Goal: Task Accomplishment & Management: Manage account settings

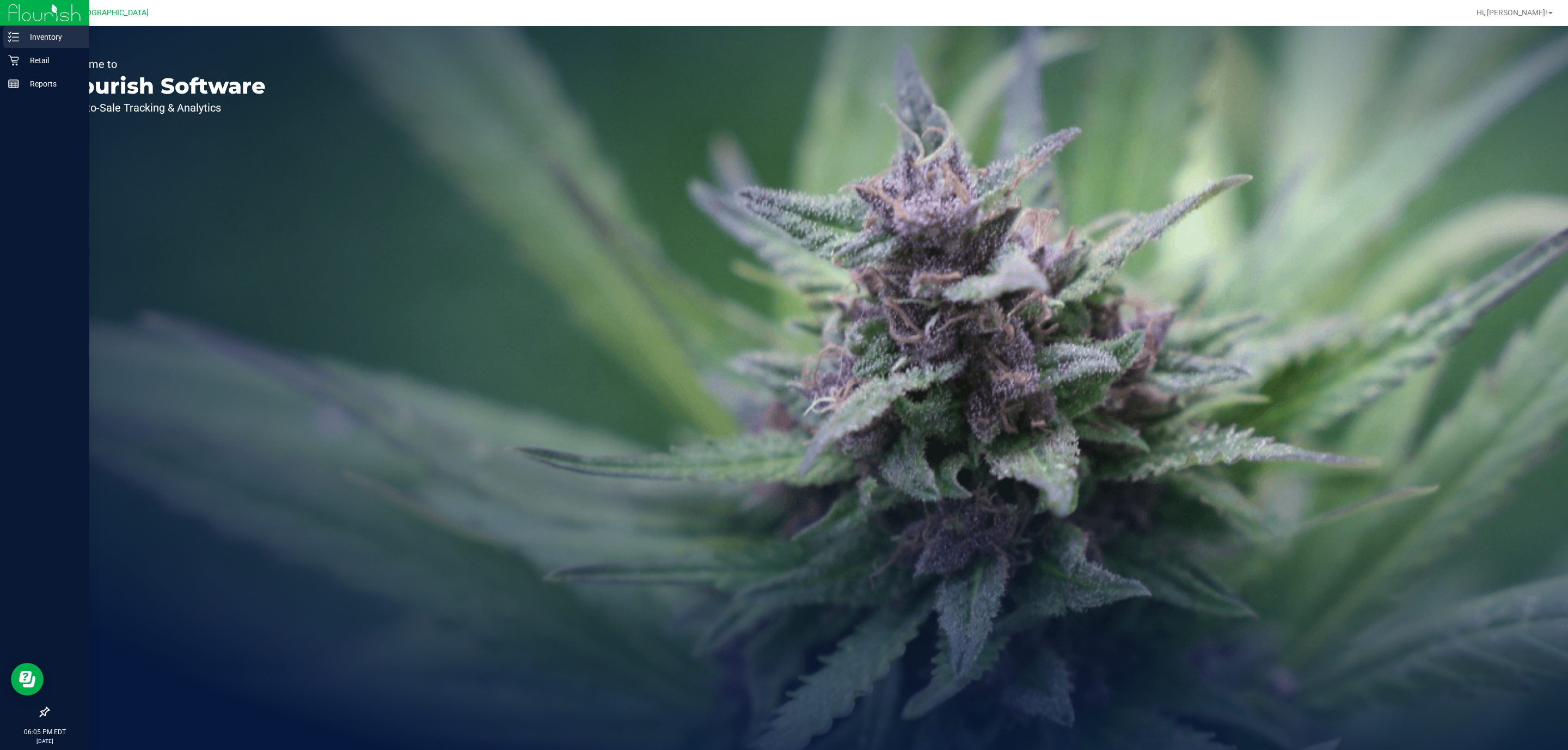
click at [36, 36] on p "Inventory" at bounding box center [51, 37] width 65 height 13
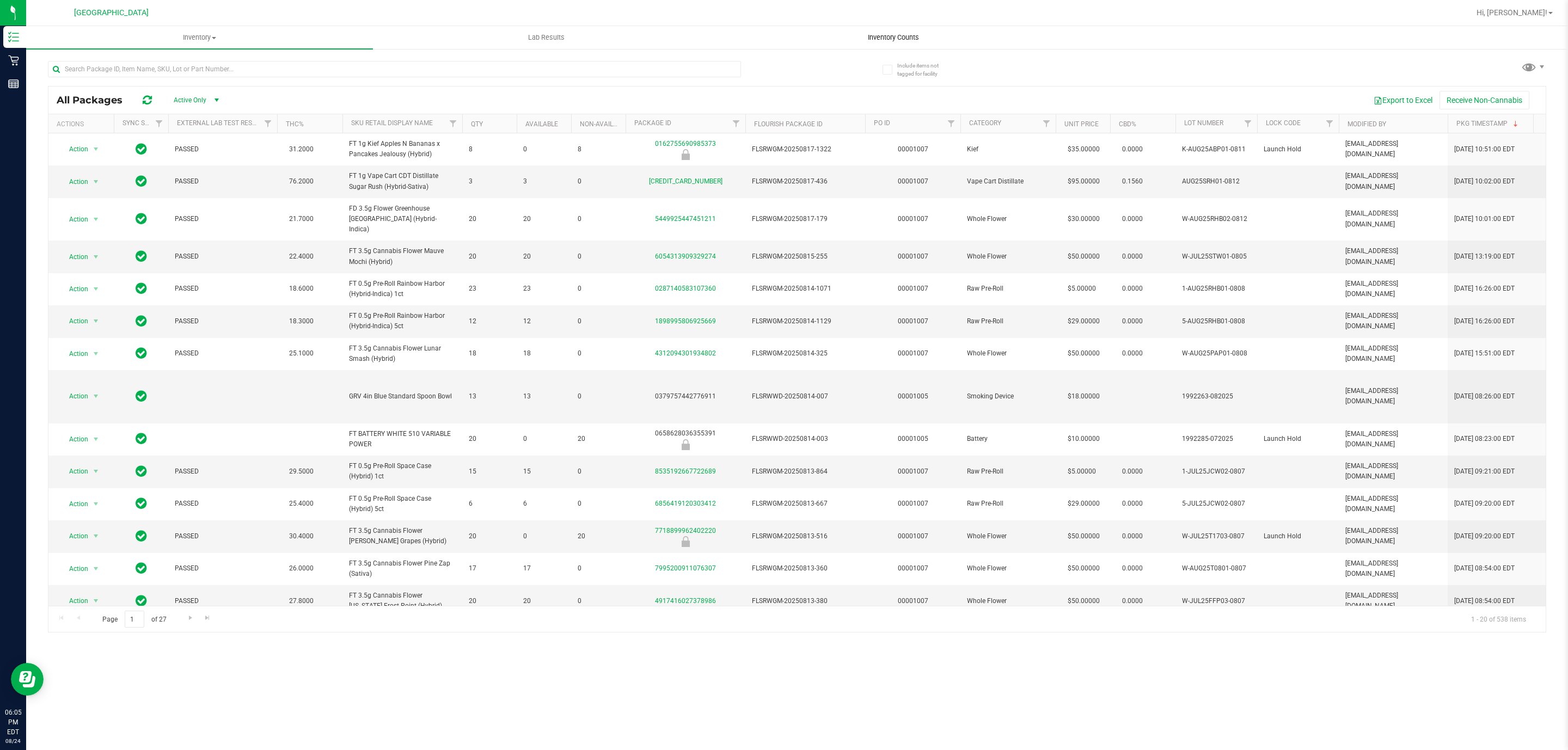
click at [916, 37] on span "Inventory Counts" at bounding box center [894, 38] width 81 height 10
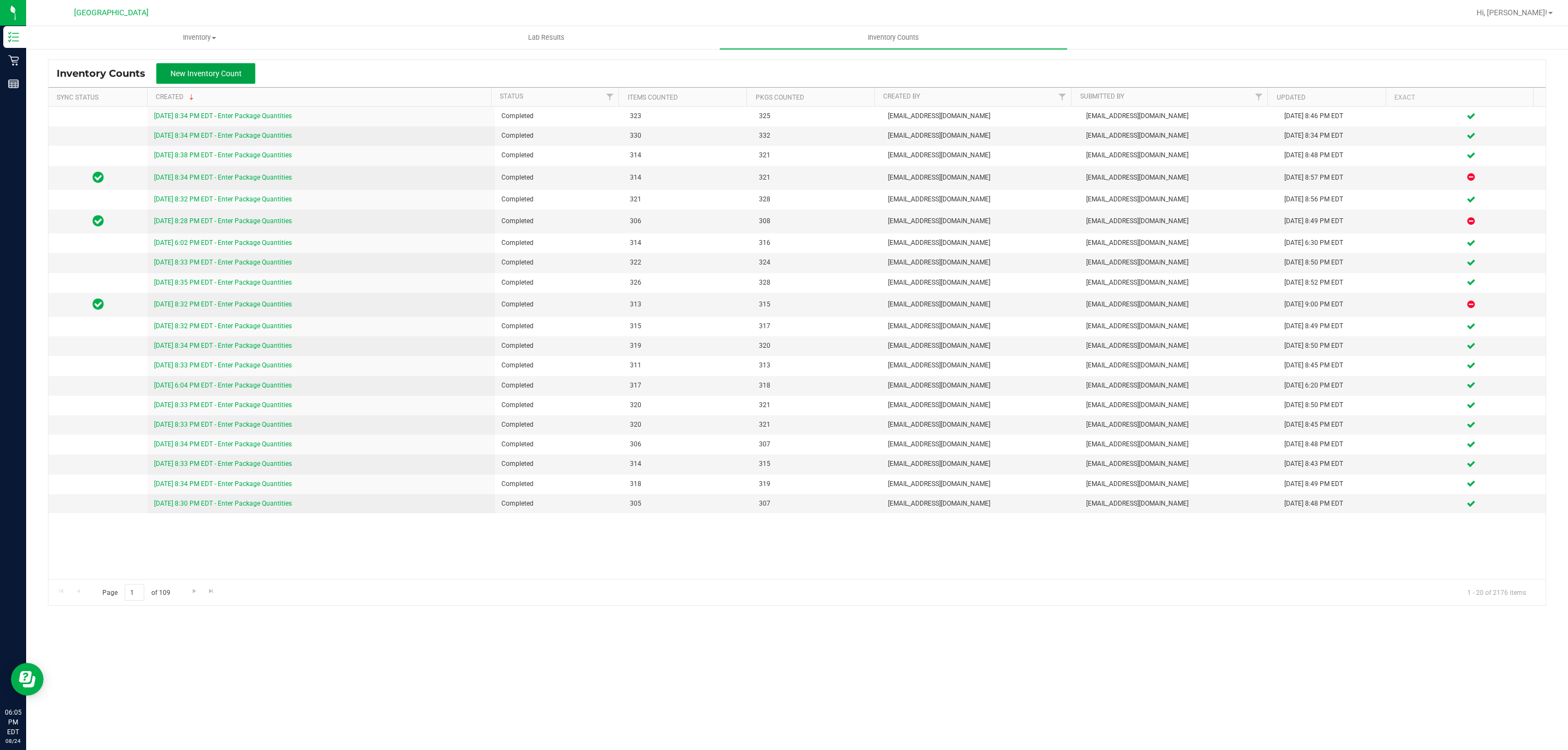
click at [192, 68] on button "New Inventory Count" at bounding box center [206, 73] width 99 height 21
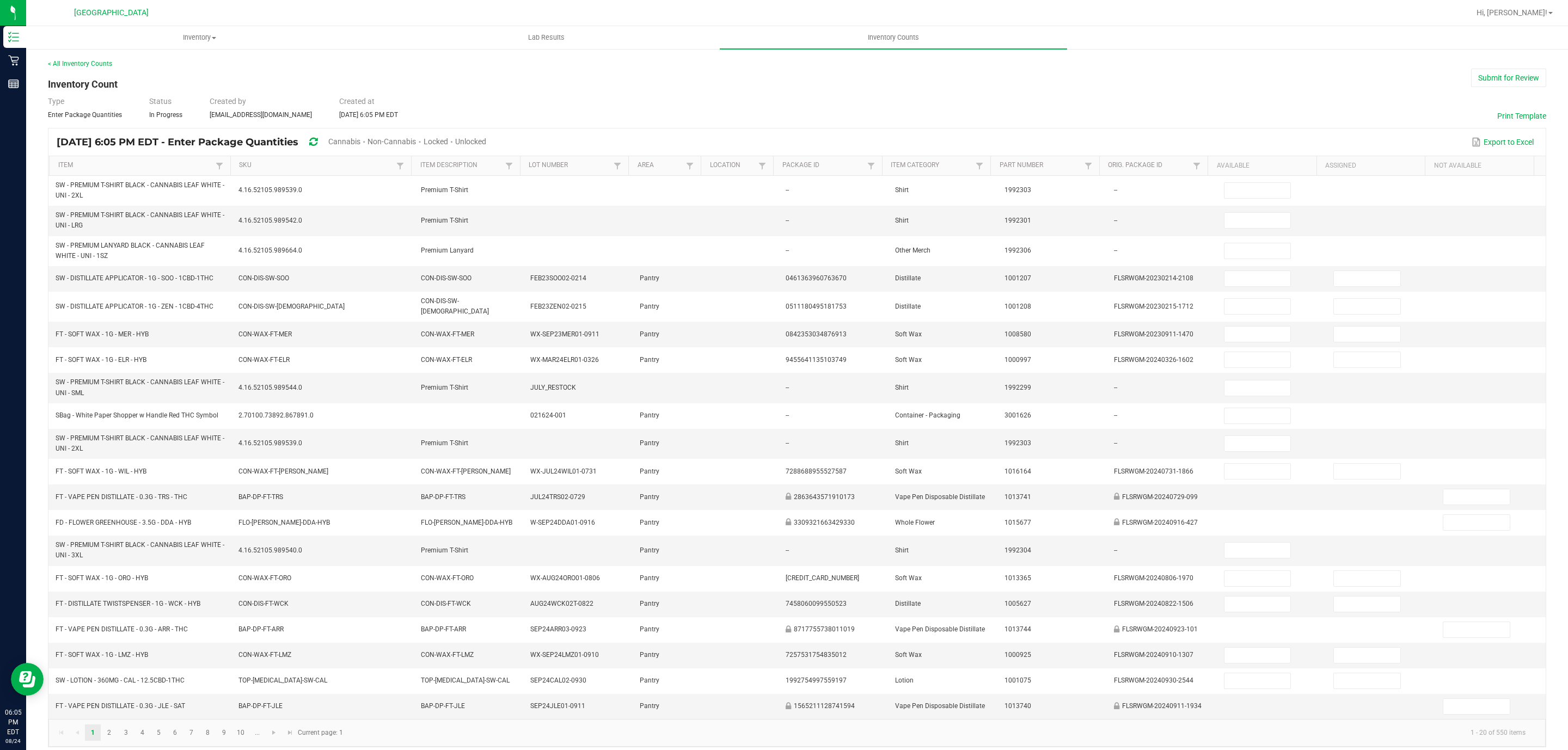
click at [486, 141] on span "Unlocked" at bounding box center [471, 141] width 31 height 9
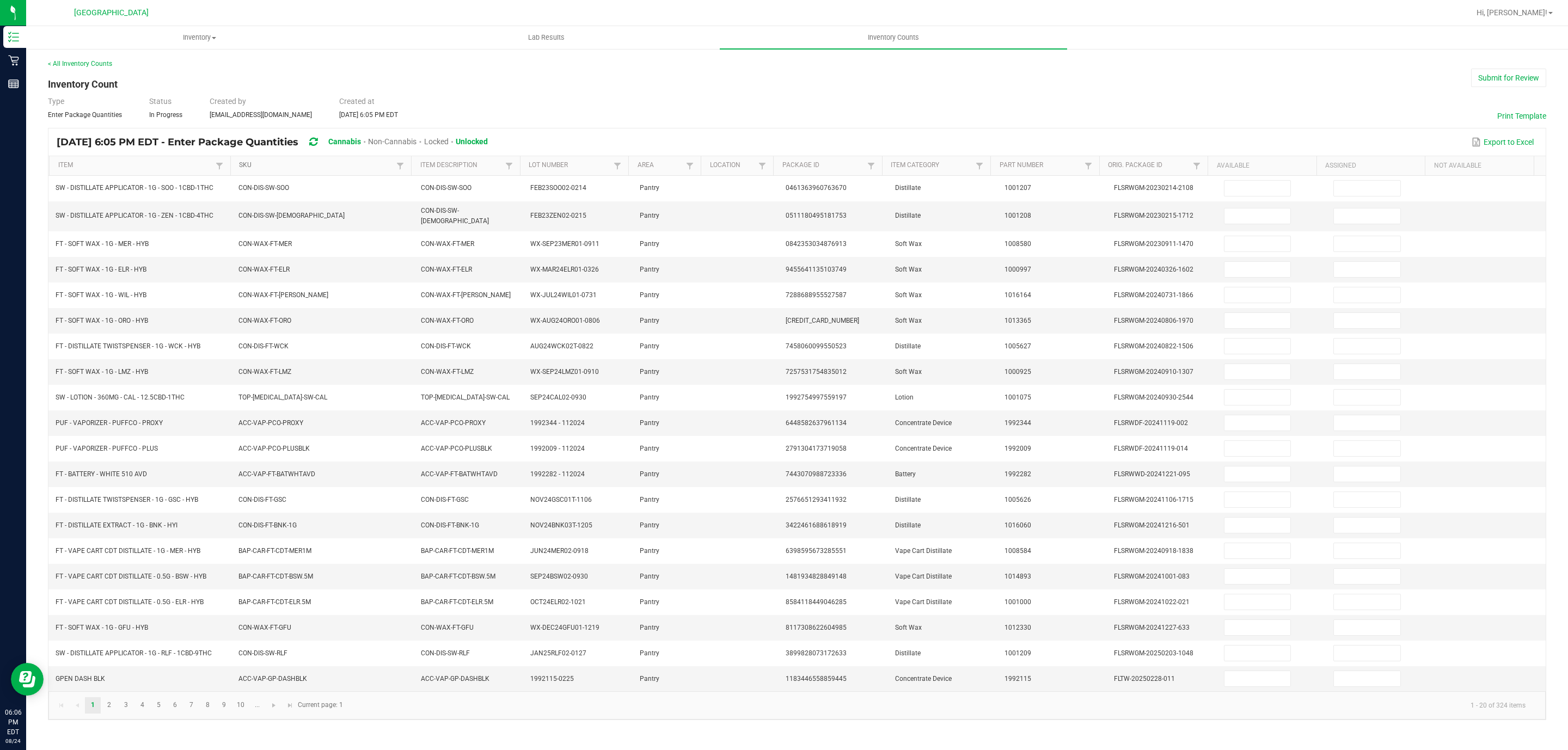
click at [311, 165] on link "SKU" at bounding box center [316, 165] width 154 height 9
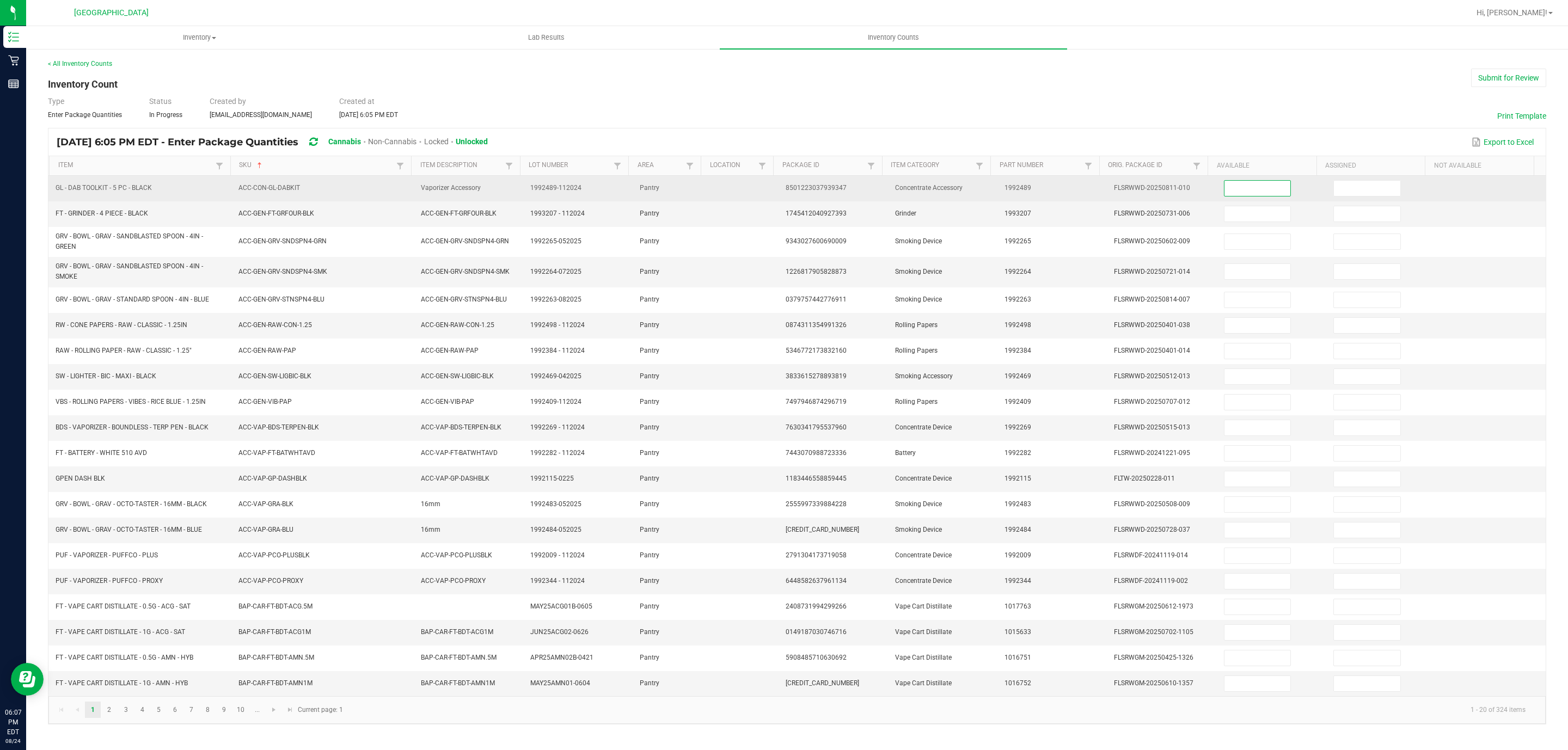
click at [1232, 192] on input at bounding box center [1257, 188] width 66 height 15
type input "5"
type input "2"
type input "4"
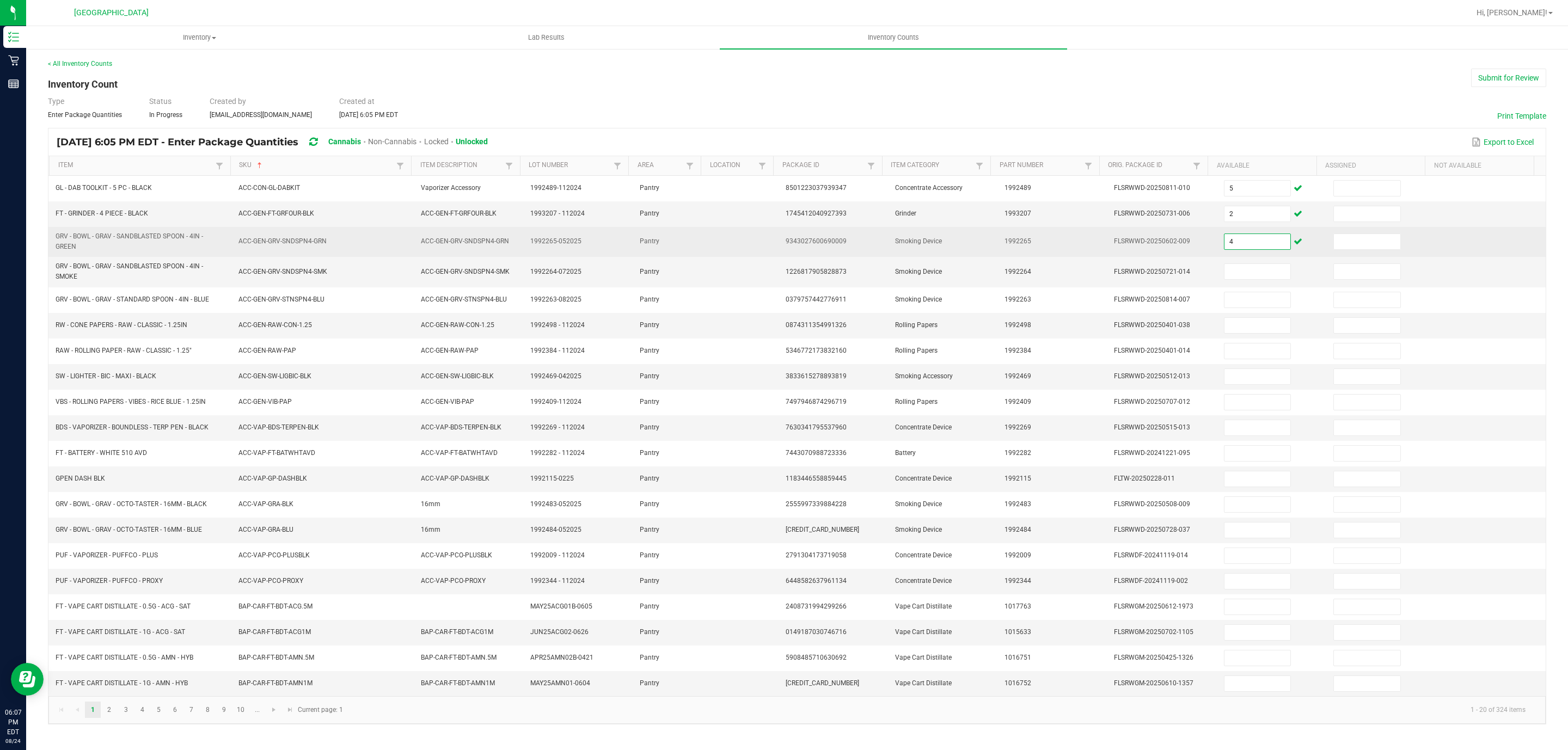
click at [1224, 244] on input "4" at bounding box center [1257, 241] width 66 height 15
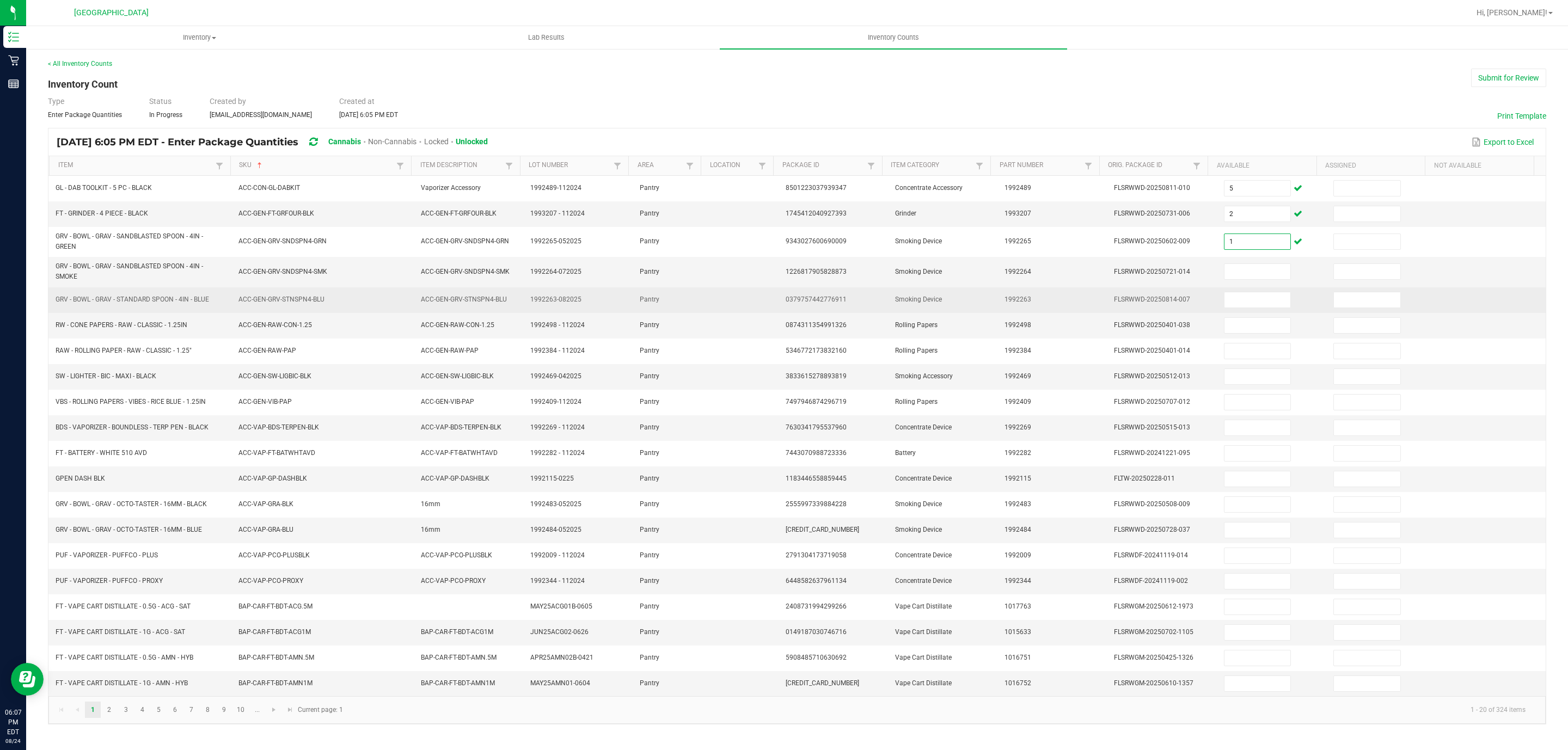
type input "1"
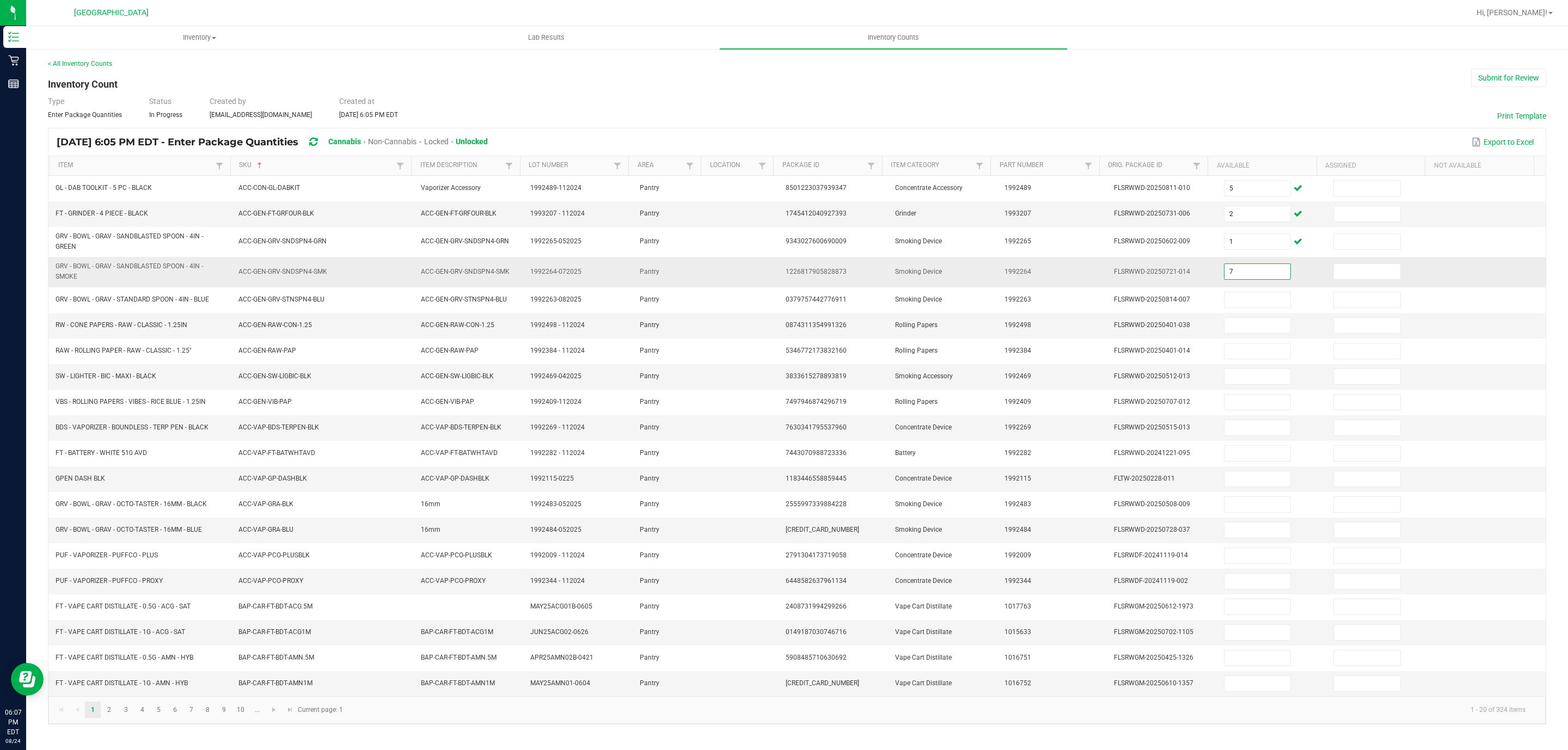
type input "7"
type input "13"
type input "25"
type input "23"
type input "25"
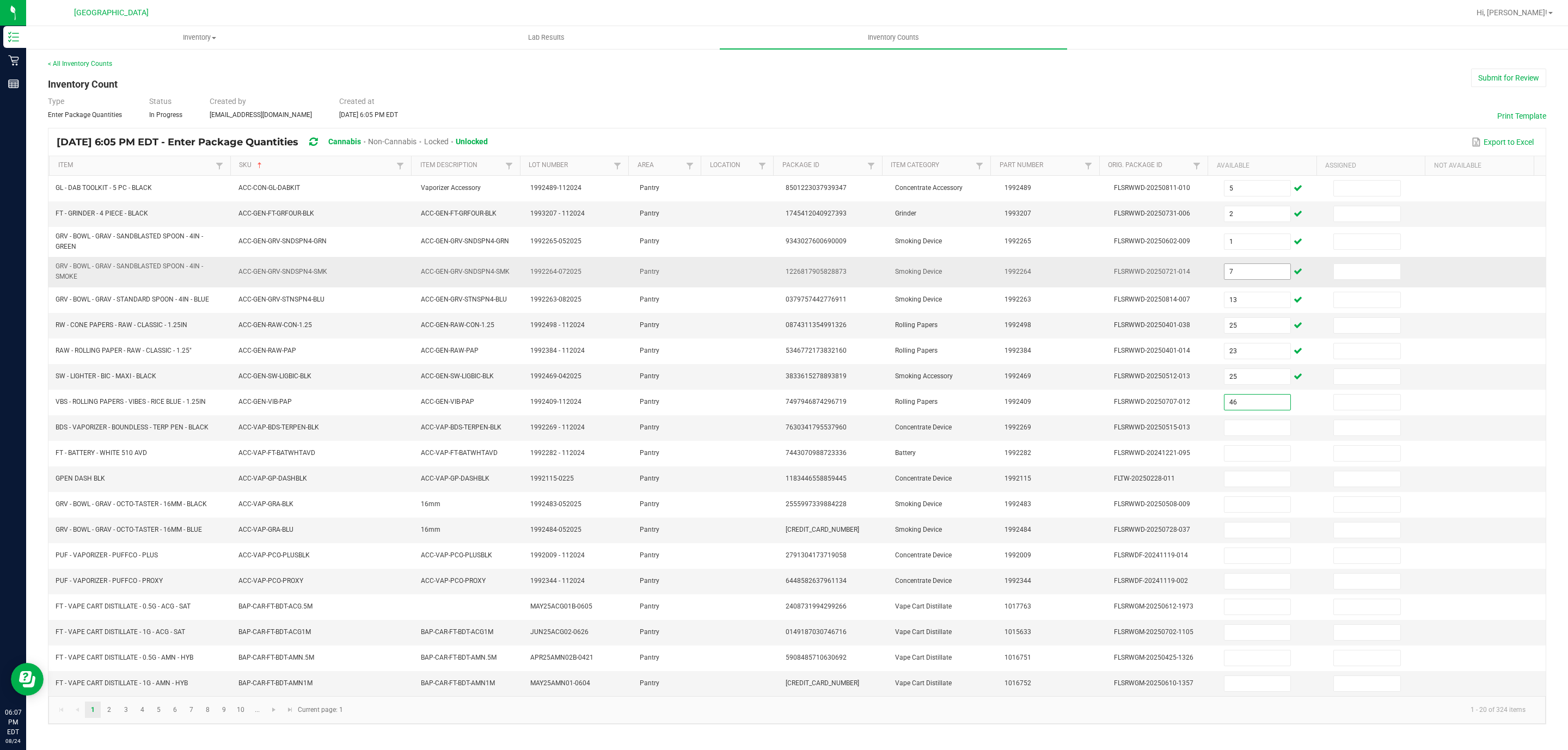
type input "46"
type input "2"
type input "23"
type input "1"
type input "4"
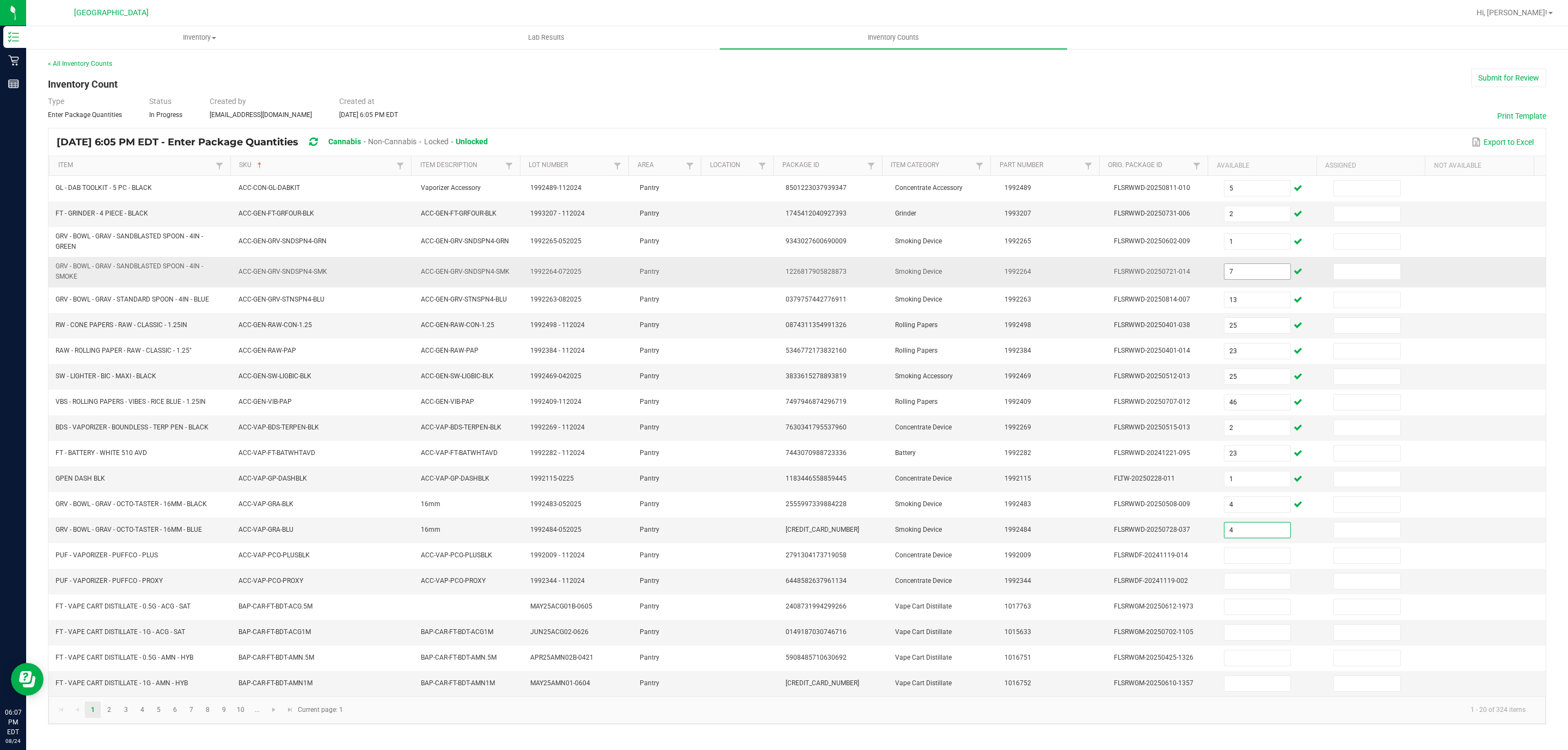
type input "4"
type input "10"
type input "3"
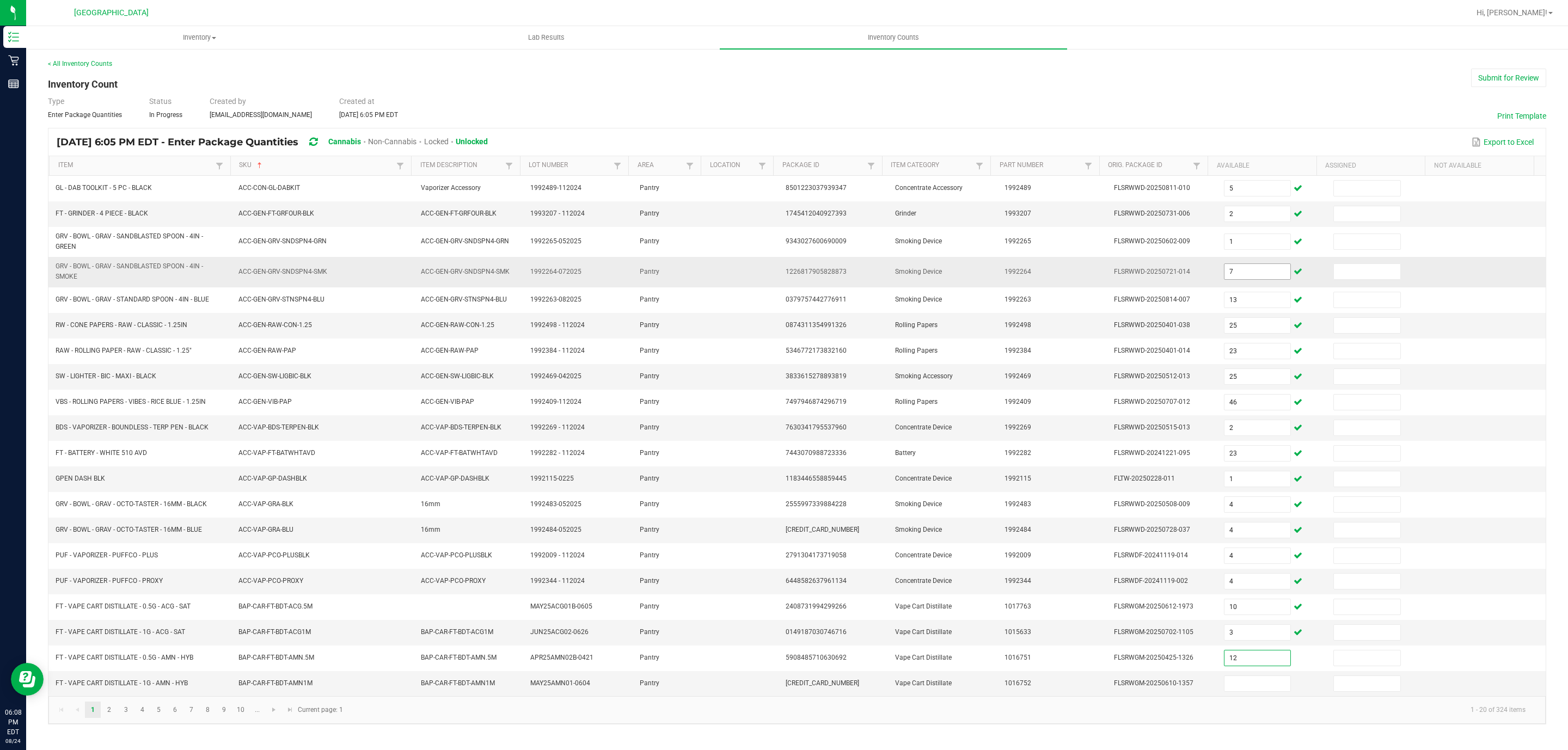
type input "12"
type input "2"
click at [1139, 711] on kendo-pager "1 2 3 4 5 6 7 8 9 10 ... 1 - 20 of 324 items Current page: 1" at bounding box center [797, 710] width 1497 height 28
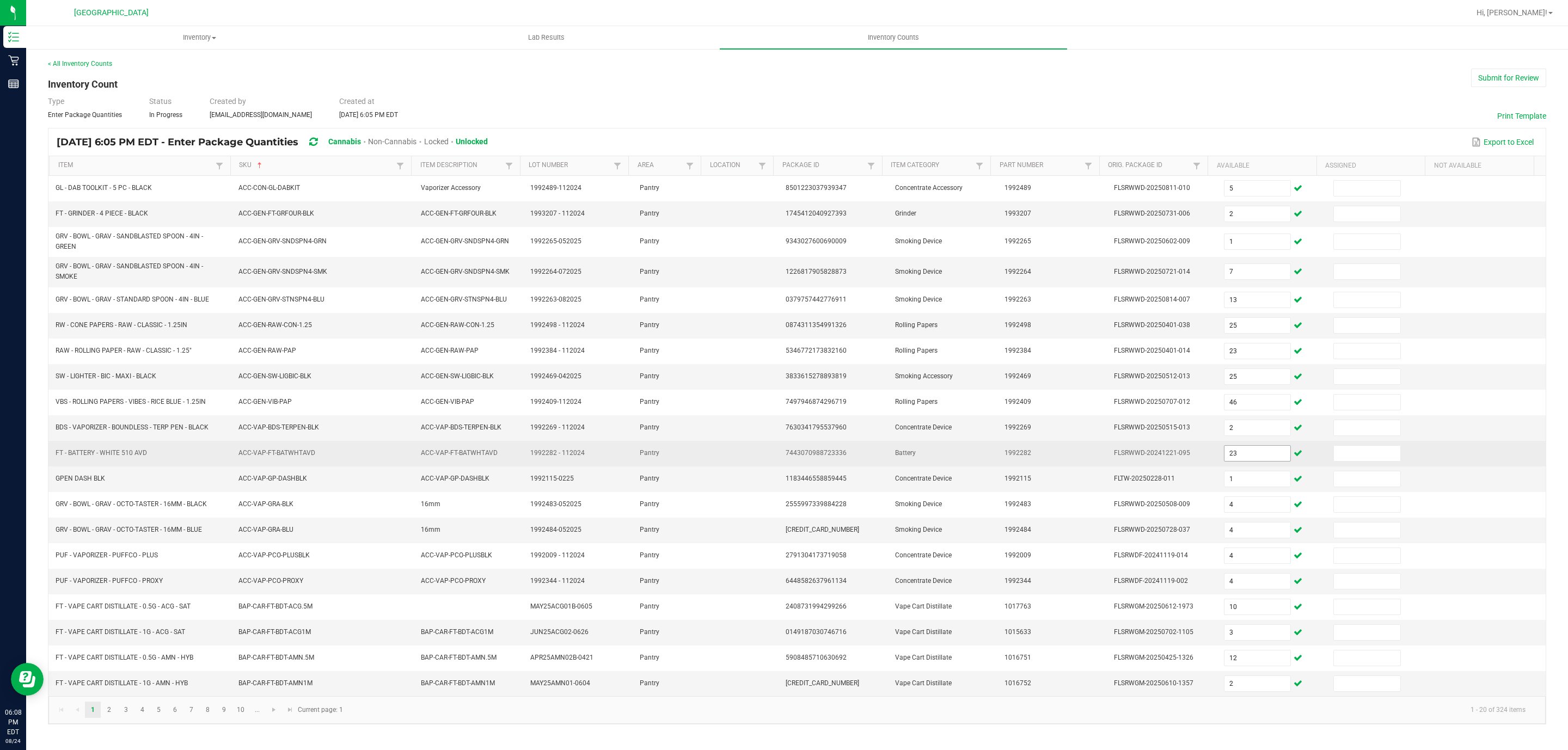
click at [1224, 461] on input "23" at bounding box center [1257, 453] width 66 height 15
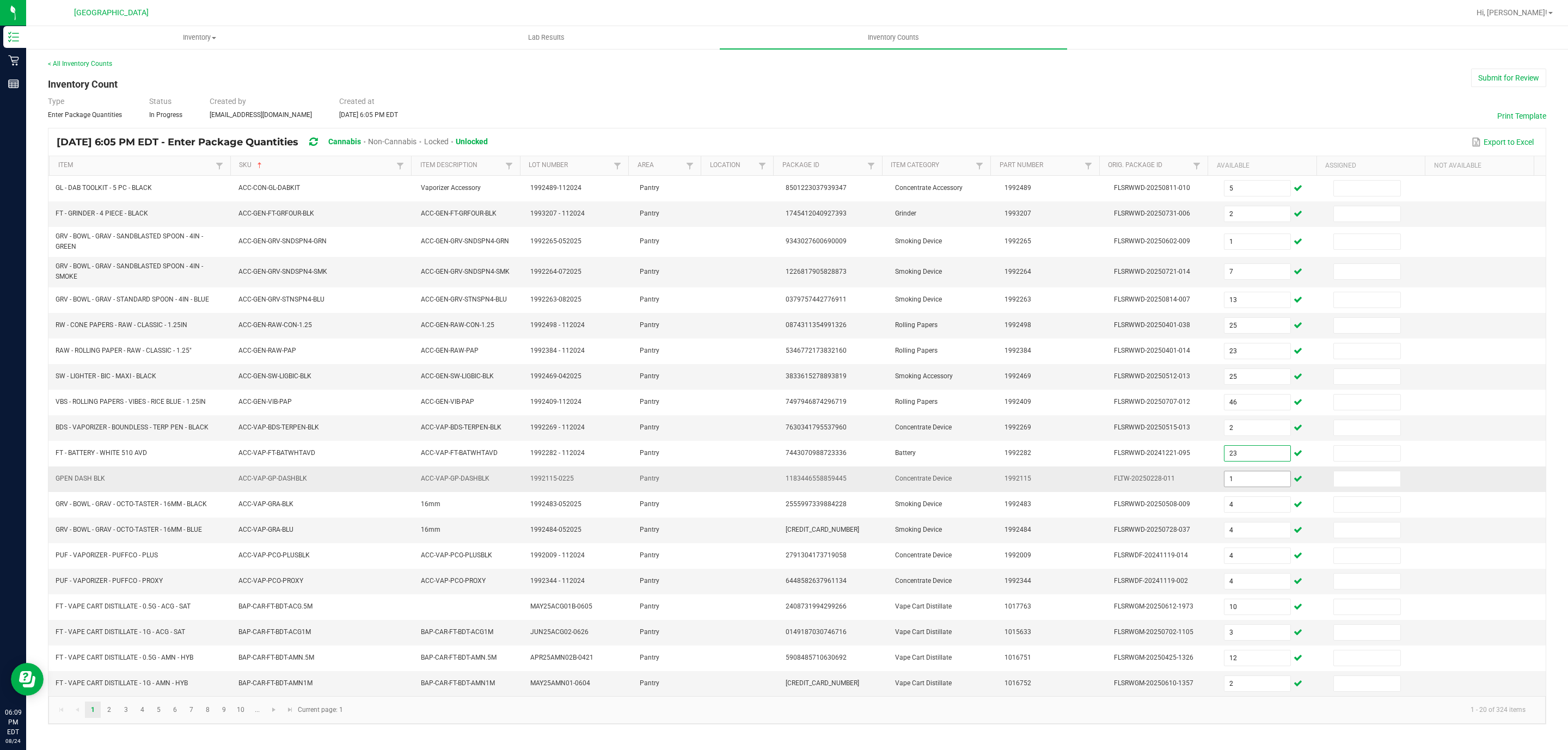
click at [1232, 483] on input "1" at bounding box center [1257, 479] width 66 height 15
type input "4"
click at [1225, 589] on input "4" at bounding box center [1257, 581] width 66 height 15
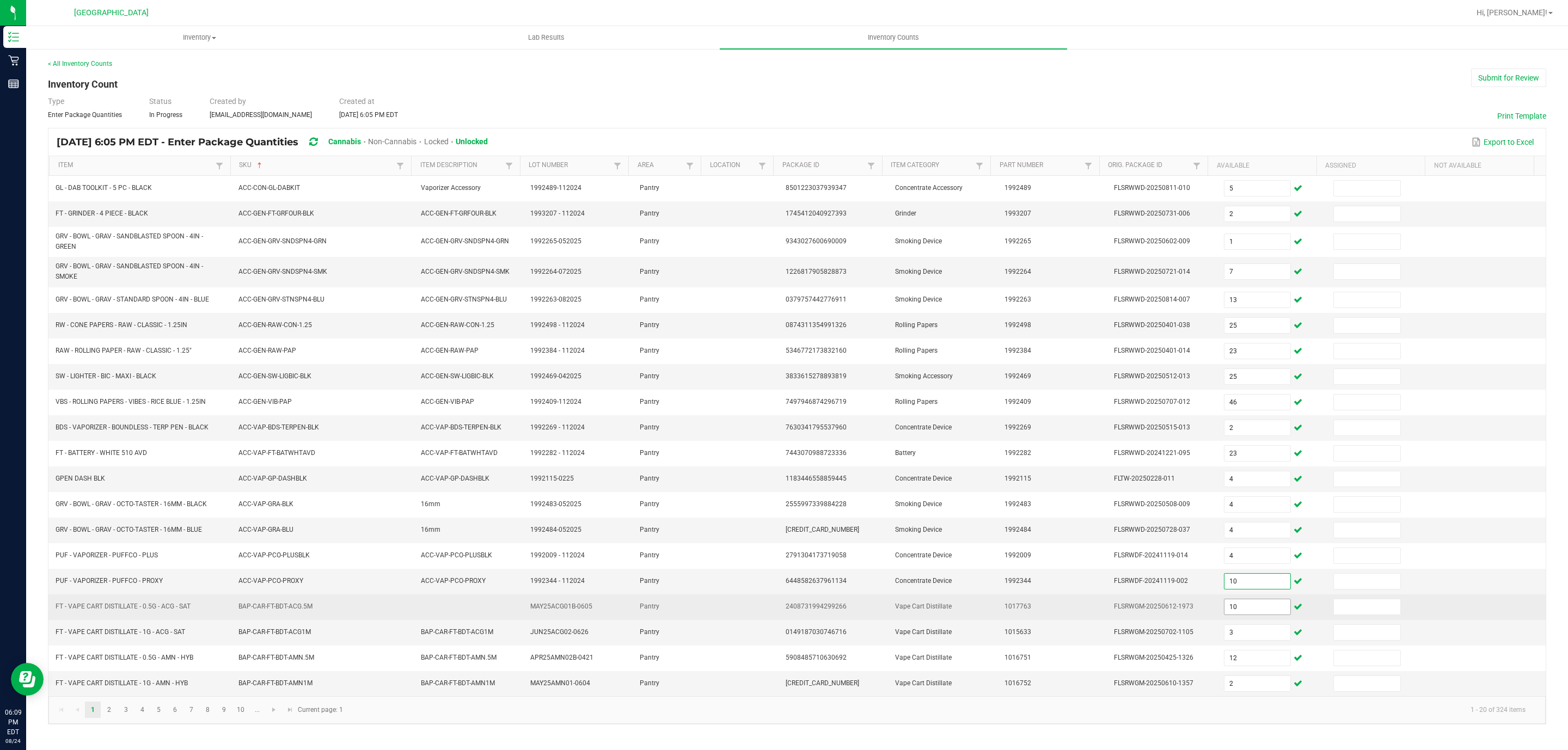
type input "10"
click at [1225, 615] on input "10" at bounding box center [1257, 607] width 66 height 15
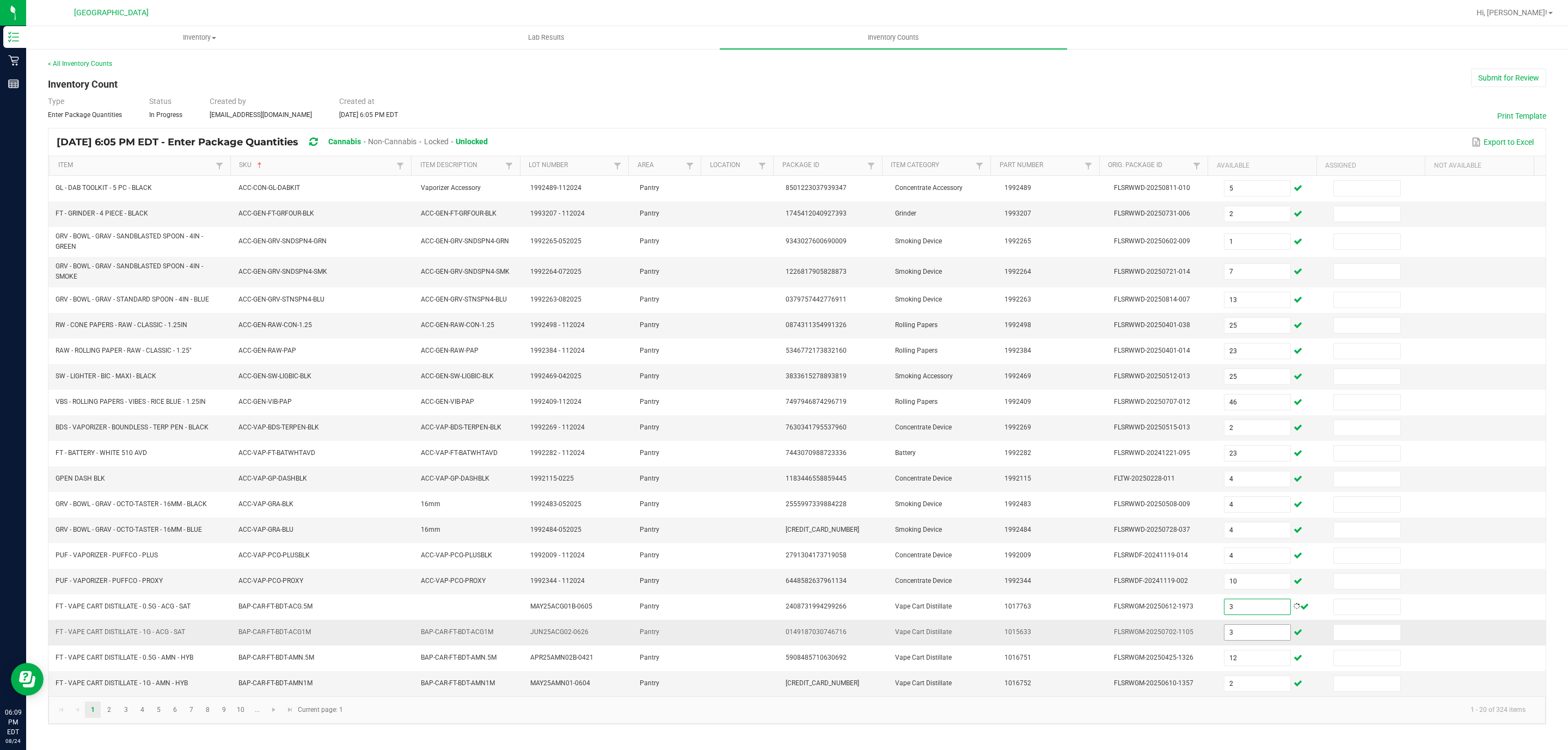
type input "3"
click at [1224, 640] on input "3" at bounding box center [1257, 633] width 66 height 15
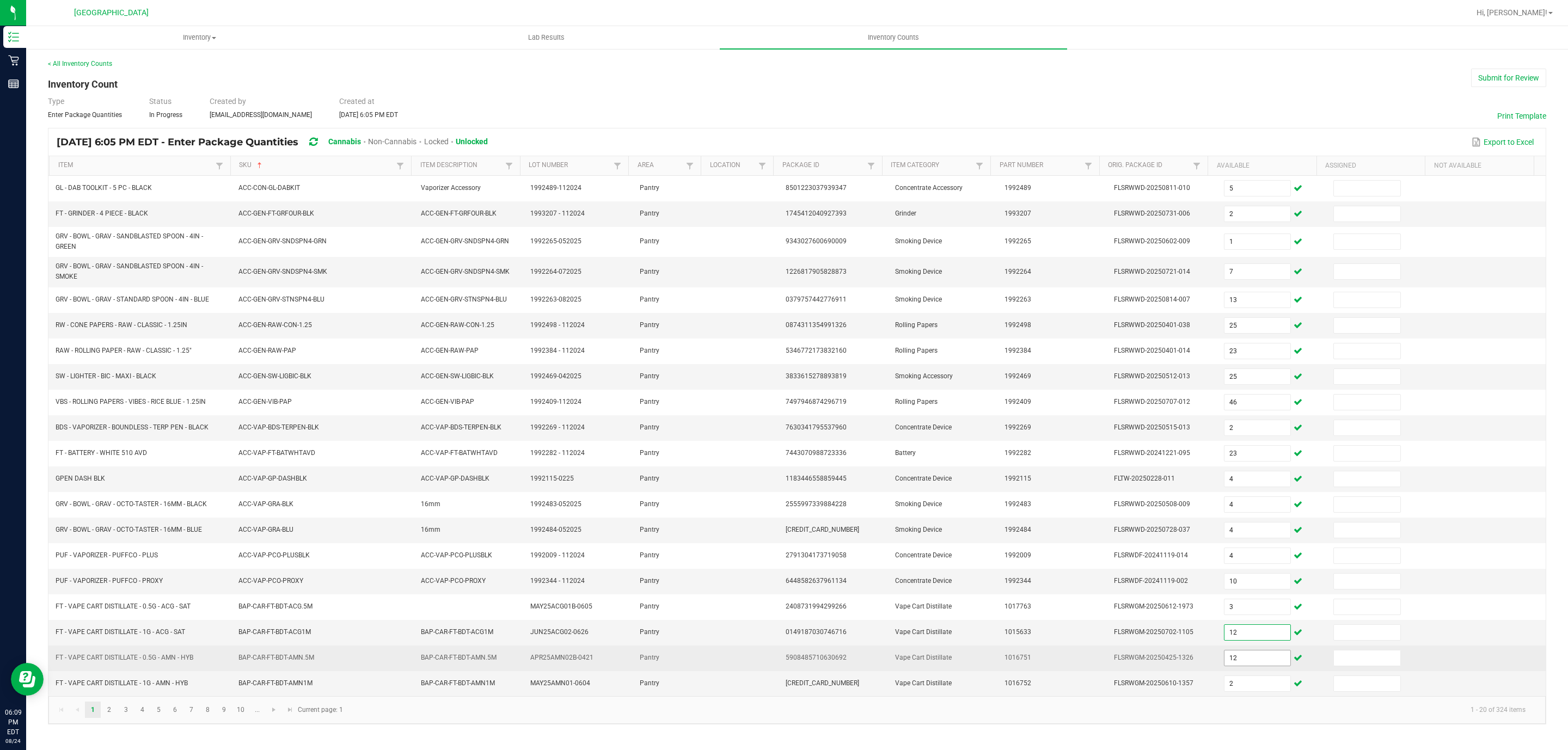
type input "12"
click at [1247, 666] on input "12" at bounding box center [1257, 657] width 66 height 15
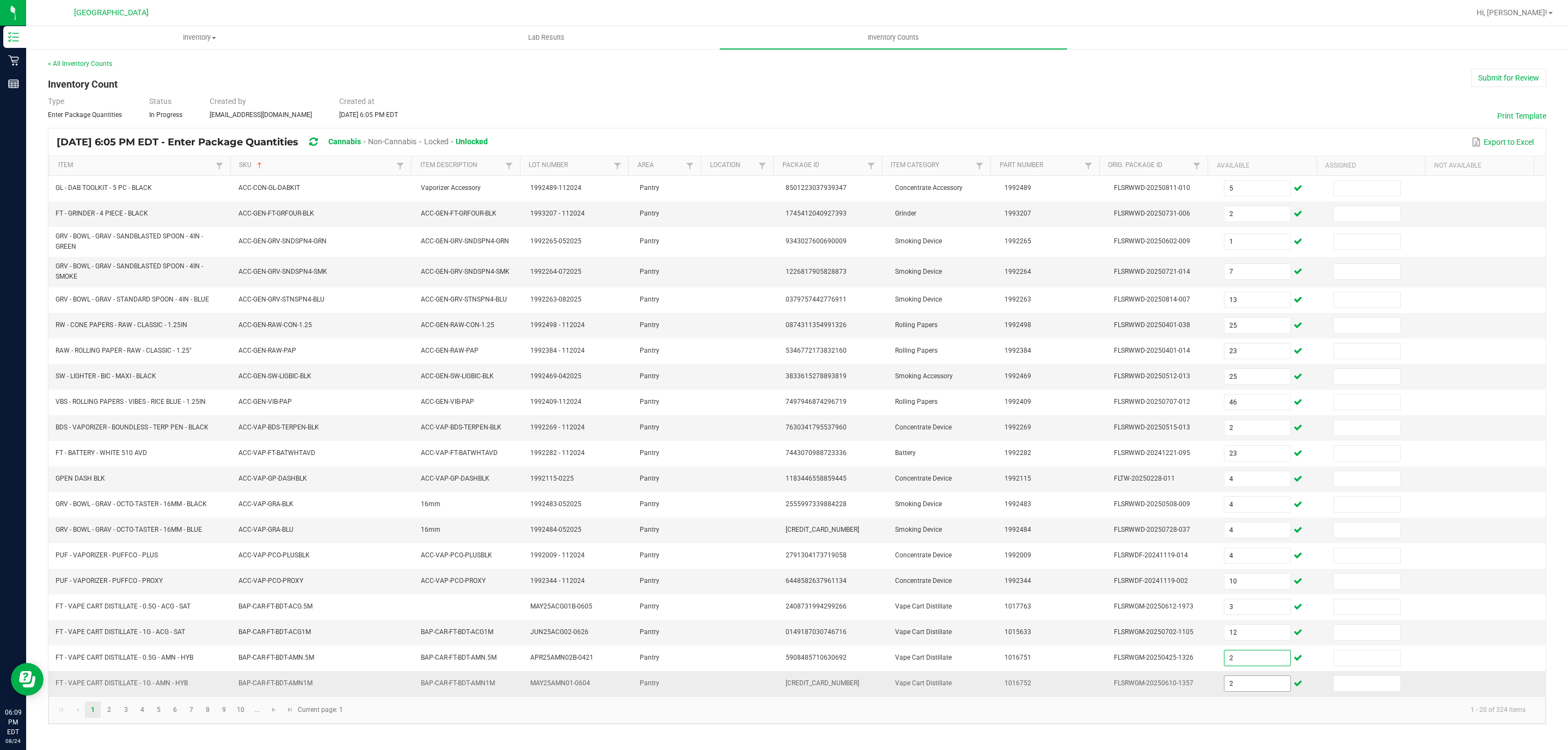
type input "2"
click at [1246, 691] on input "2" at bounding box center [1257, 683] width 66 height 15
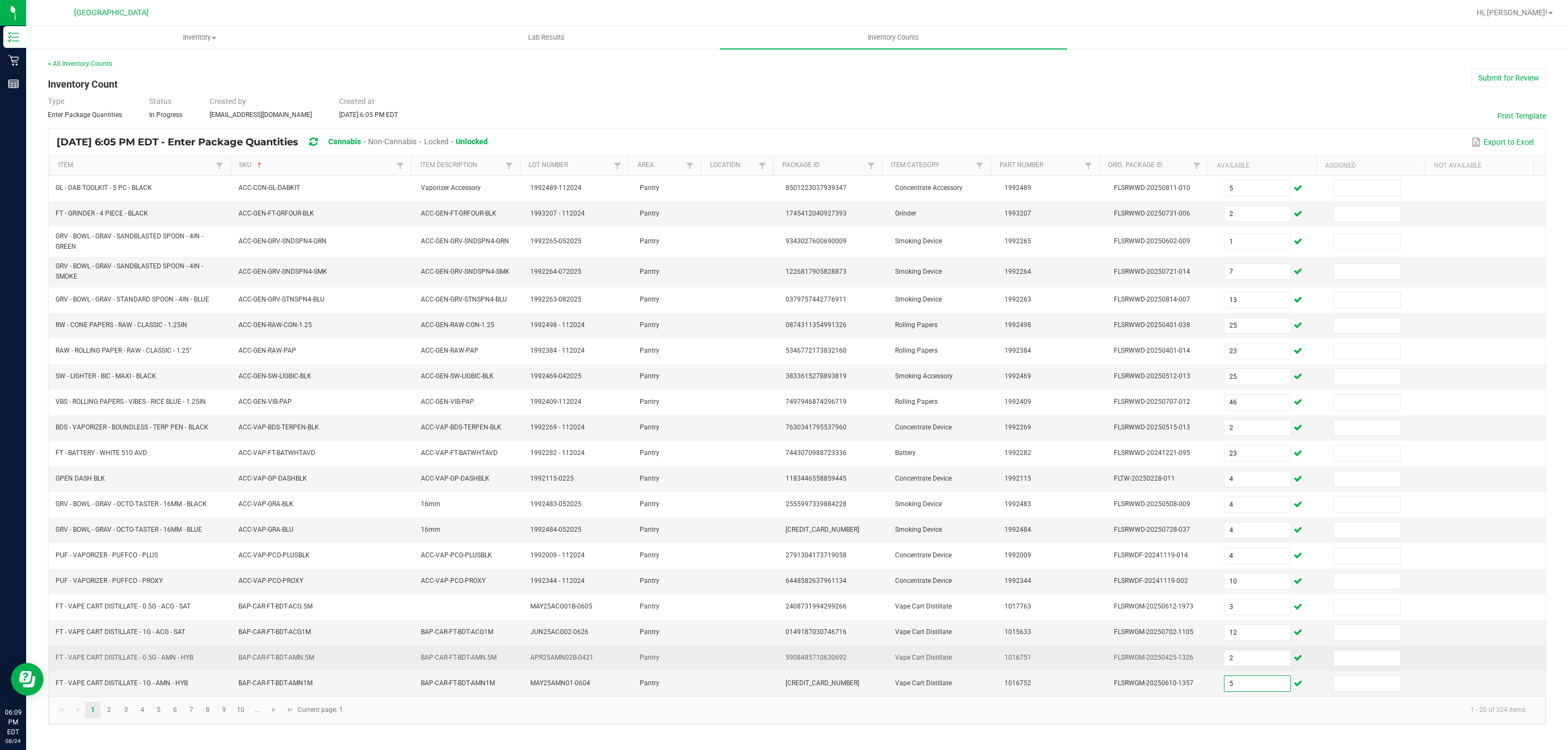
scroll to position [2, 0]
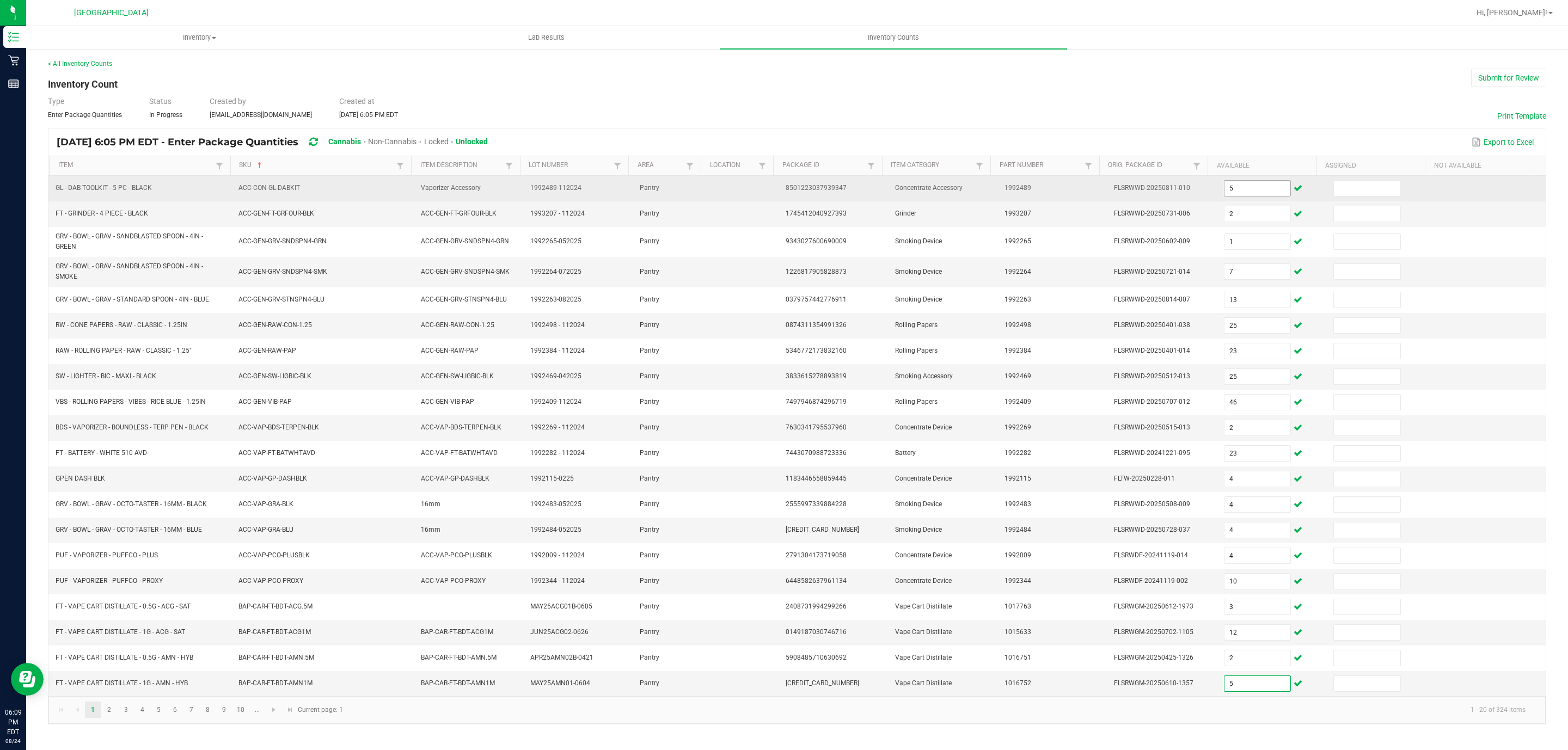
type input "5"
click at [1242, 185] on input "5" at bounding box center [1257, 188] width 66 height 15
type input "0"
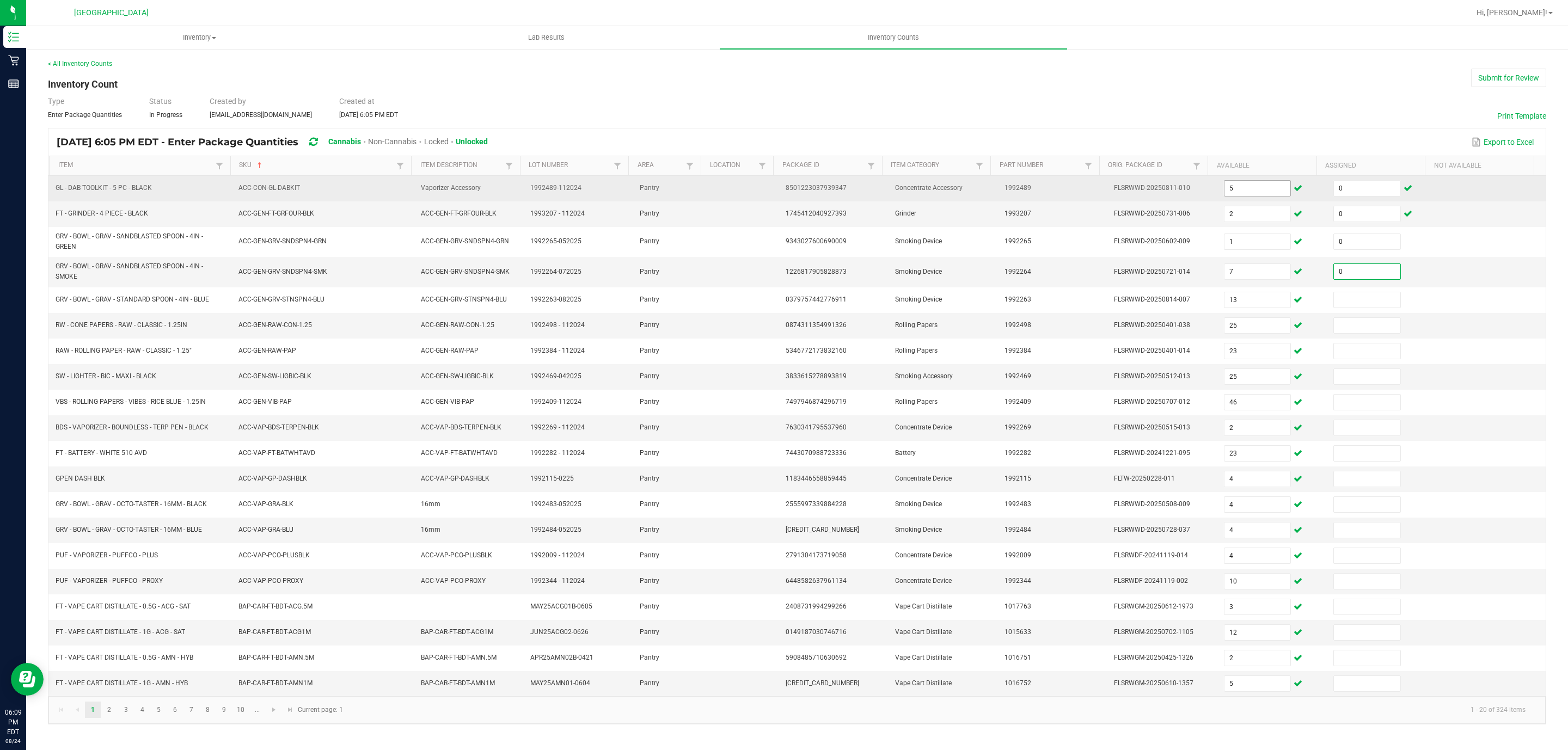
type input "0"
type input "13"
type input "0"
type input "25"
type input "0"
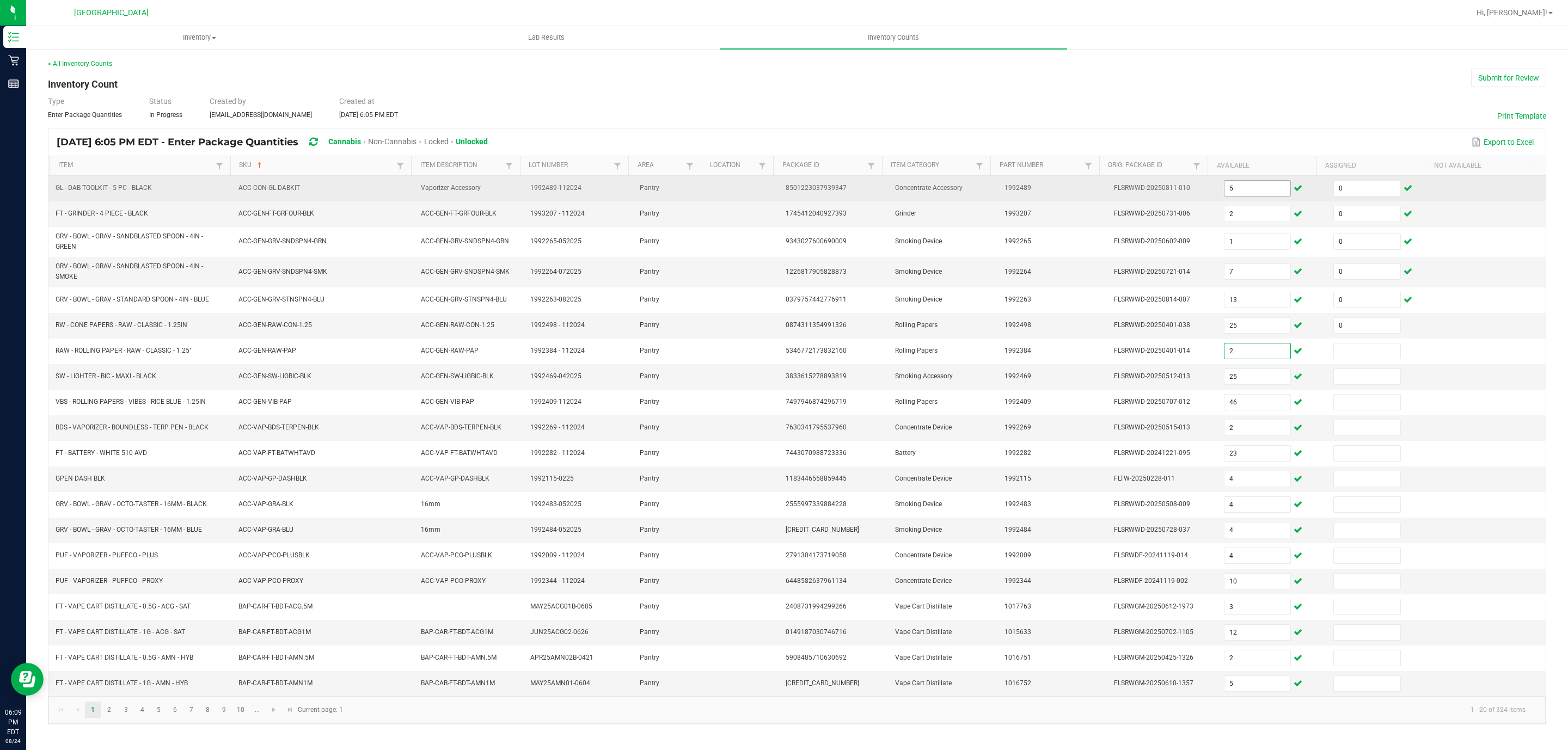
type input "23"
type input "0"
type input "2"
type input "0"
type input "23"
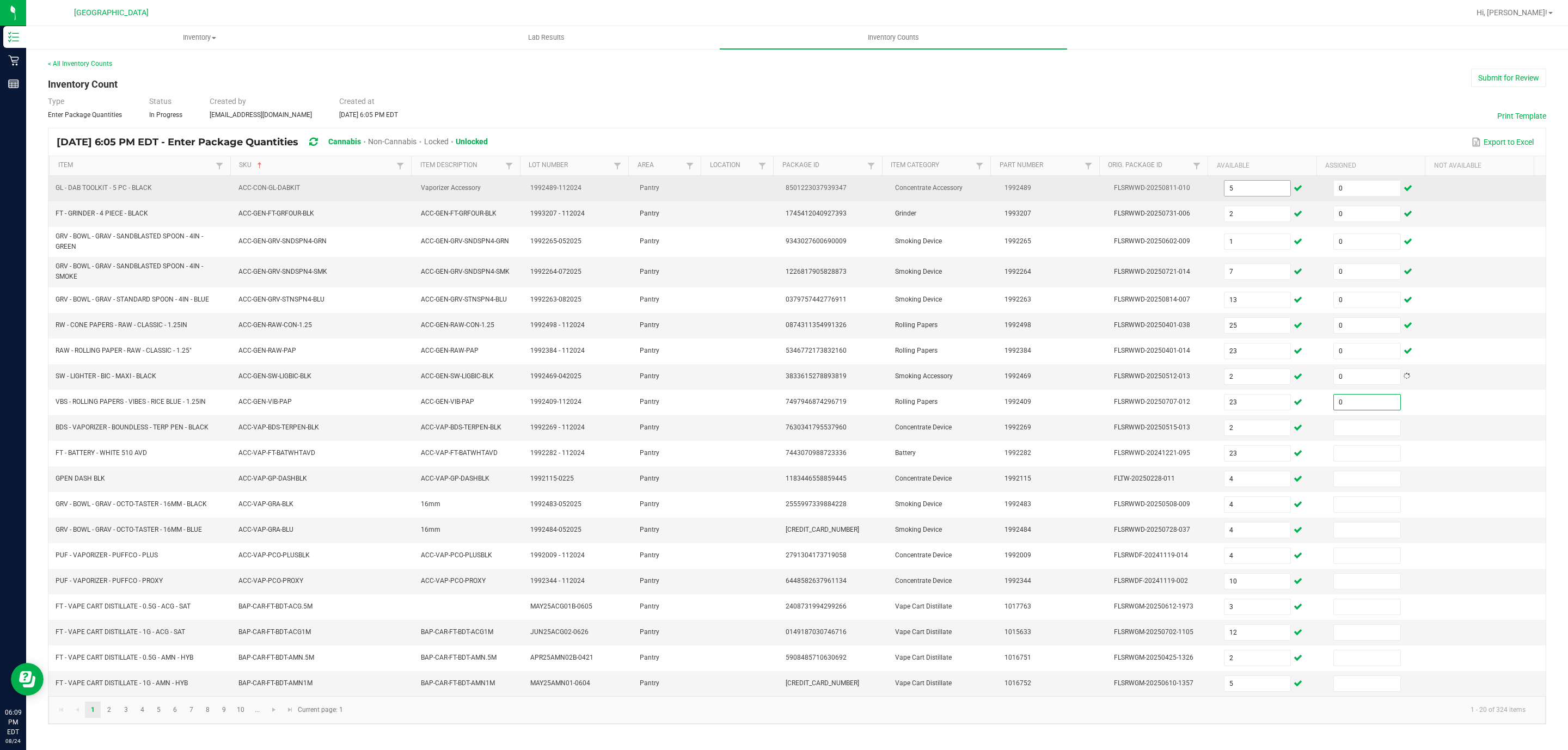
type input "0"
type input "4"
type input "0"
type input "4"
type input "0"
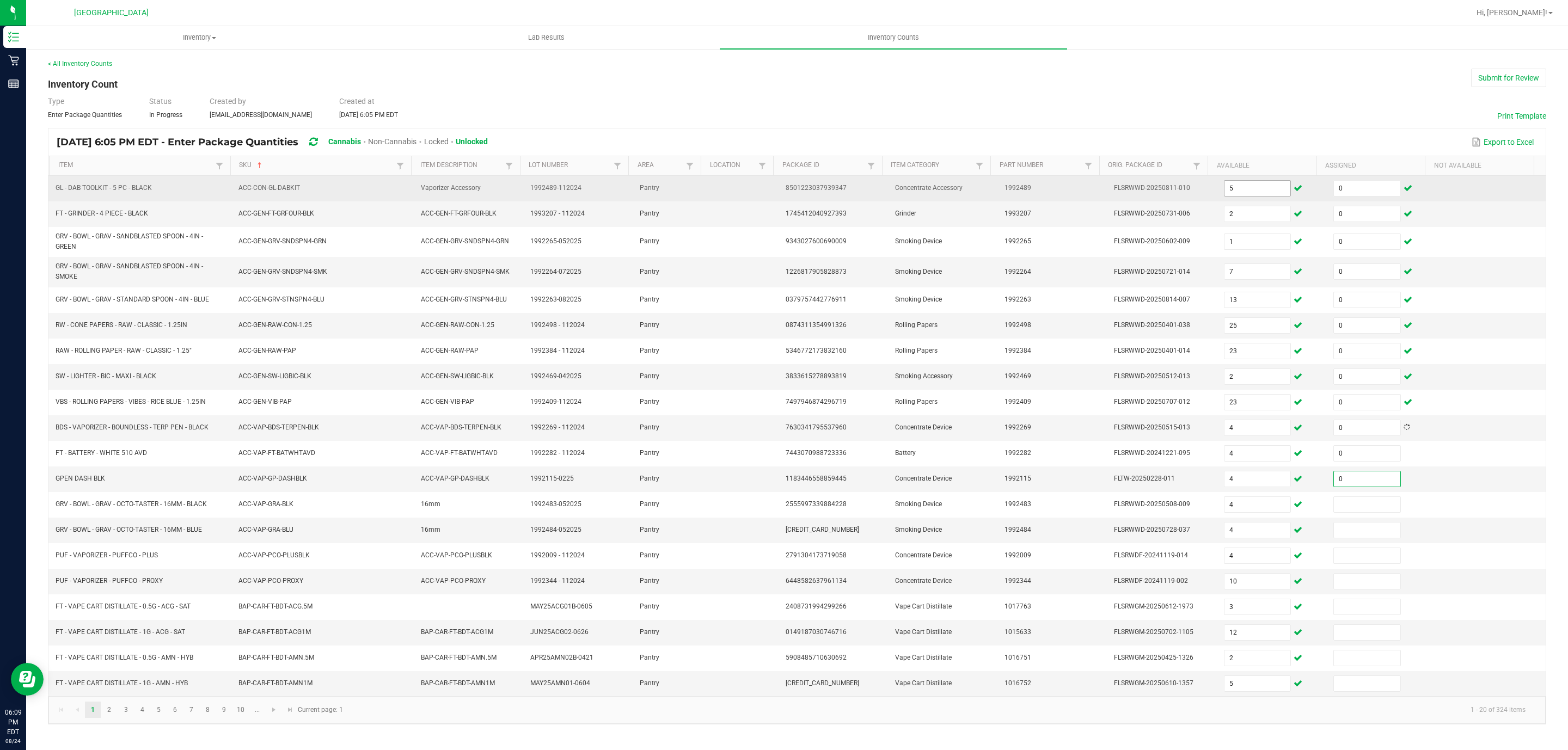
type input "0"
type input "10"
type input "0"
type input "3"
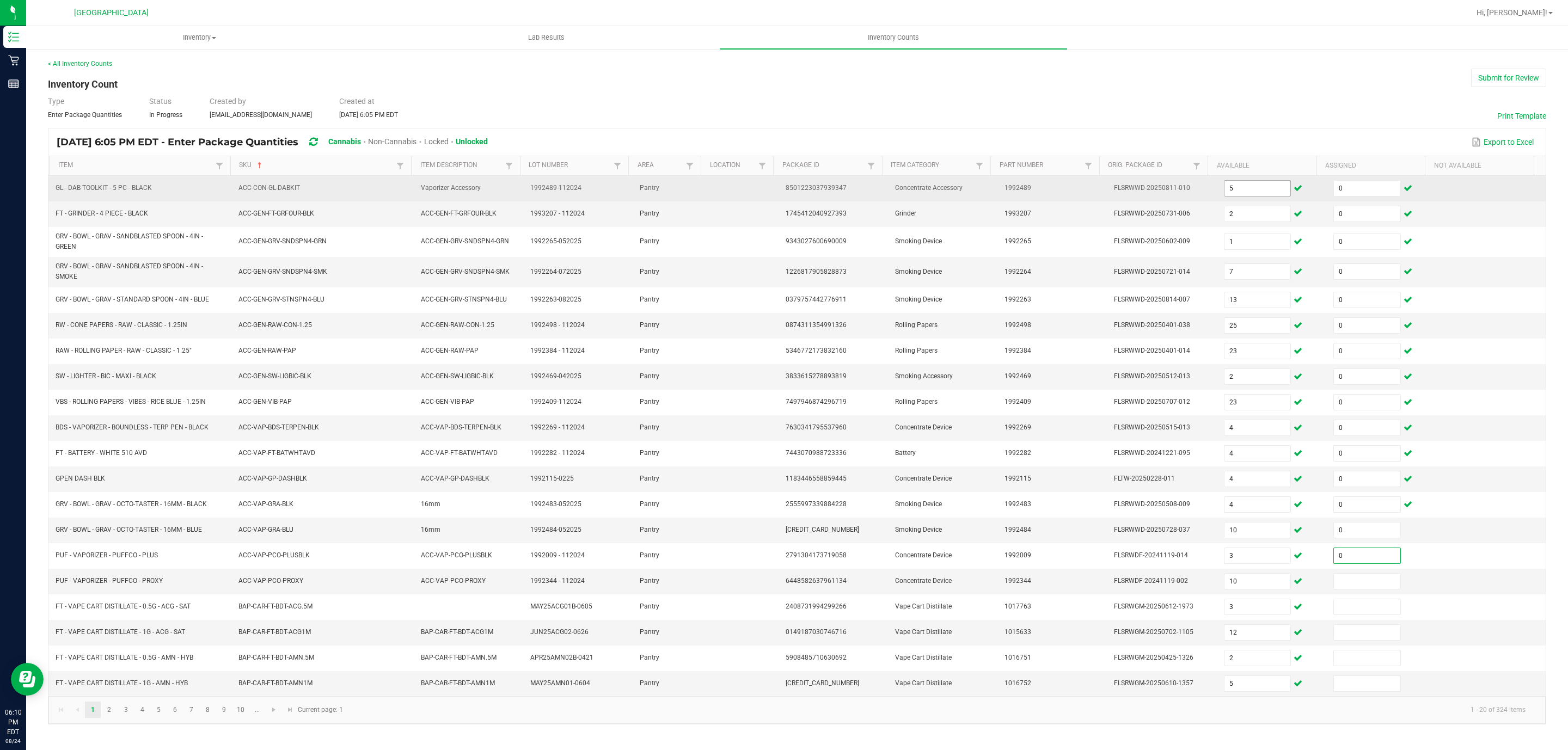
type input "0"
type input "12"
type input "0"
type input "2"
type input "0"
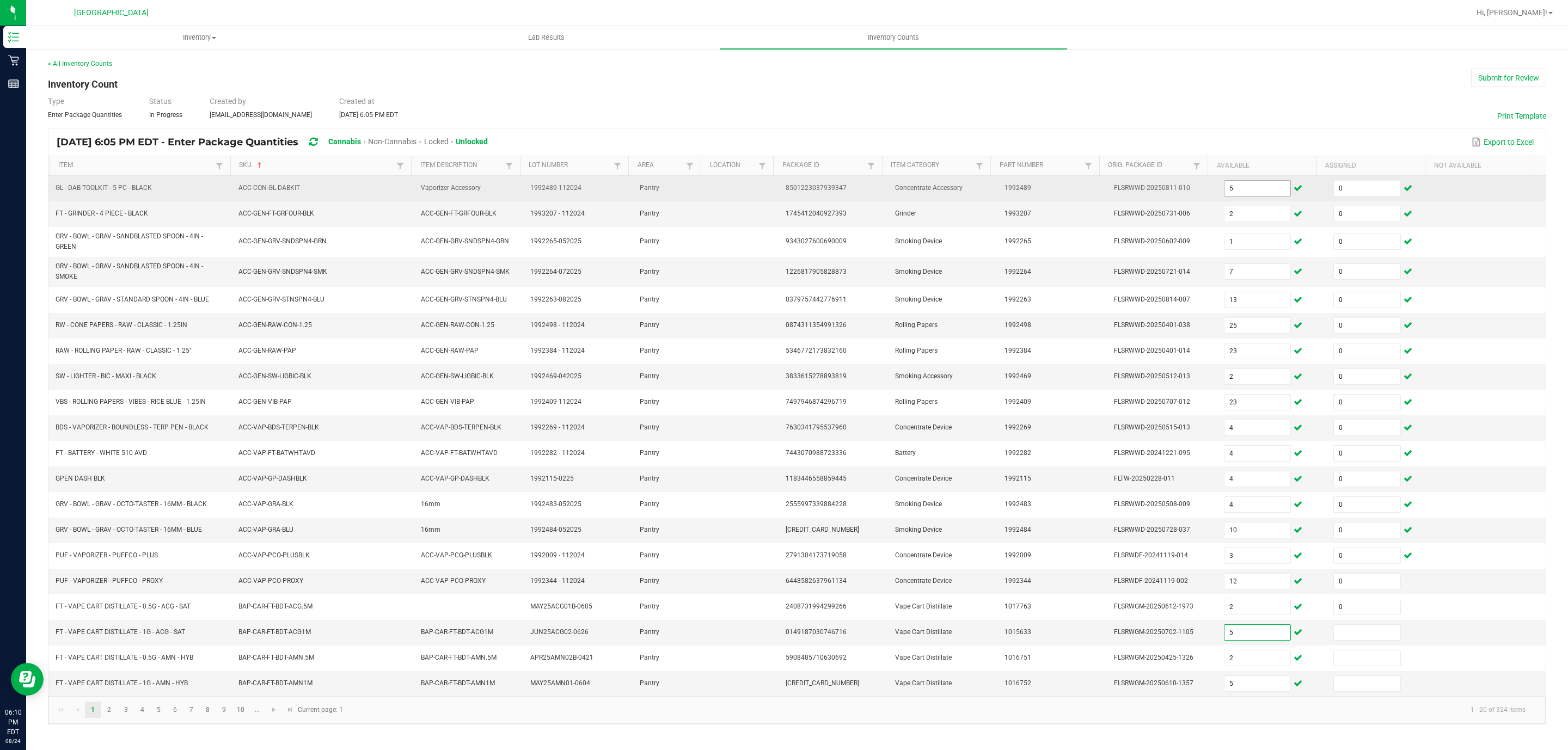
type input "5"
type input "0"
type input "10"
type input "0"
type input "8"
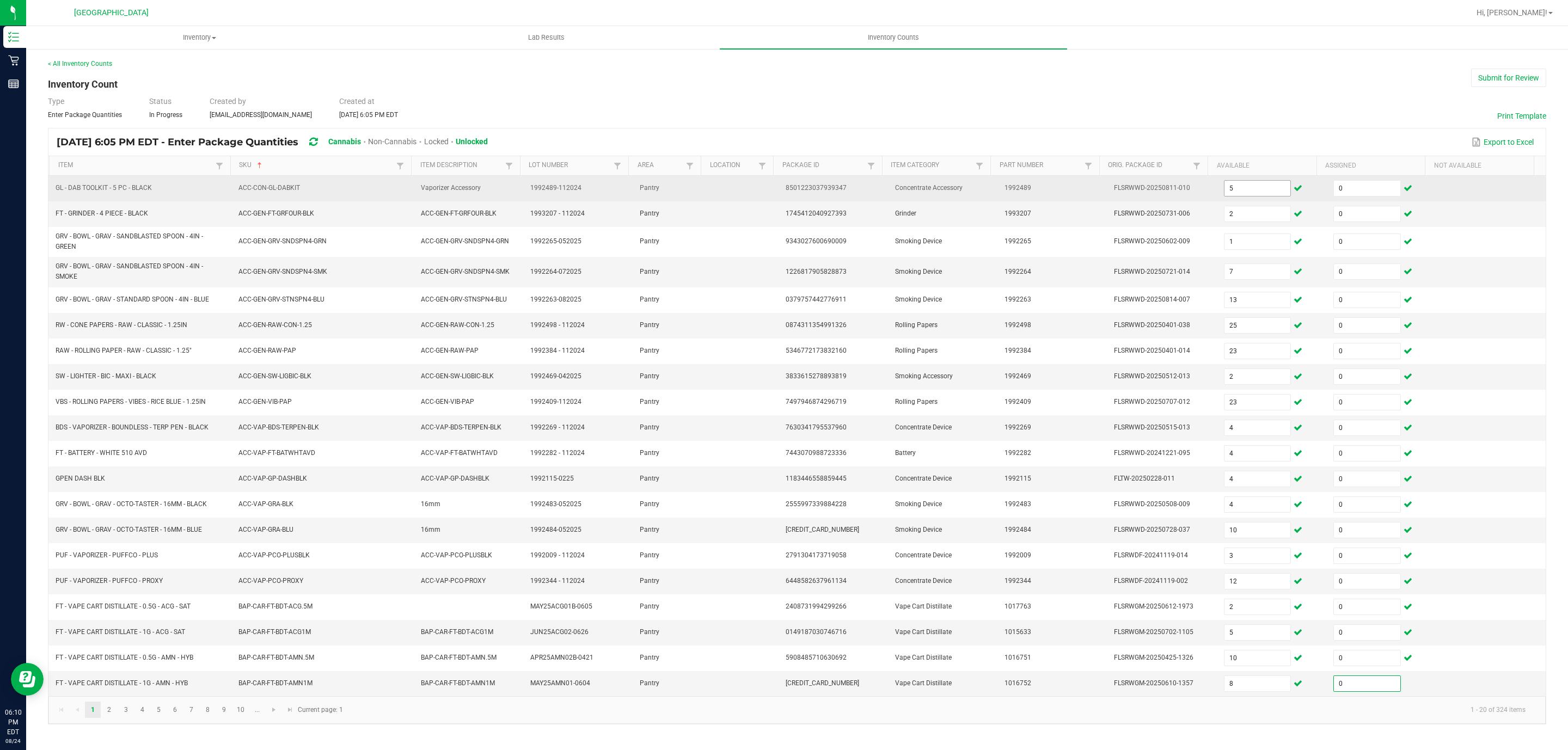
type input "0"
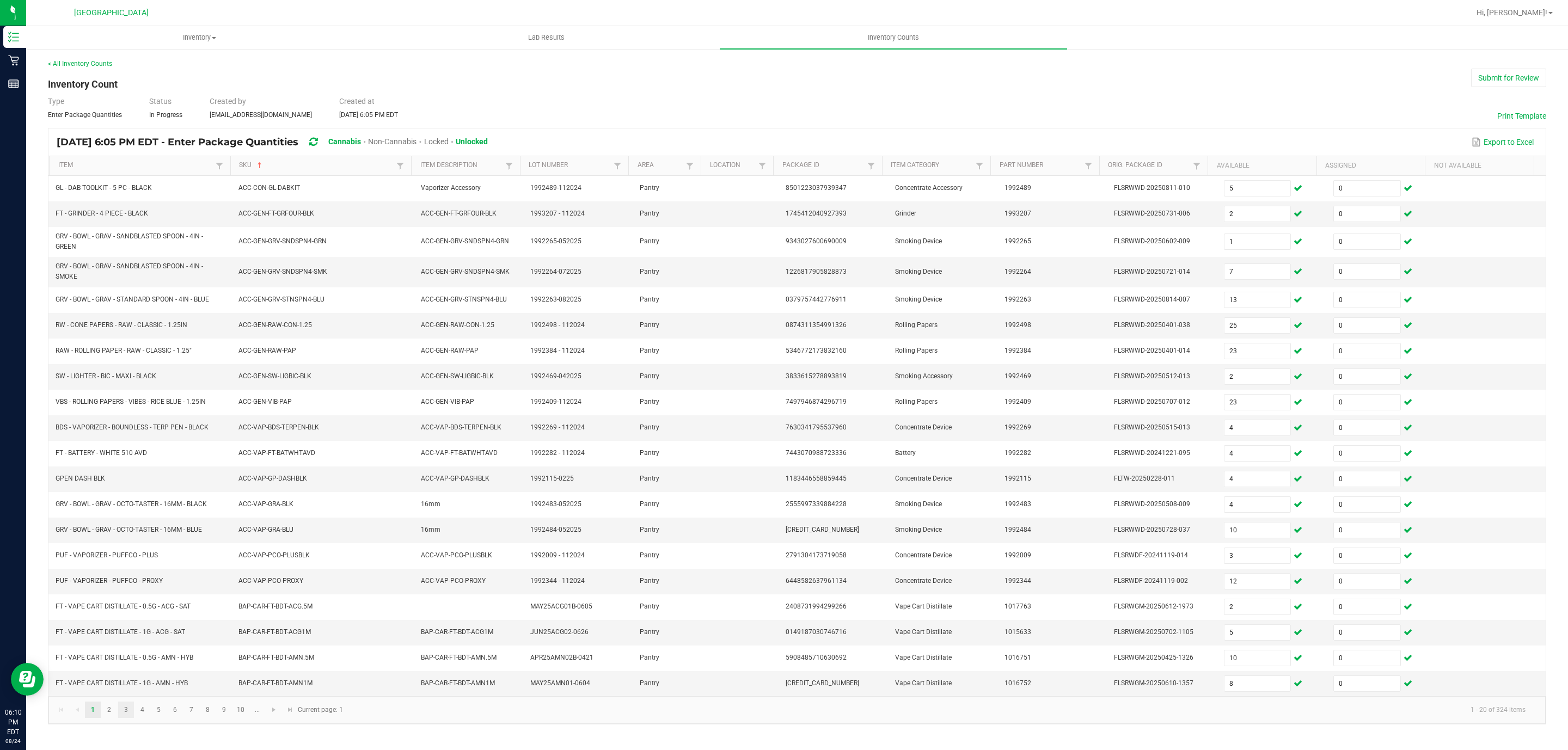
click at [119, 718] on link "3" at bounding box center [126, 710] width 16 height 17
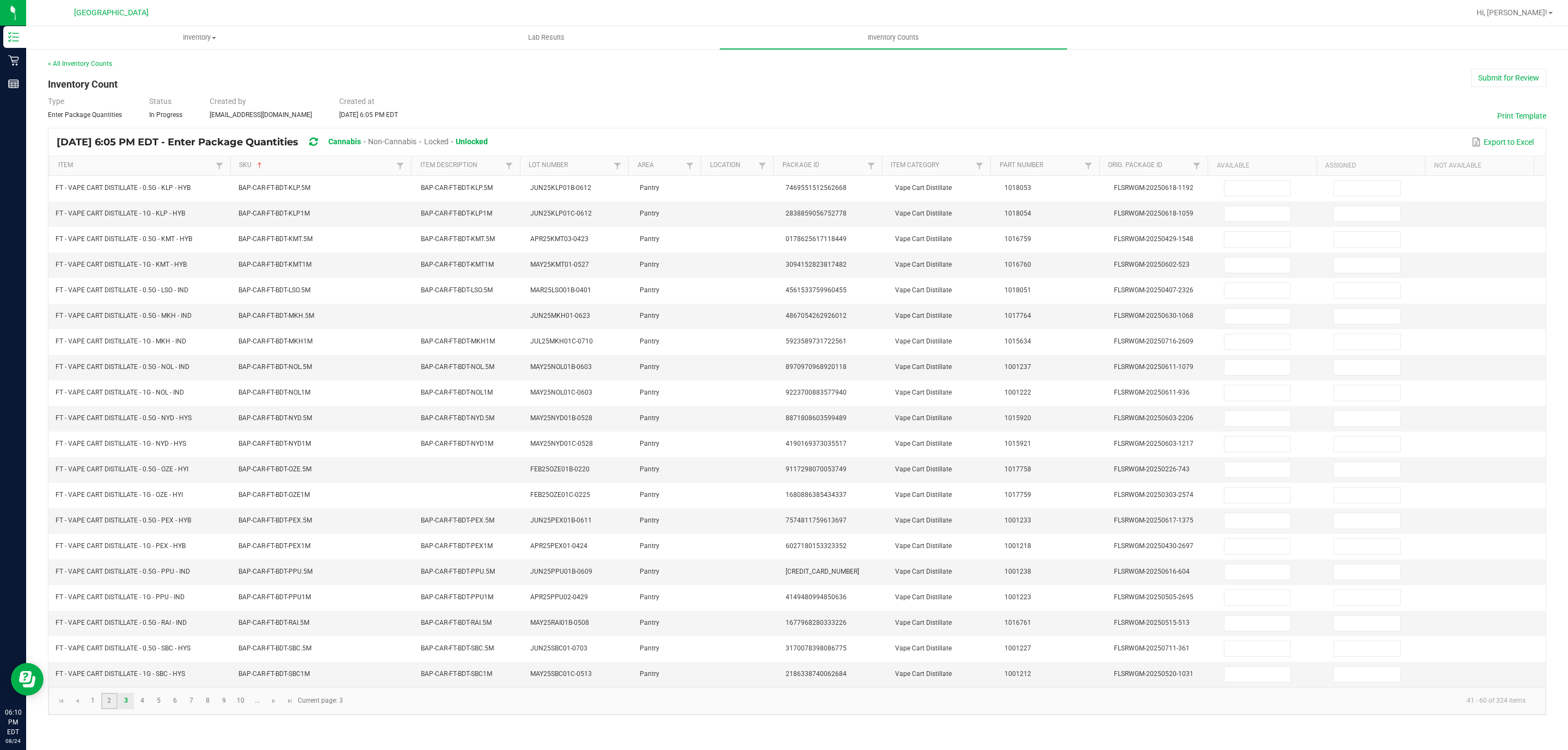
click at [107, 710] on link "2" at bounding box center [109, 701] width 16 height 17
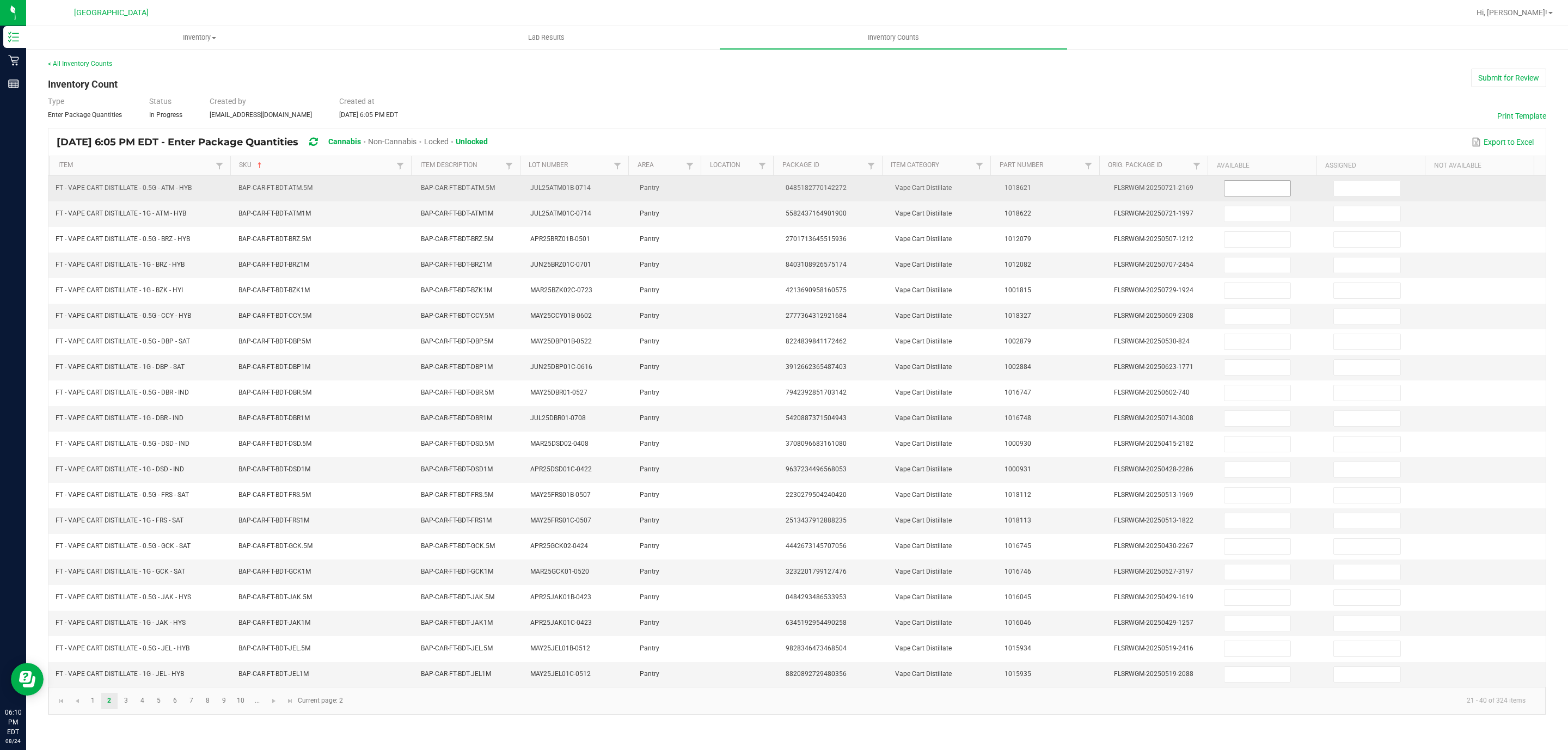
click at [1252, 194] on input at bounding box center [1257, 188] width 66 height 15
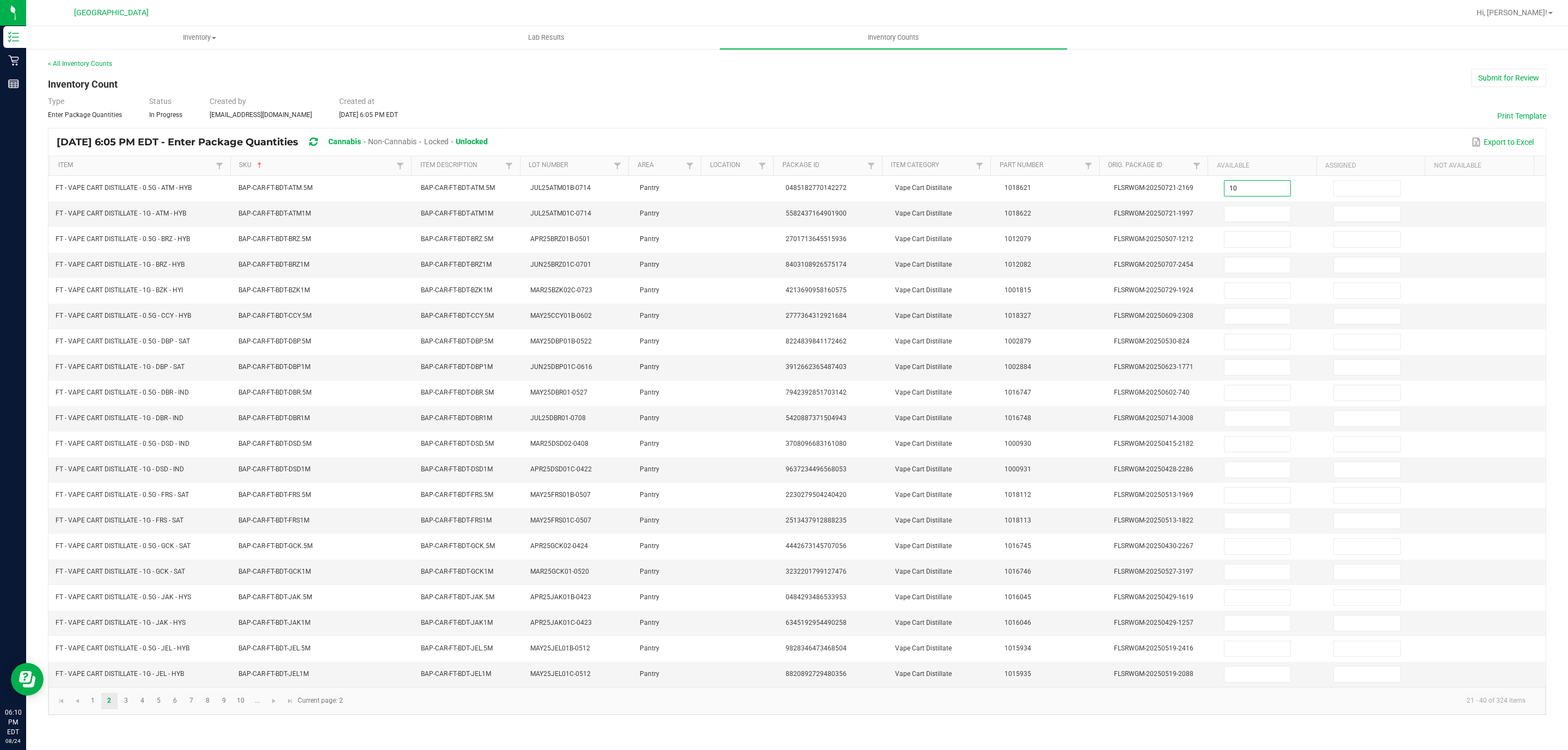
type input "10"
type input "8"
type input "4"
type input "11"
type input "5"
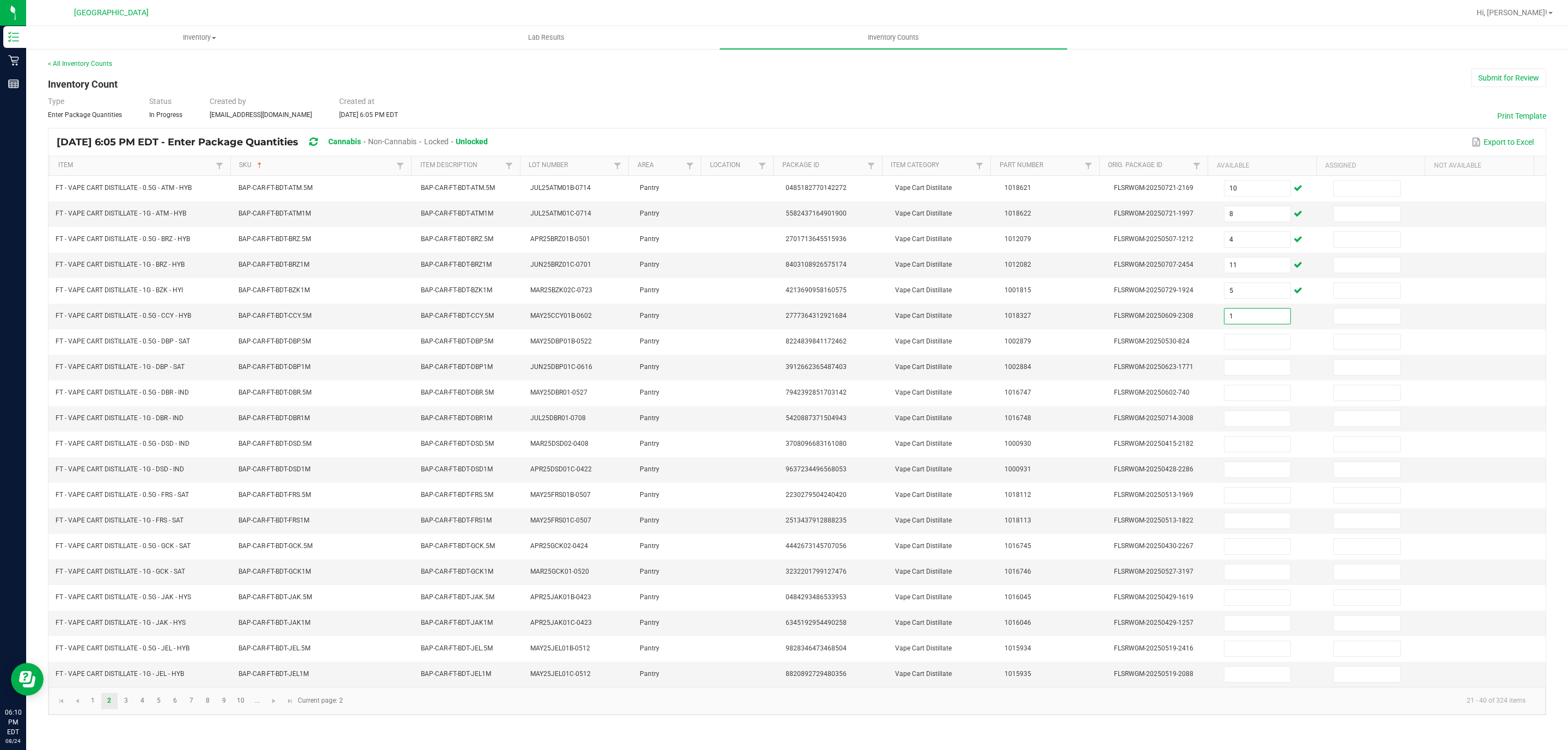
type input "1"
type input "2"
type input "10"
type input "4"
type input "3"
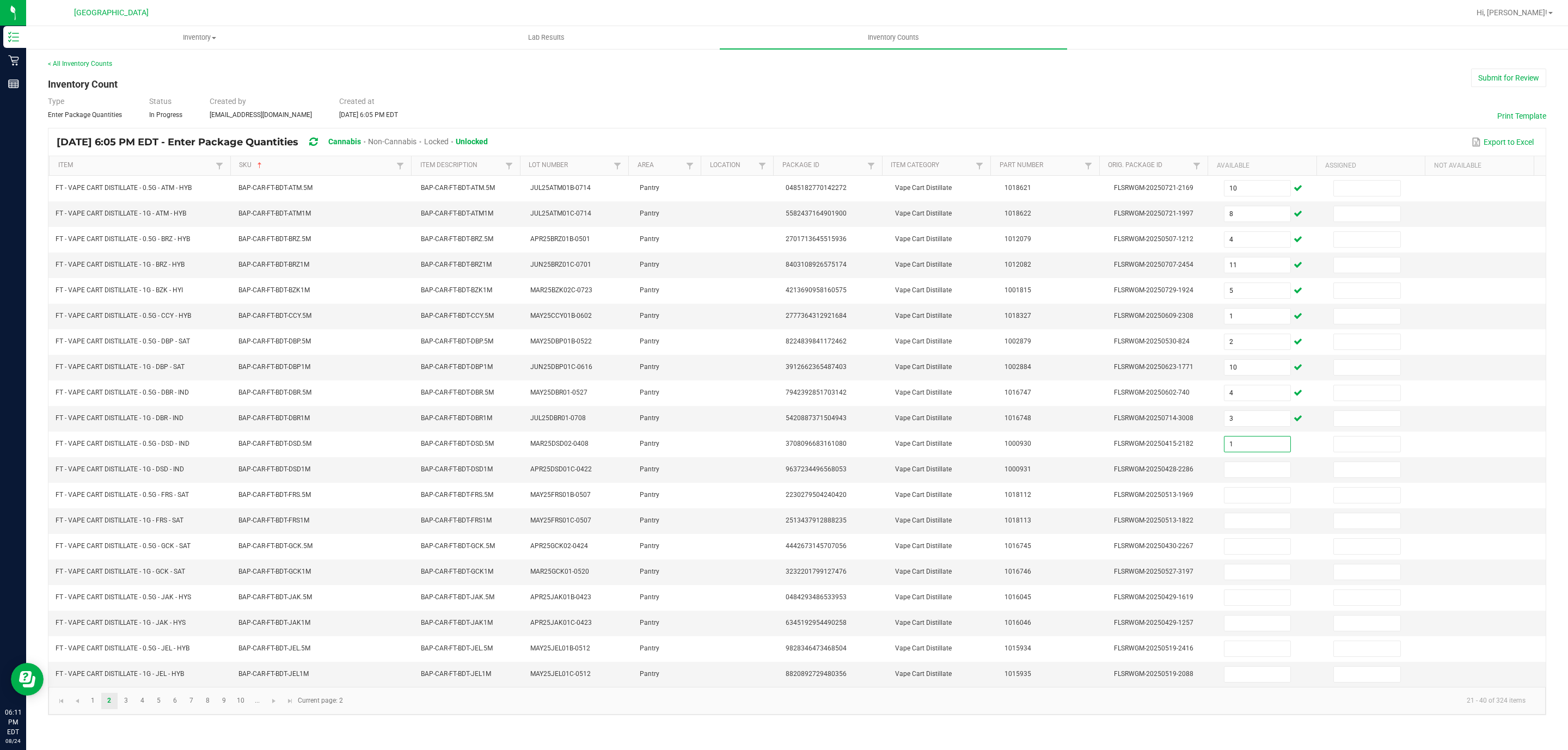
type input "1"
type input "12"
type input "1"
type input "10"
type input "12"
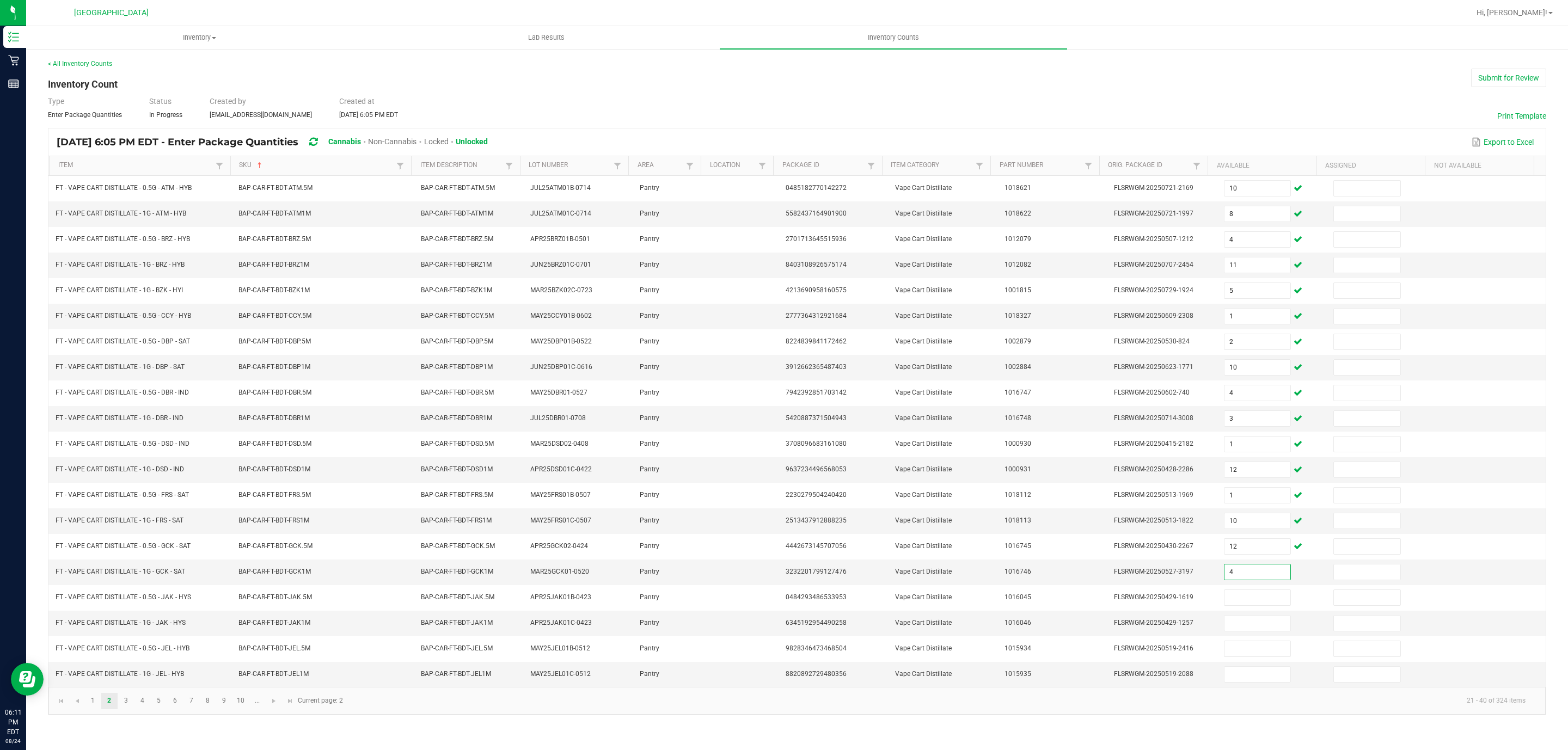
type input "4"
type input "9"
type input "4"
type input "2"
type input "12"
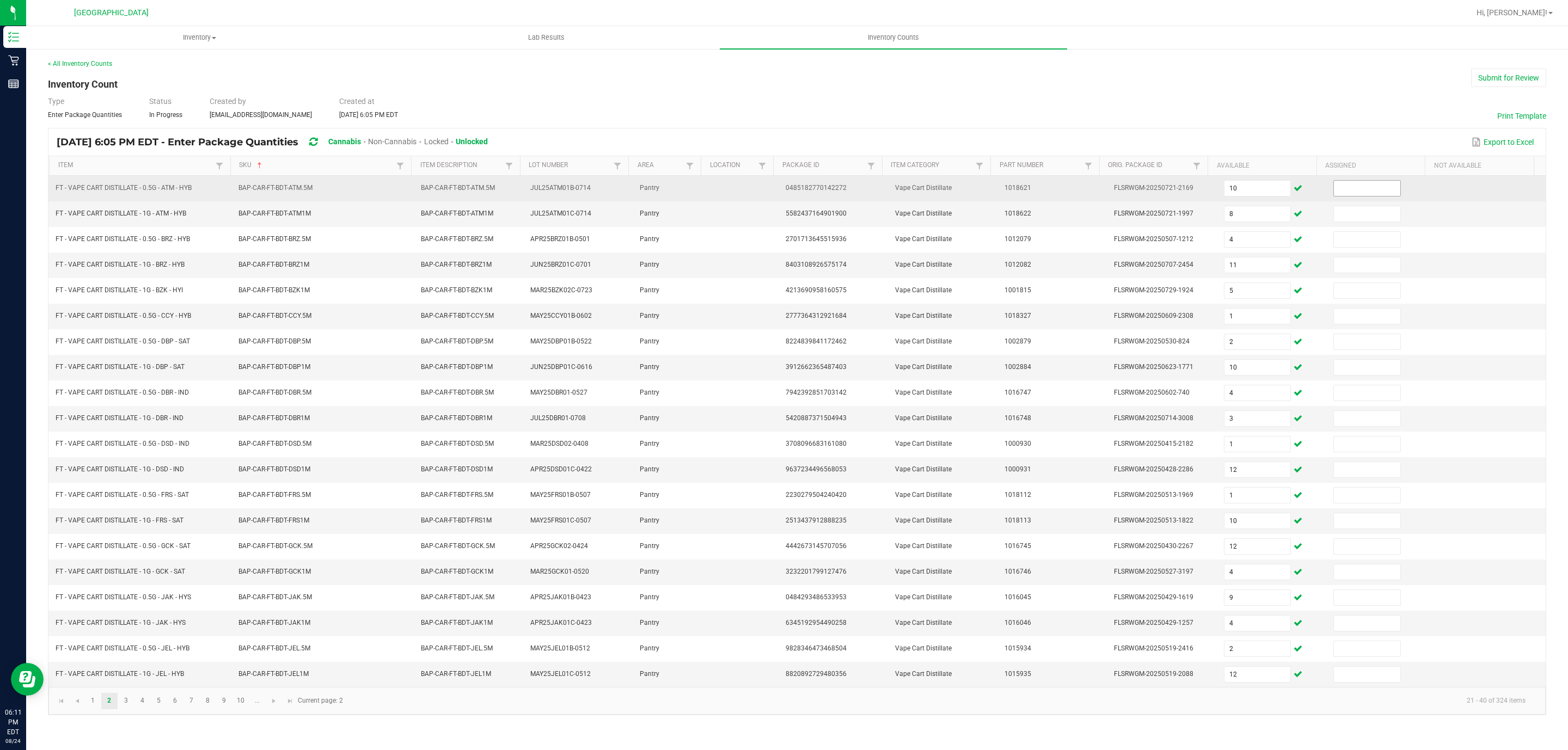
click at [1344, 196] on input at bounding box center [1367, 188] width 66 height 15
type input "0"
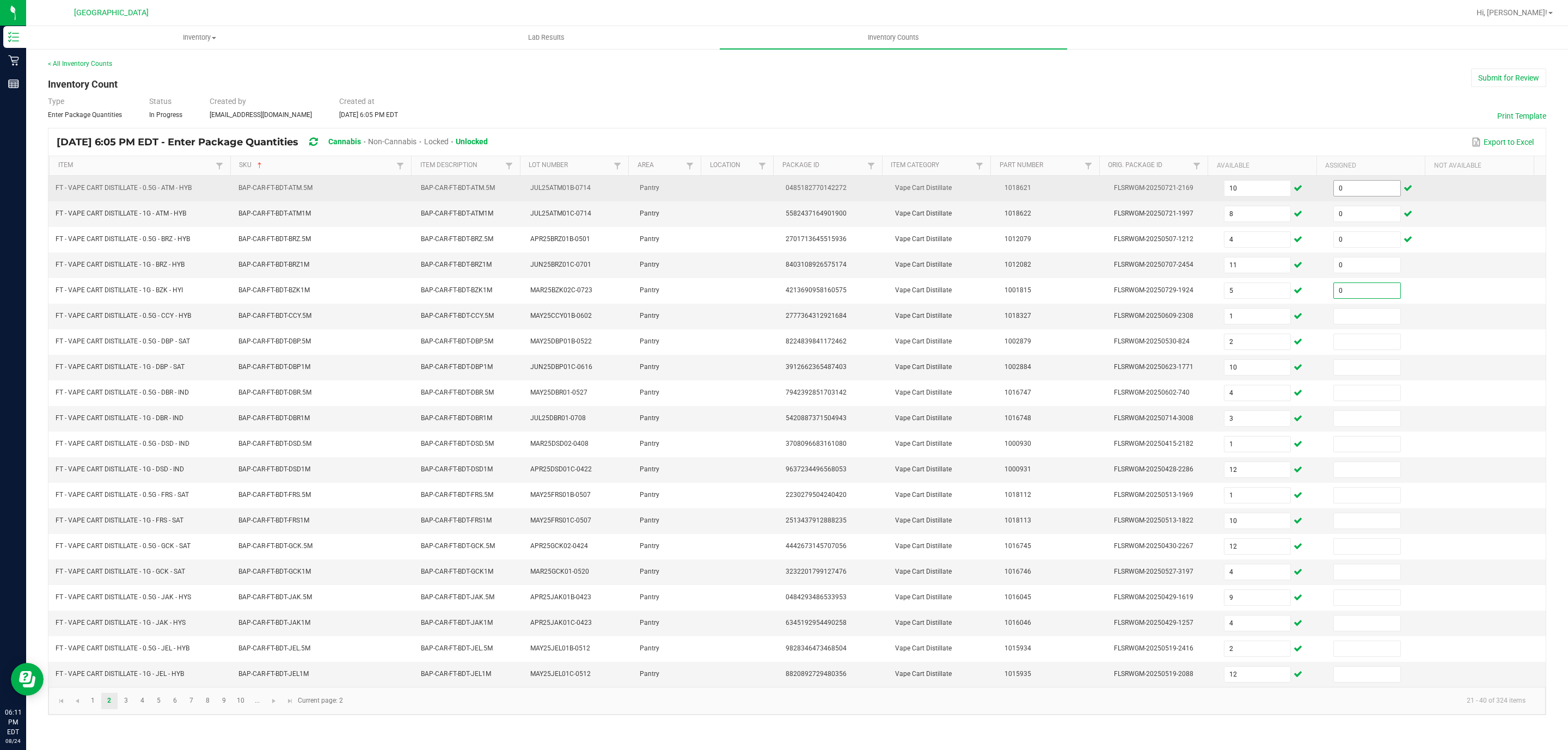
type input "0"
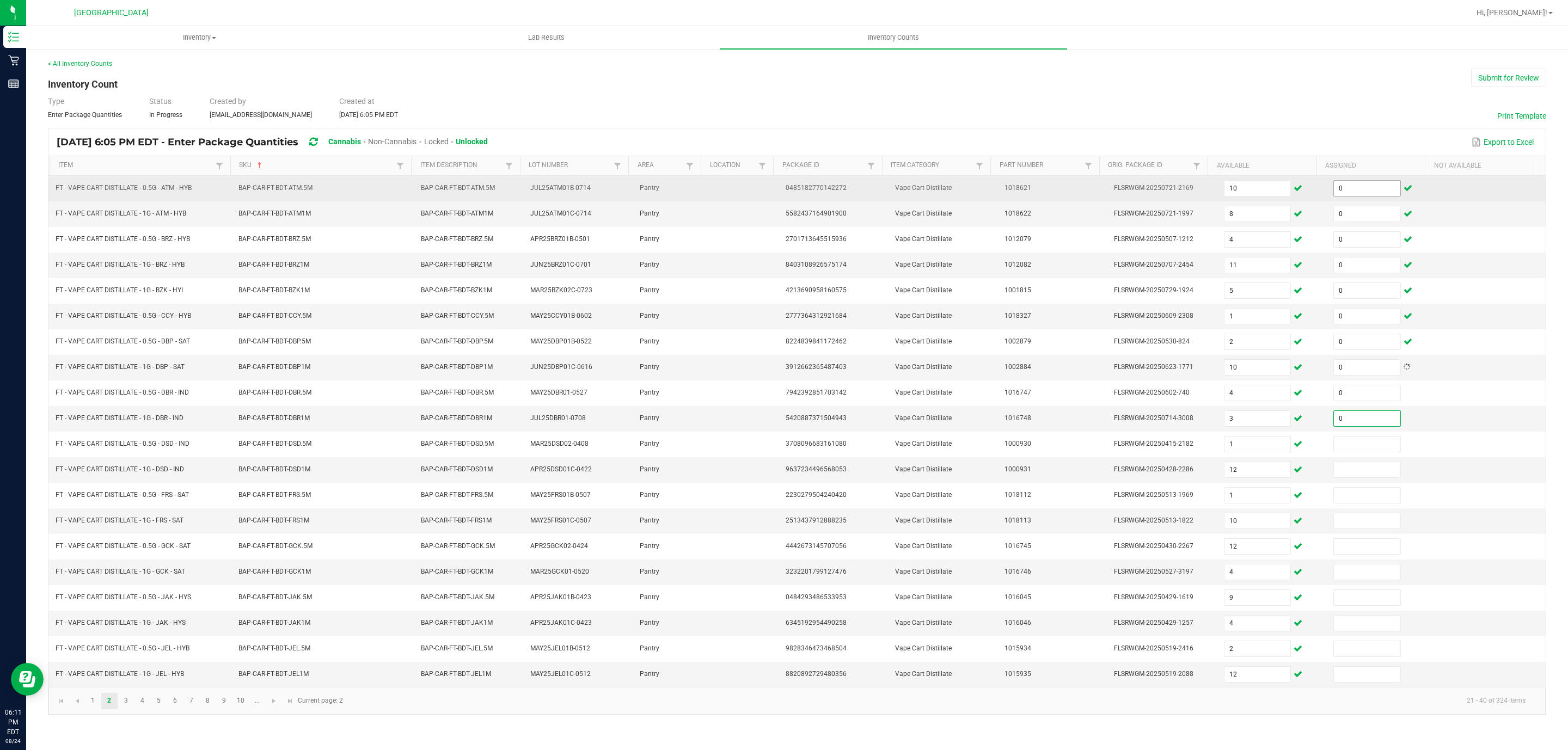
type input "0"
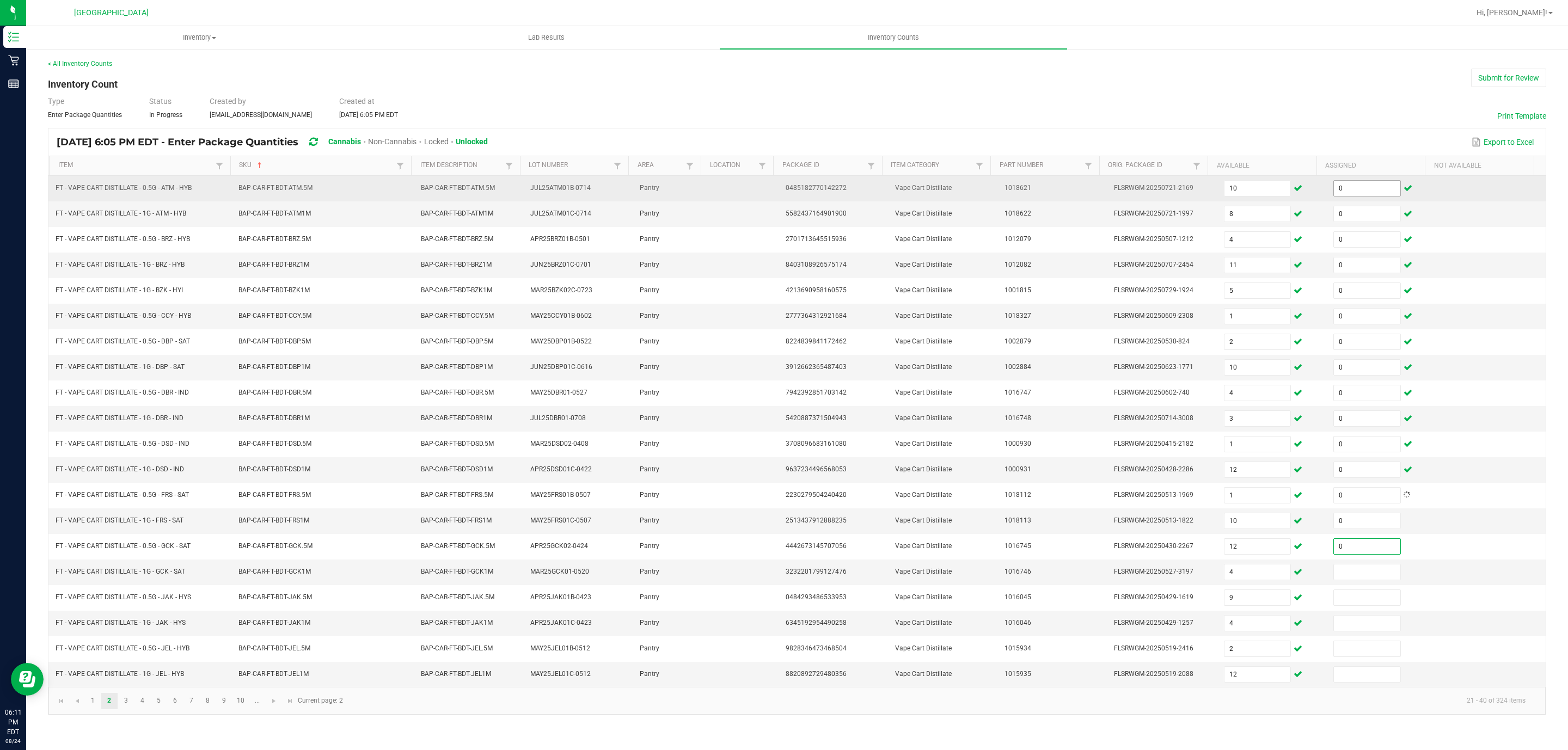
type input "0"
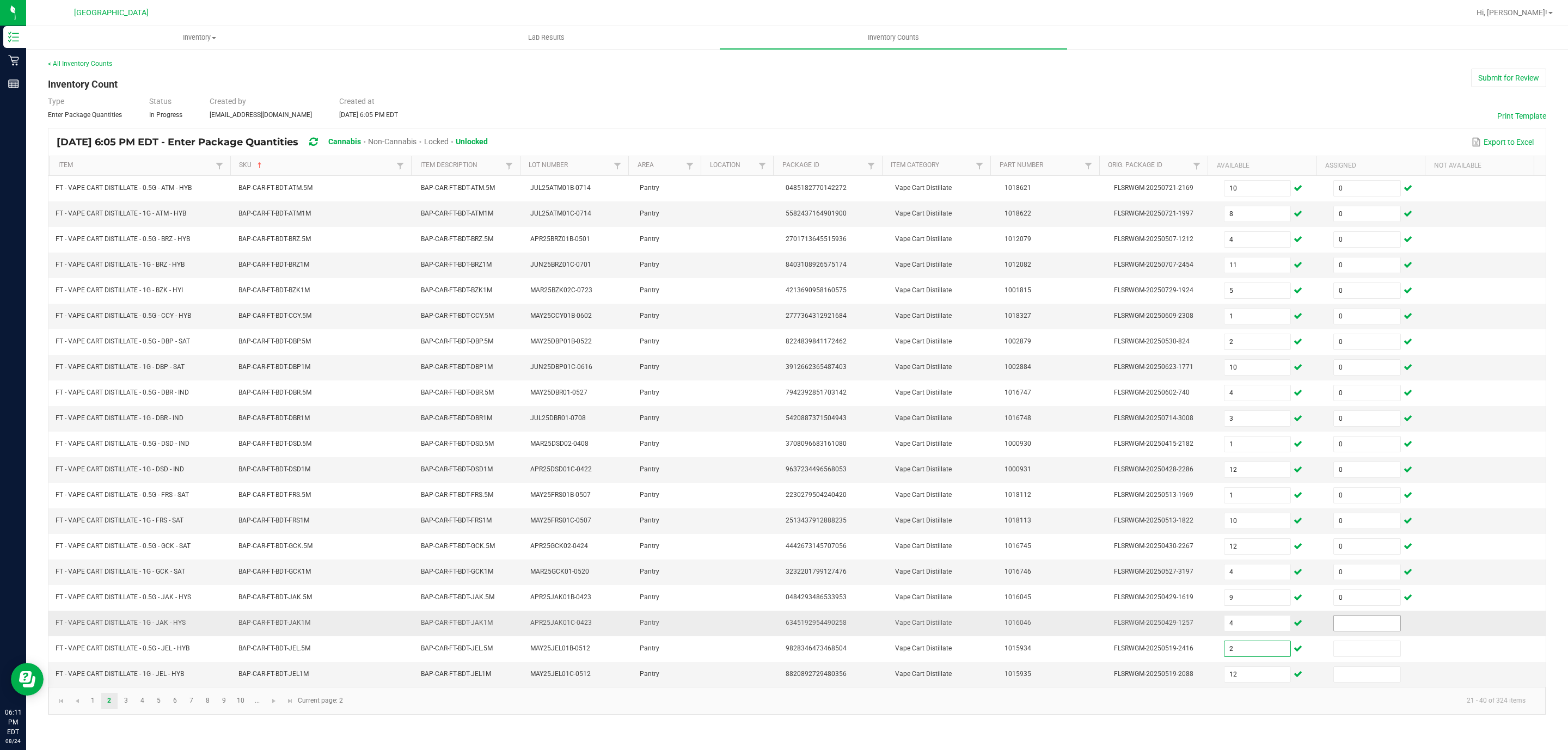
click at [1354, 631] on input at bounding box center [1367, 623] width 66 height 15
type input "0"
click at [125, 710] on link "3" at bounding box center [126, 701] width 16 height 17
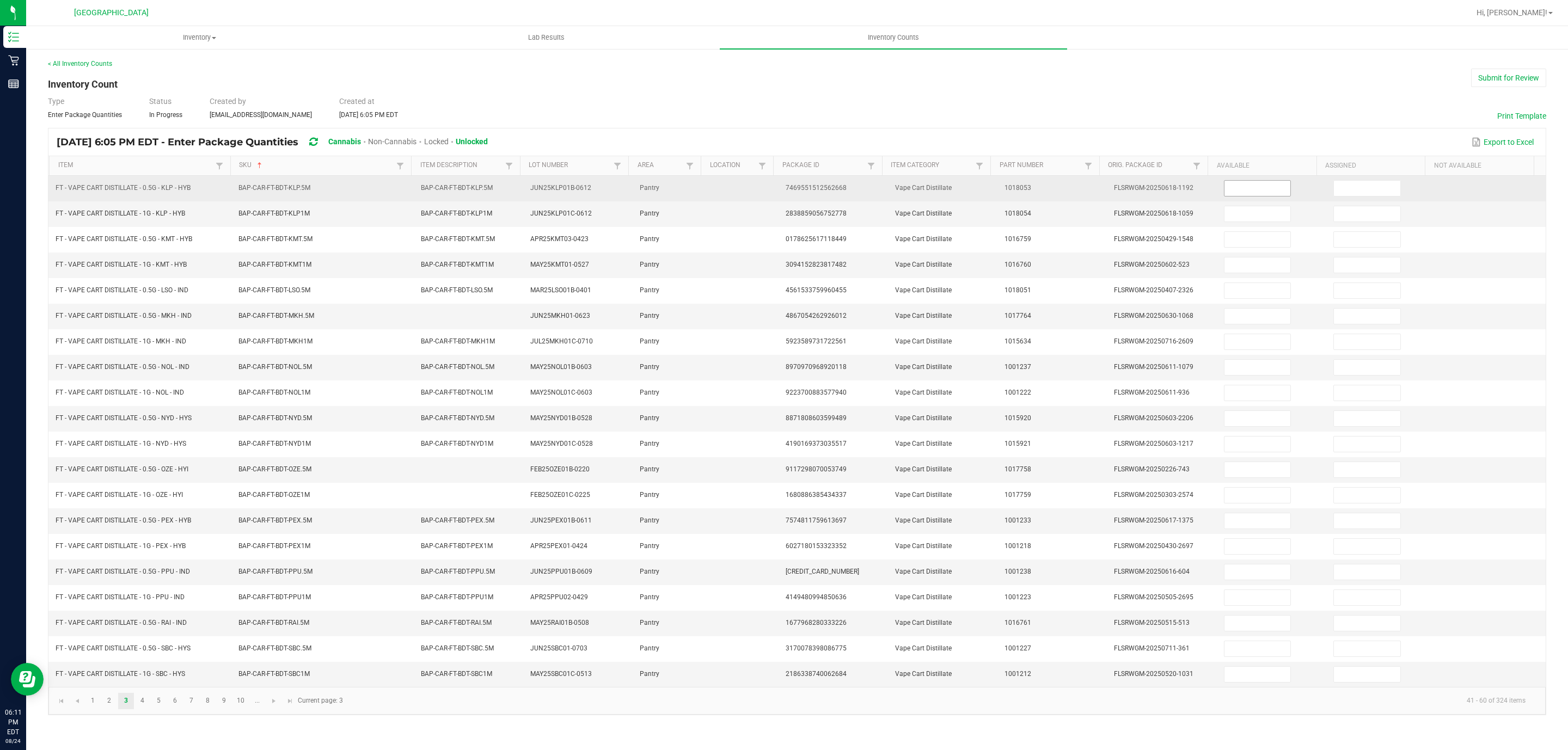
click at [1235, 184] on input at bounding box center [1257, 188] width 66 height 15
type input "11"
type input "1"
type input "11"
type input "7"
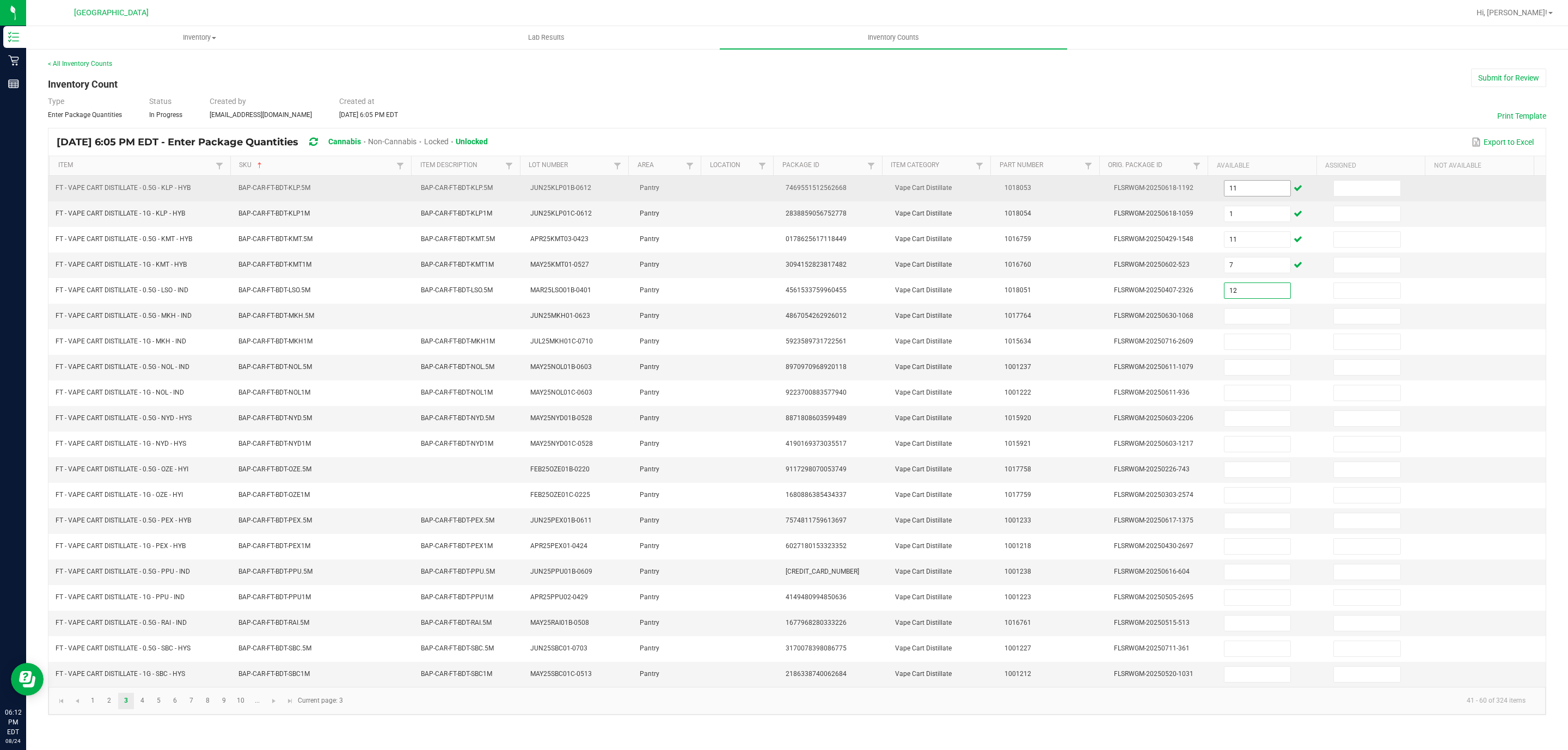
type input "12"
type input "9"
type input "3"
type input "11"
type input "12"
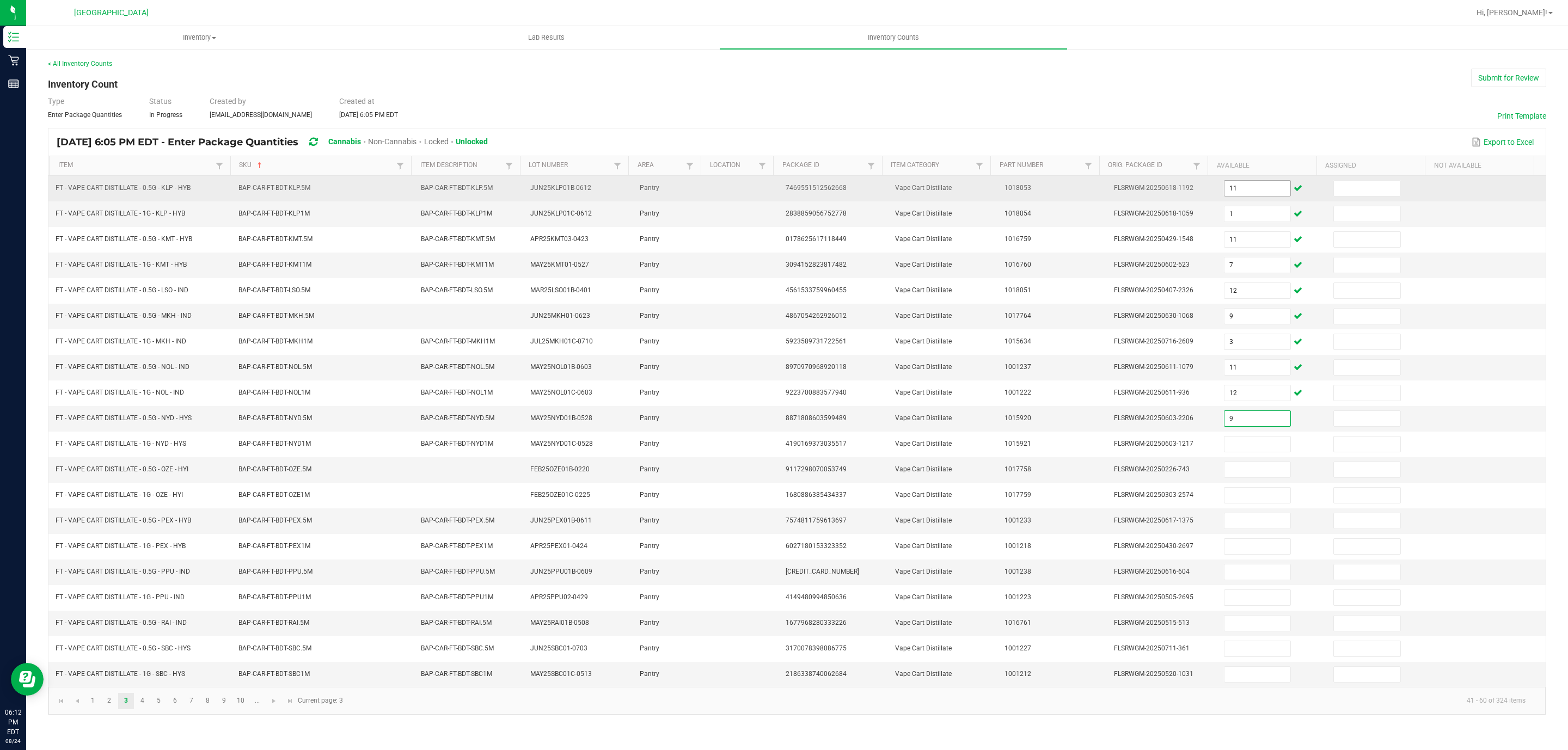
type input "9"
type input "6"
type input "8"
type input "7"
type input "11"
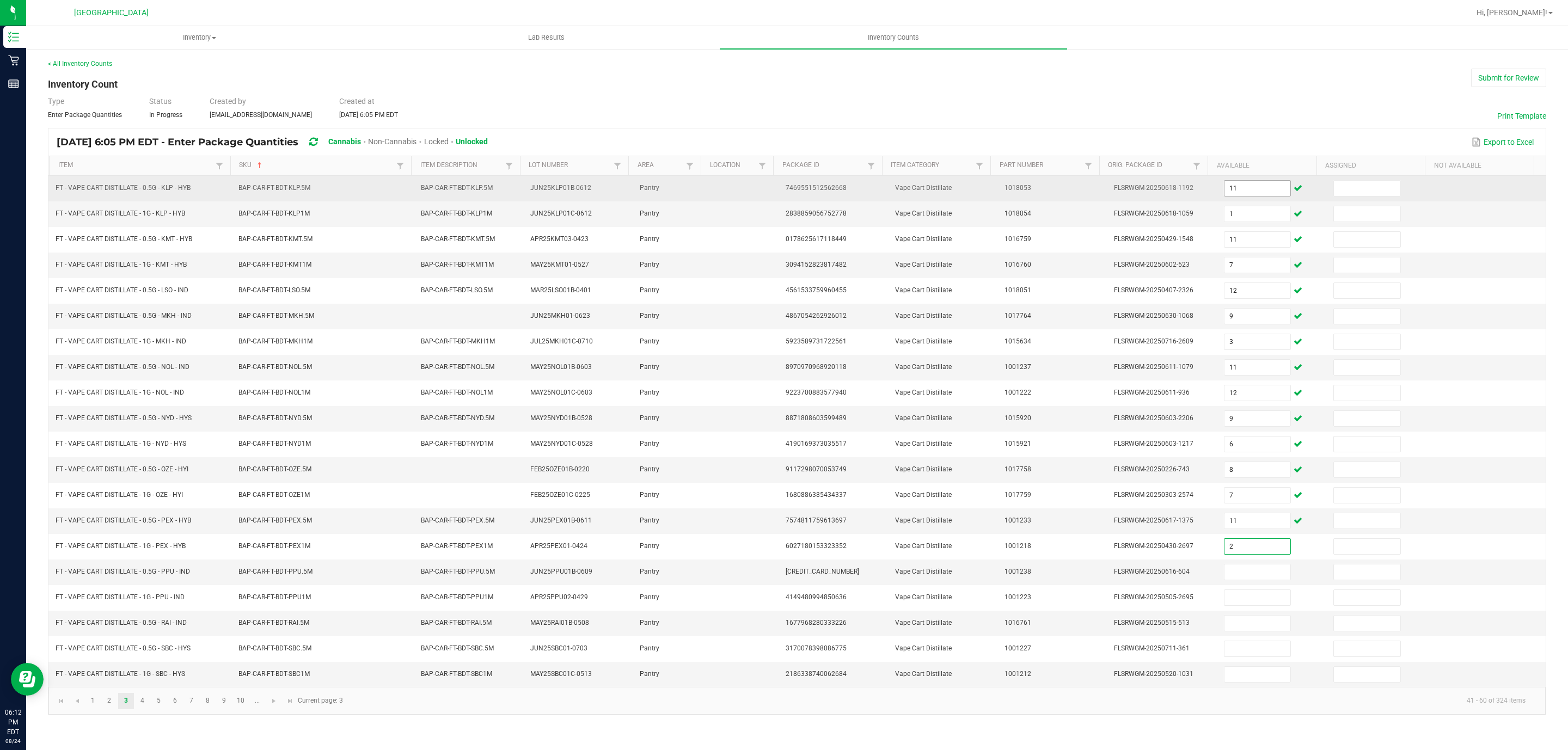
type input "2"
type input "3"
type input "11"
type input "4"
click at [1366, 188] on input at bounding box center [1367, 188] width 66 height 15
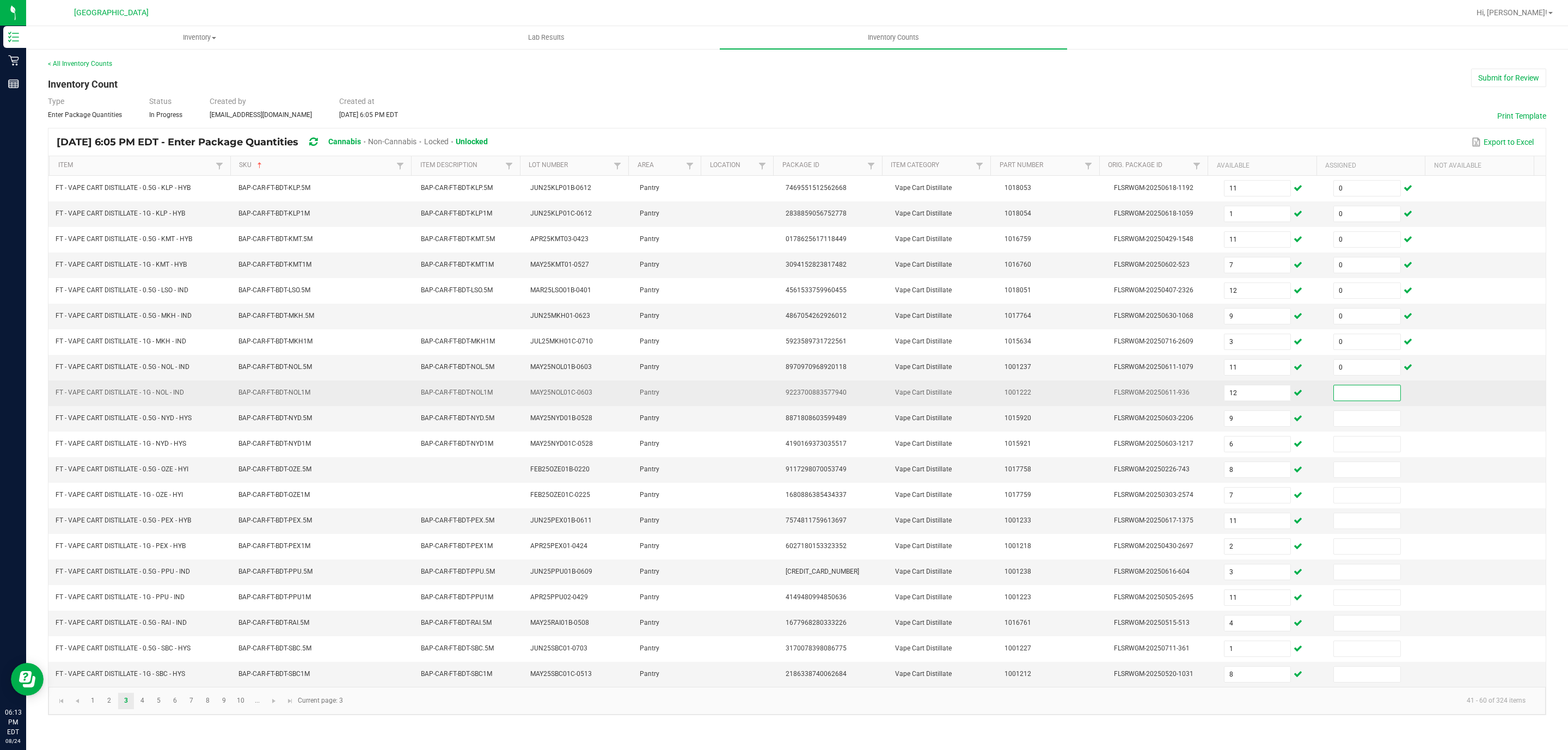
click at [1364, 401] on input at bounding box center [1367, 393] width 66 height 15
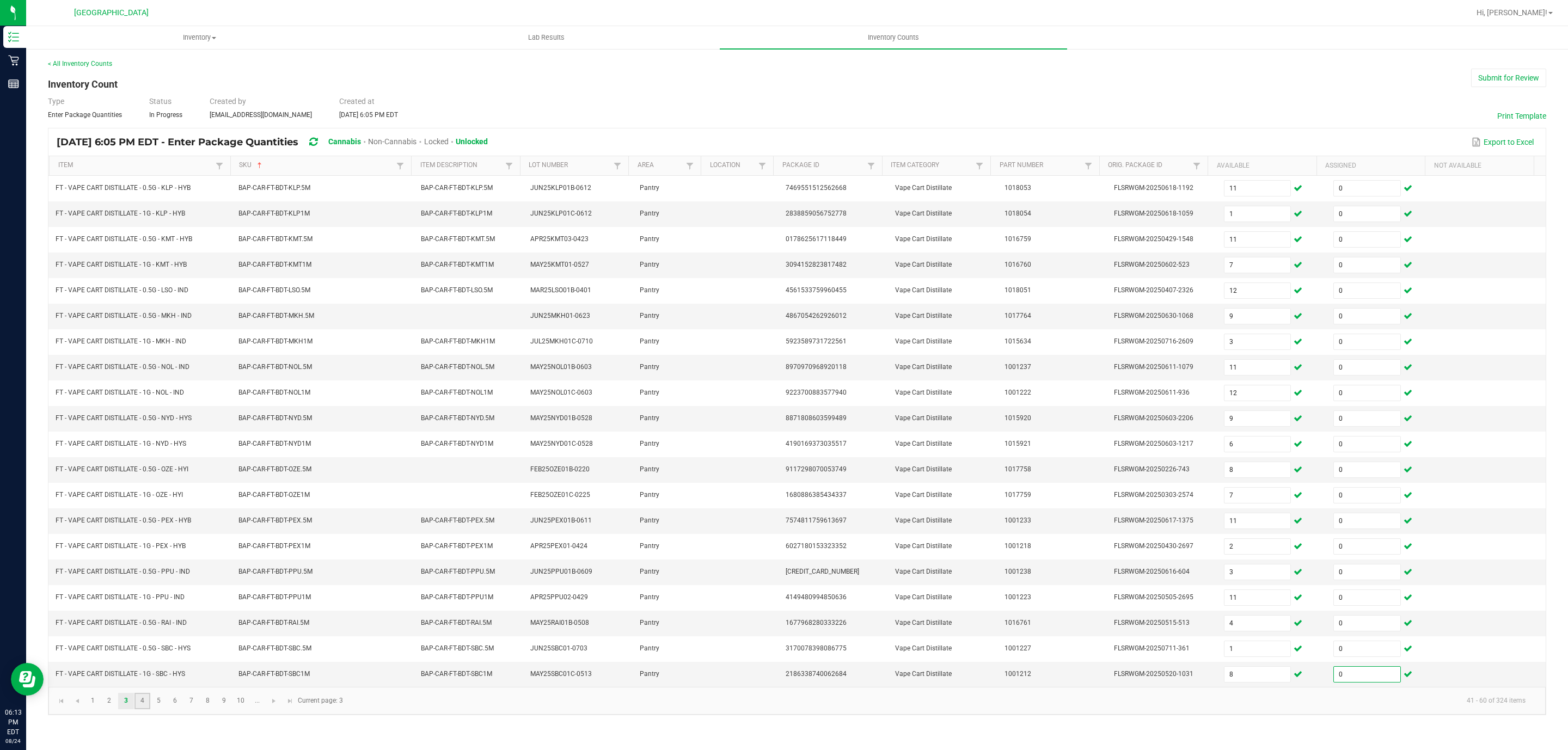
click at [136, 710] on link "4" at bounding box center [142, 701] width 16 height 17
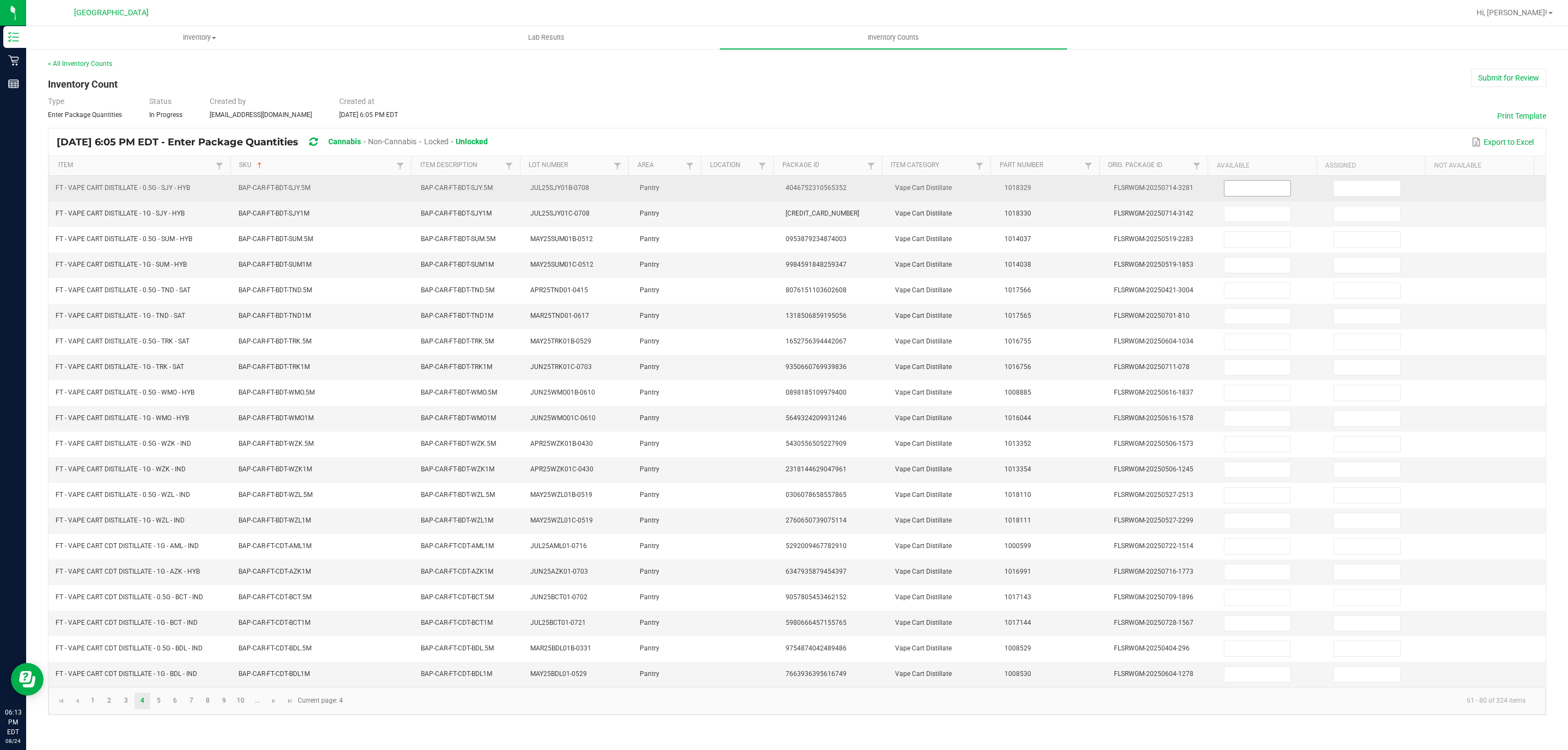
click at [1257, 193] on input at bounding box center [1257, 188] width 66 height 15
click at [1334, 184] on input at bounding box center [1367, 188] width 66 height 15
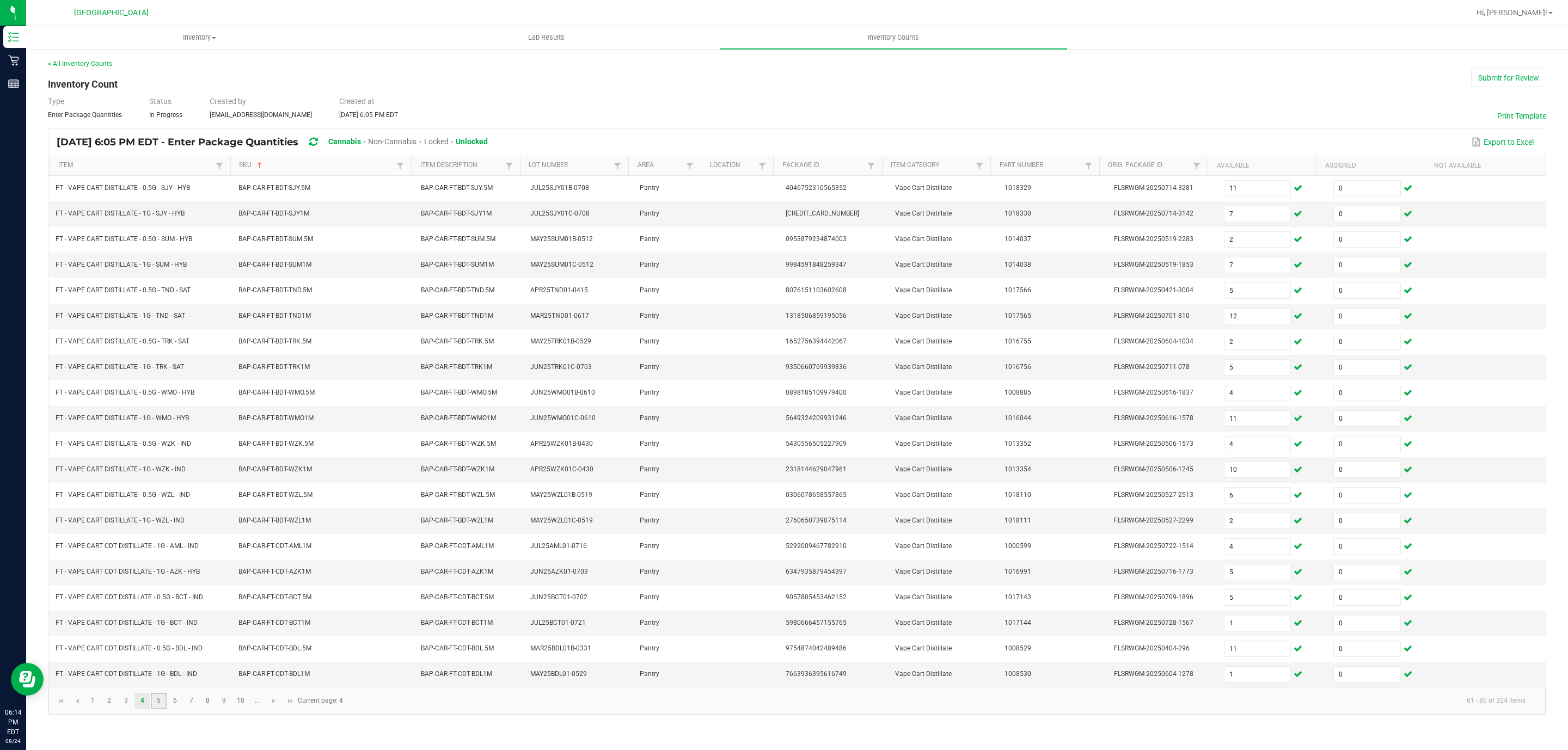
click at [165, 710] on link "5" at bounding box center [159, 701] width 16 height 17
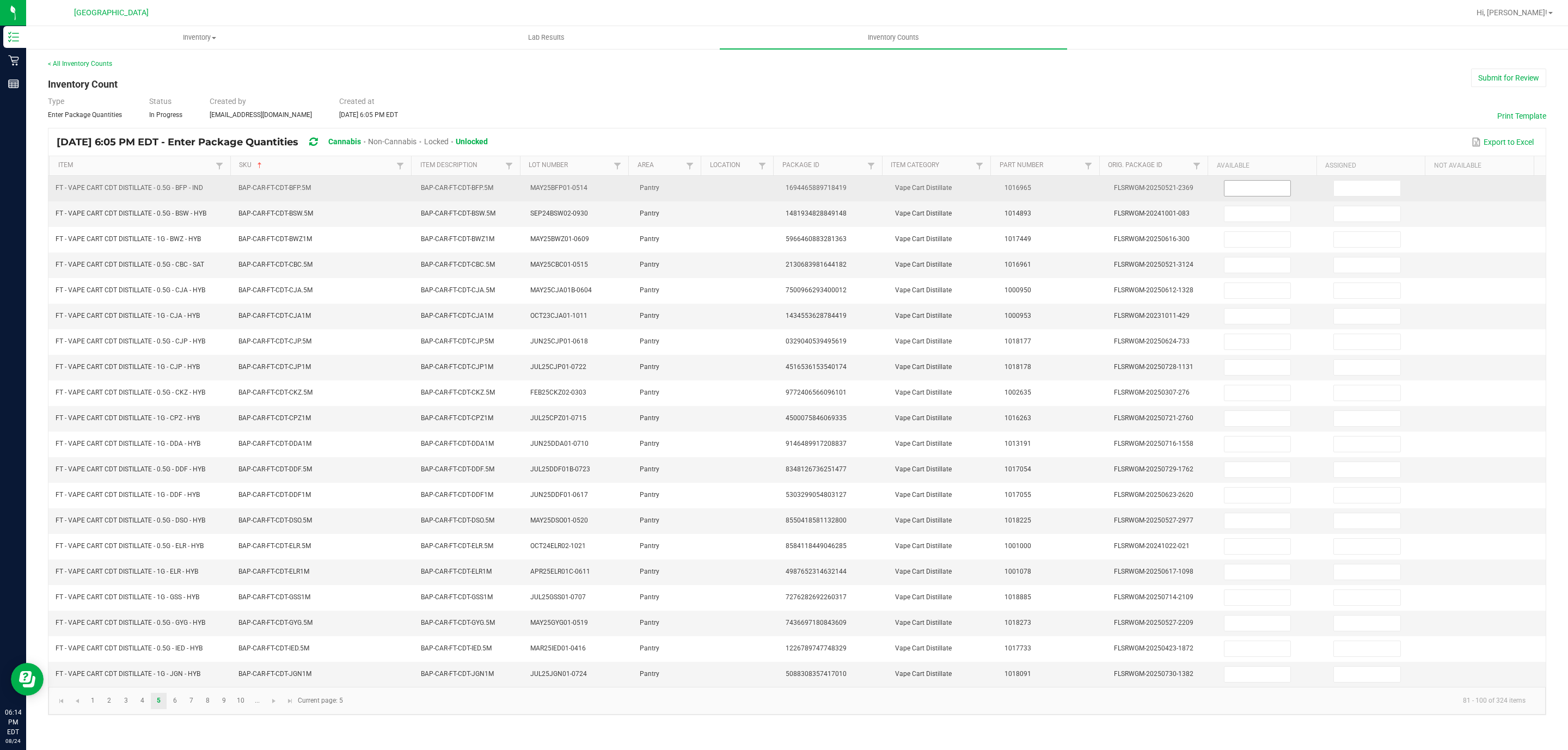
click at [1232, 194] on input at bounding box center [1257, 188] width 66 height 15
click at [1243, 183] on input at bounding box center [1257, 188] width 66 height 15
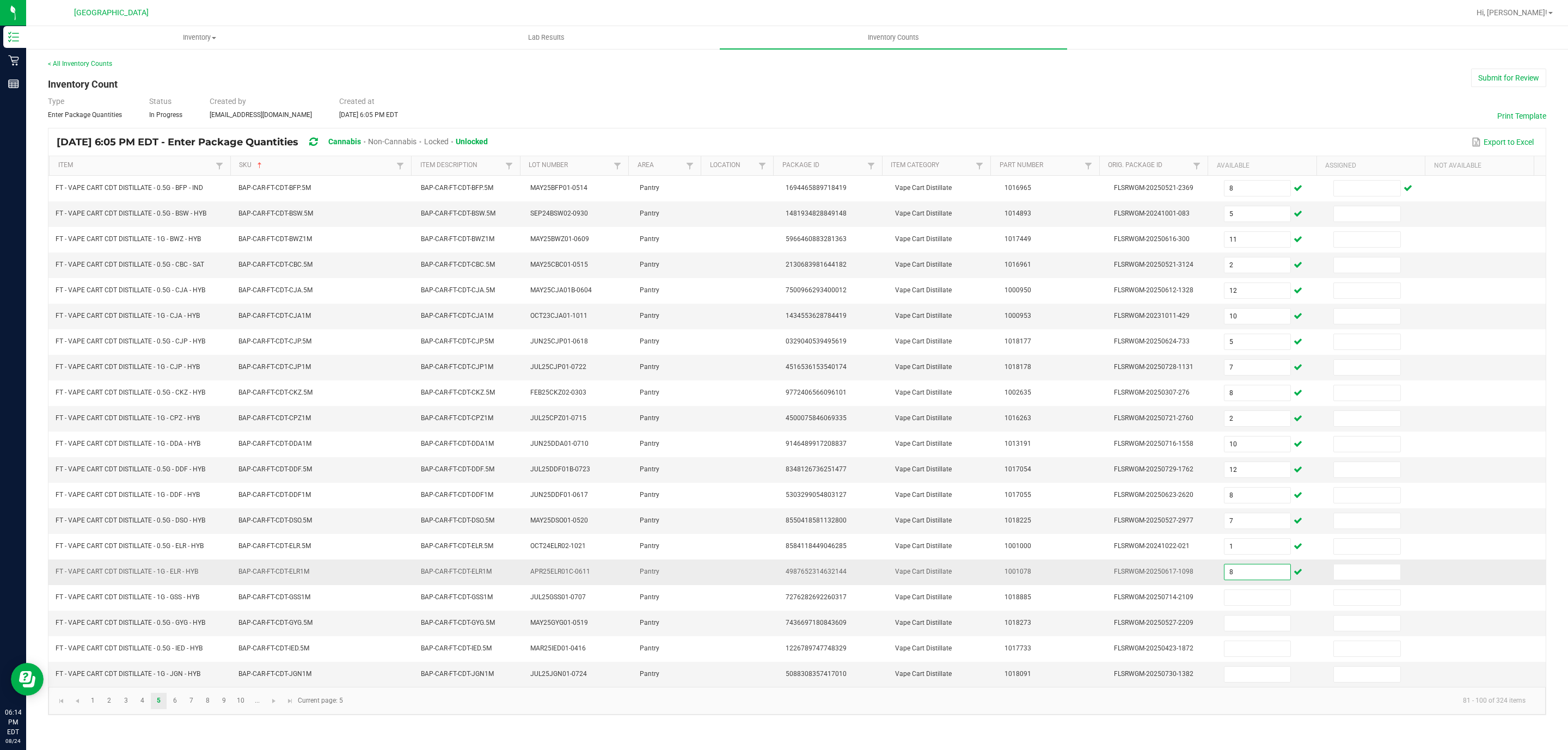
click at [1237, 580] on input "8" at bounding box center [1257, 572] width 66 height 15
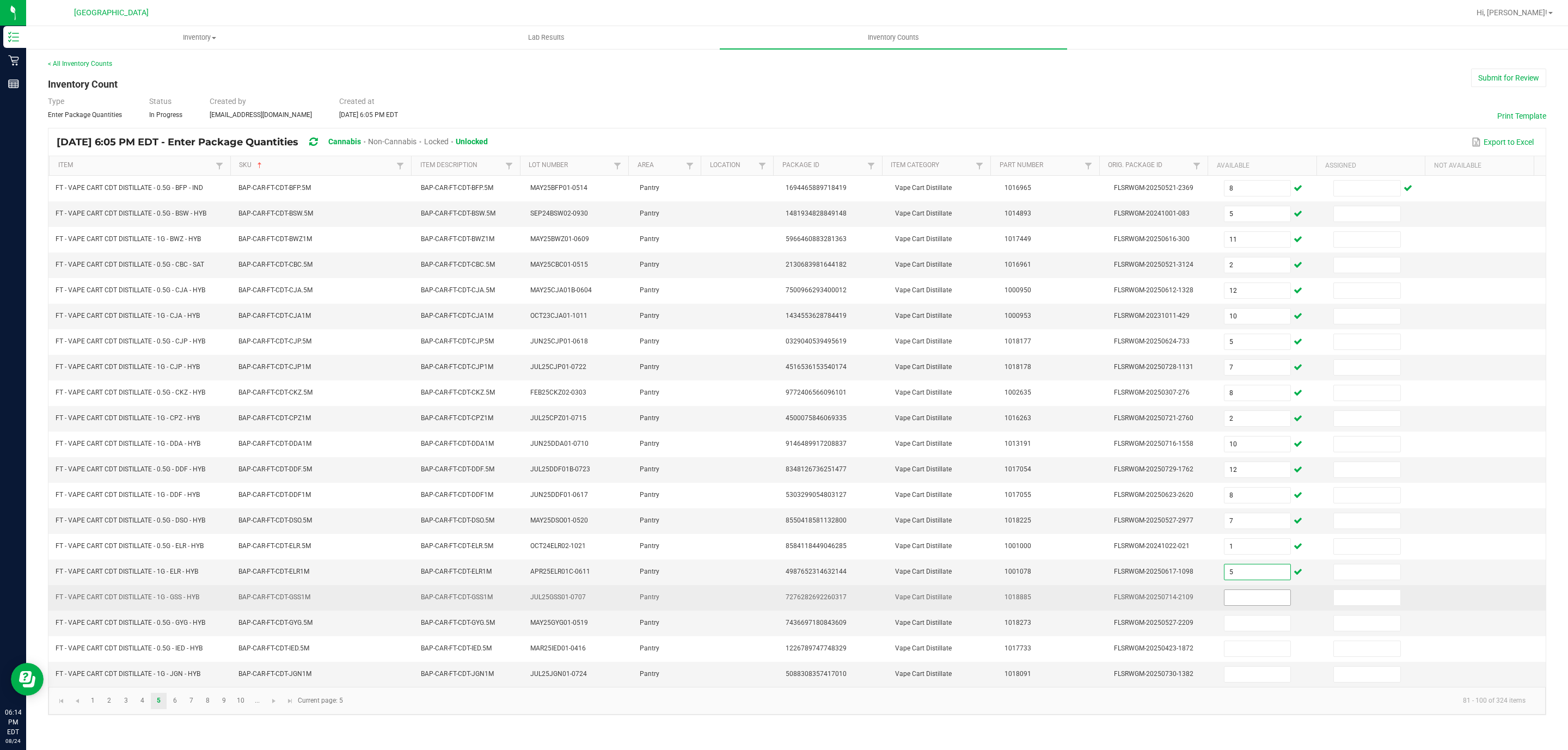
click at [1251, 605] on input at bounding box center [1257, 597] width 66 height 15
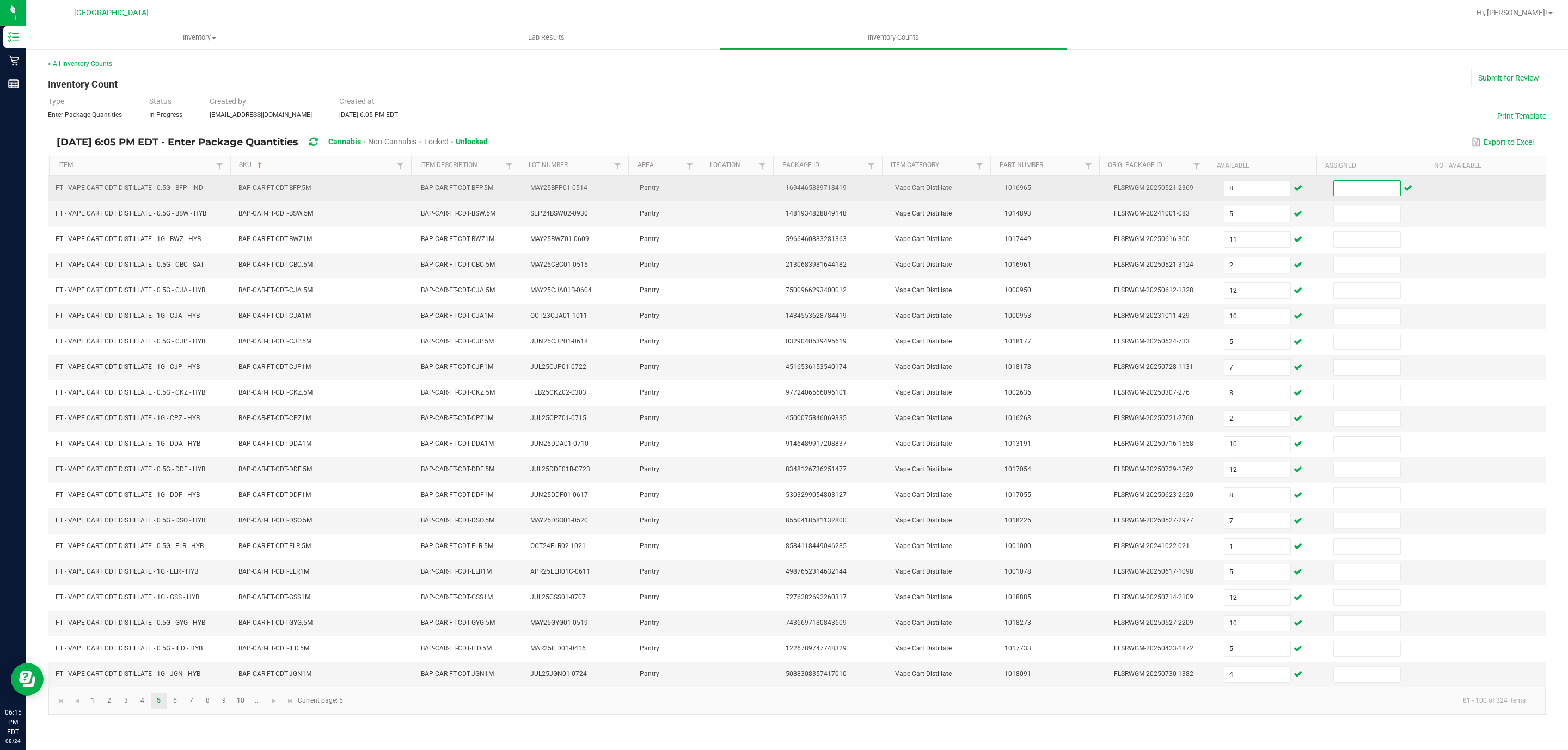
click at [1362, 196] on input at bounding box center [1367, 188] width 66 height 15
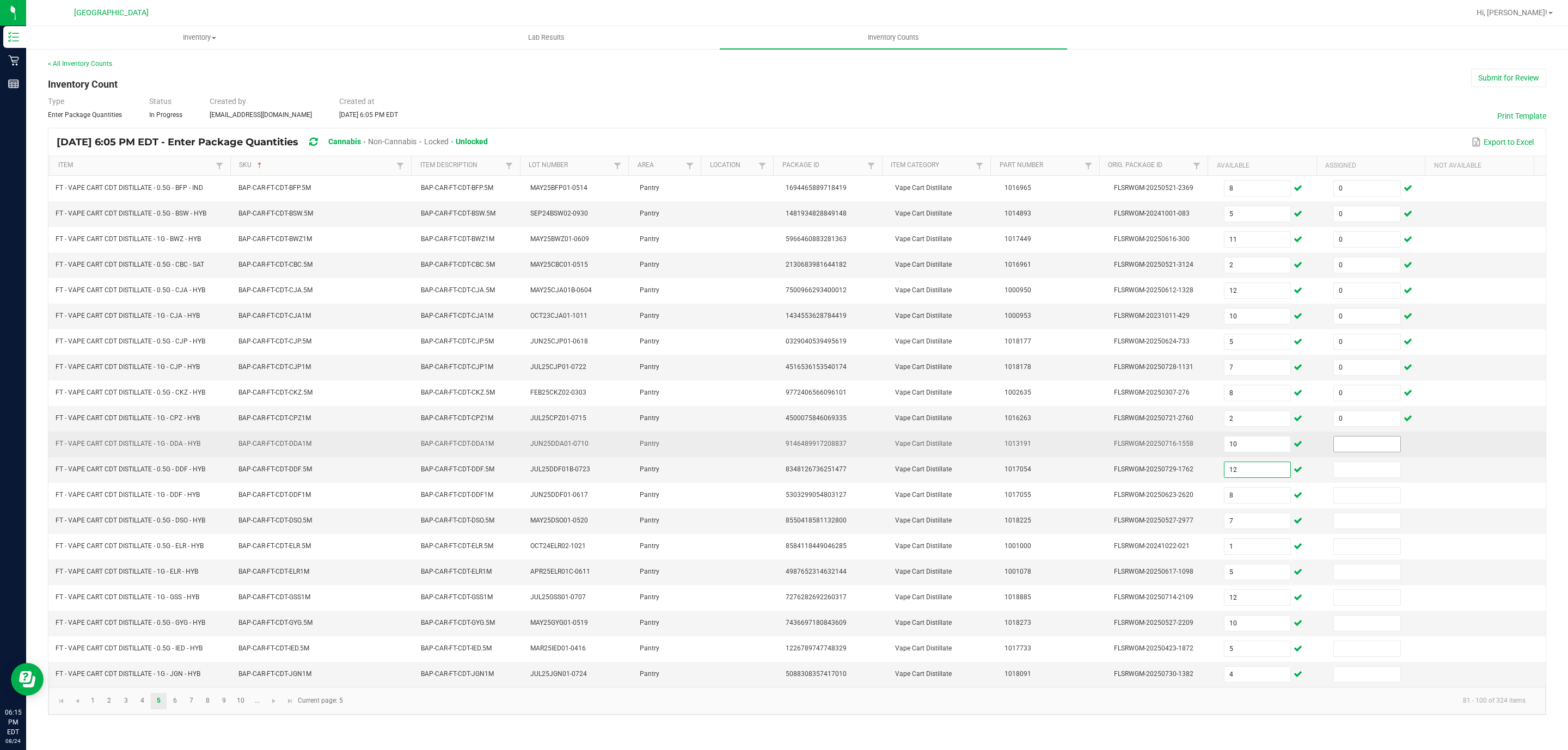
click at [1337, 446] on input at bounding box center [1367, 444] width 66 height 15
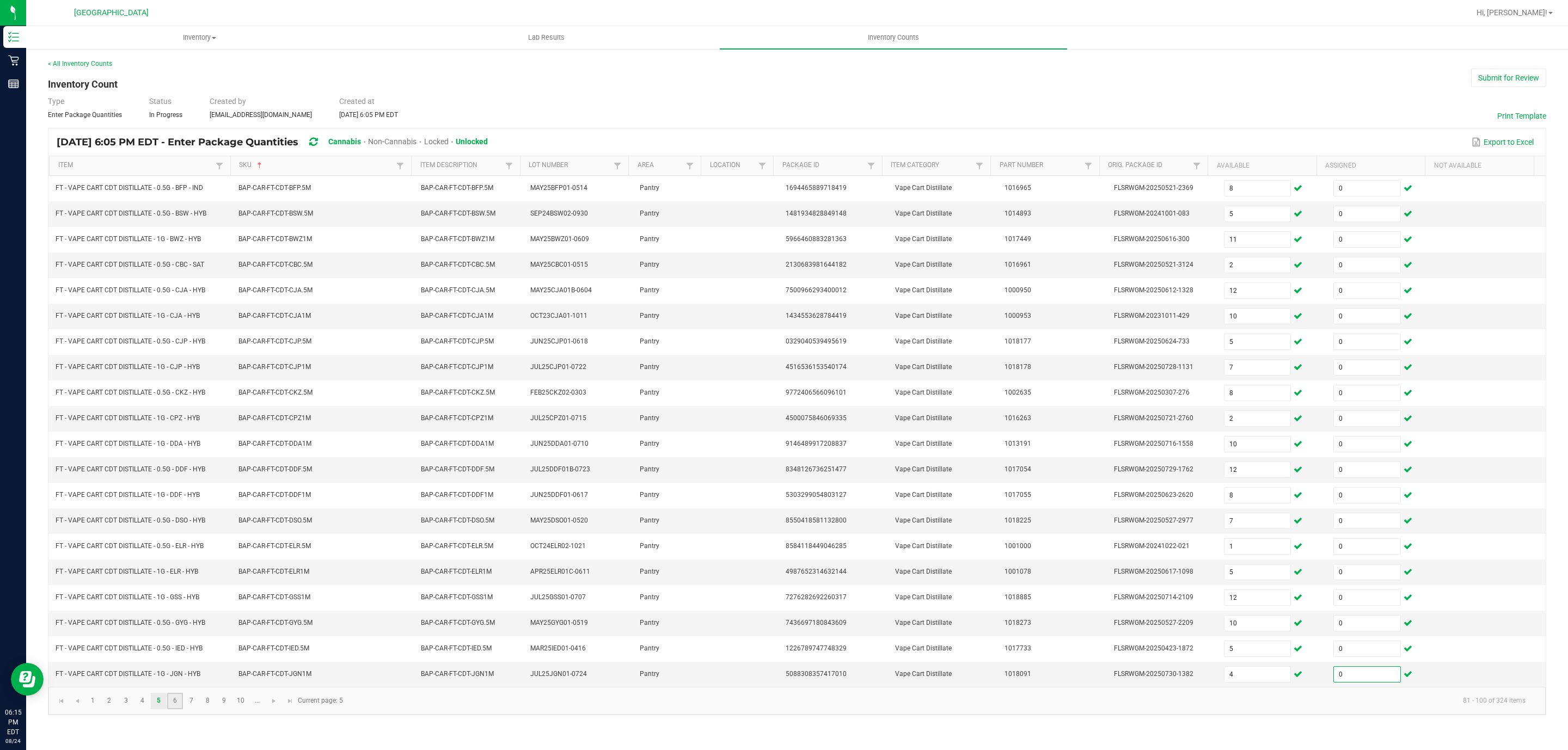
click at [178, 710] on link "6" at bounding box center [174, 701] width 16 height 17
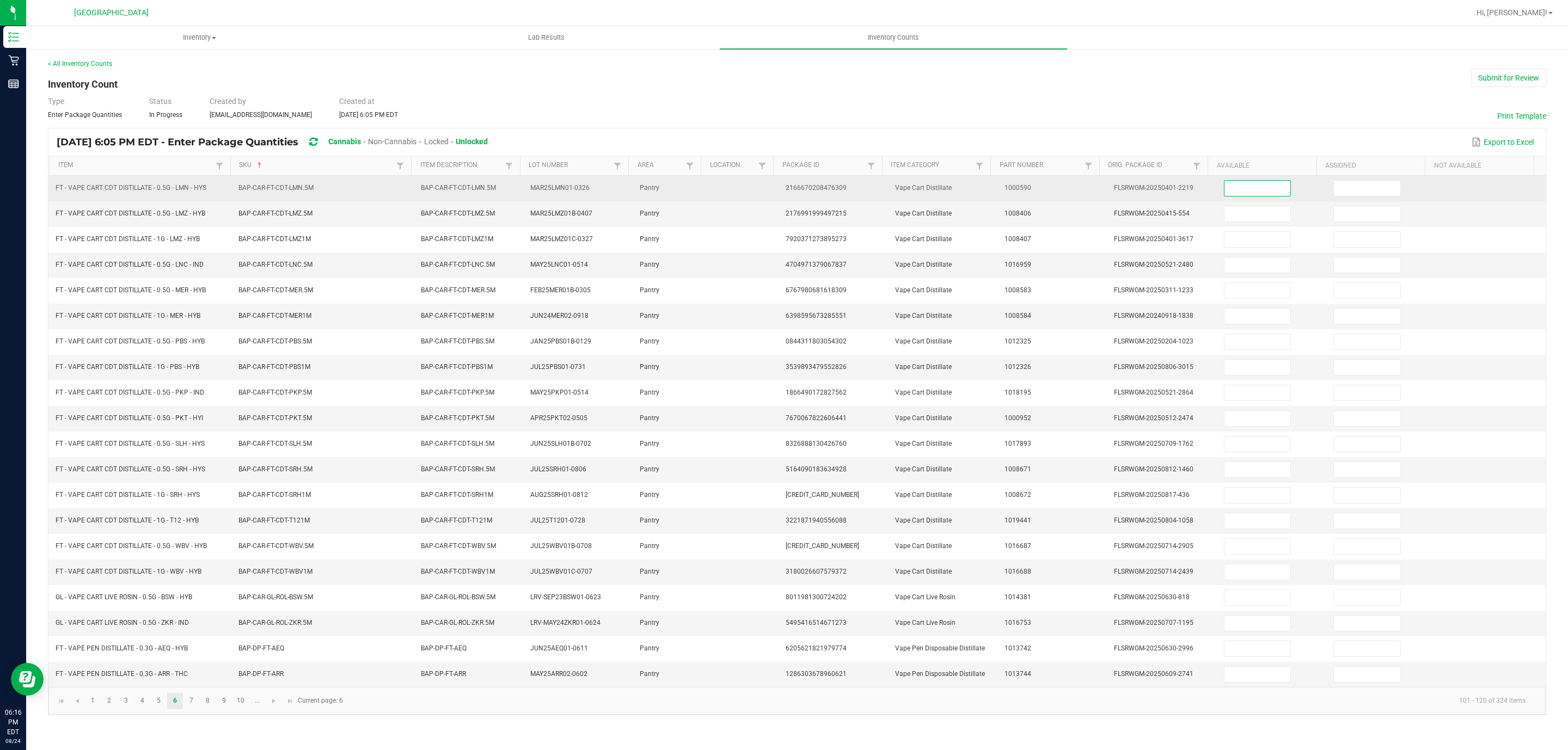
click at [1241, 194] on input at bounding box center [1257, 188] width 66 height 15
click at [1345, 192] on input at bounding box center [1367, 188] width 66 height 15
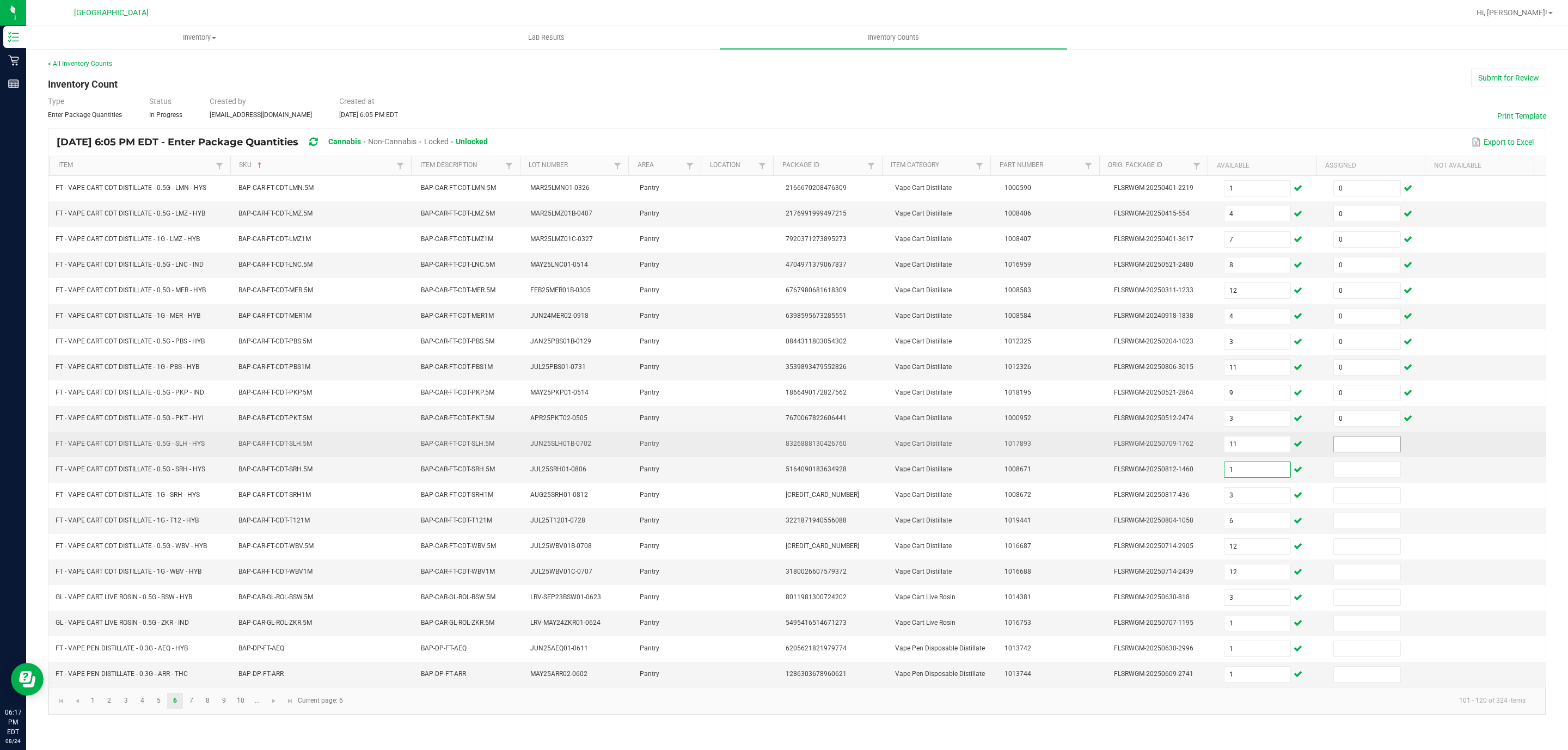
click at [1334, 452] on input at bounding box center [1367, 444] width 66 height 15
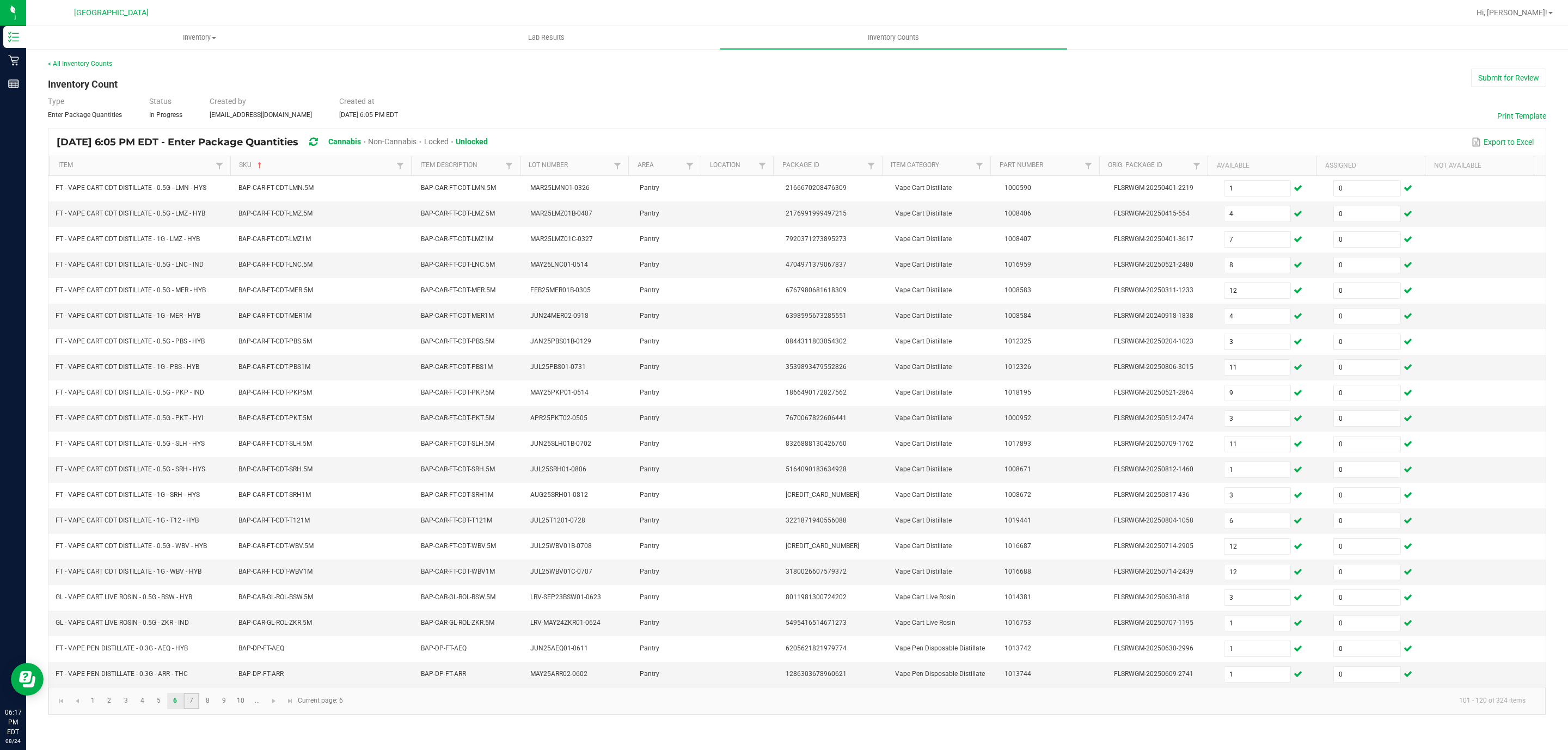
click at [194, 710] on link "7" at bounding box center [191, 701] width 16 height 17
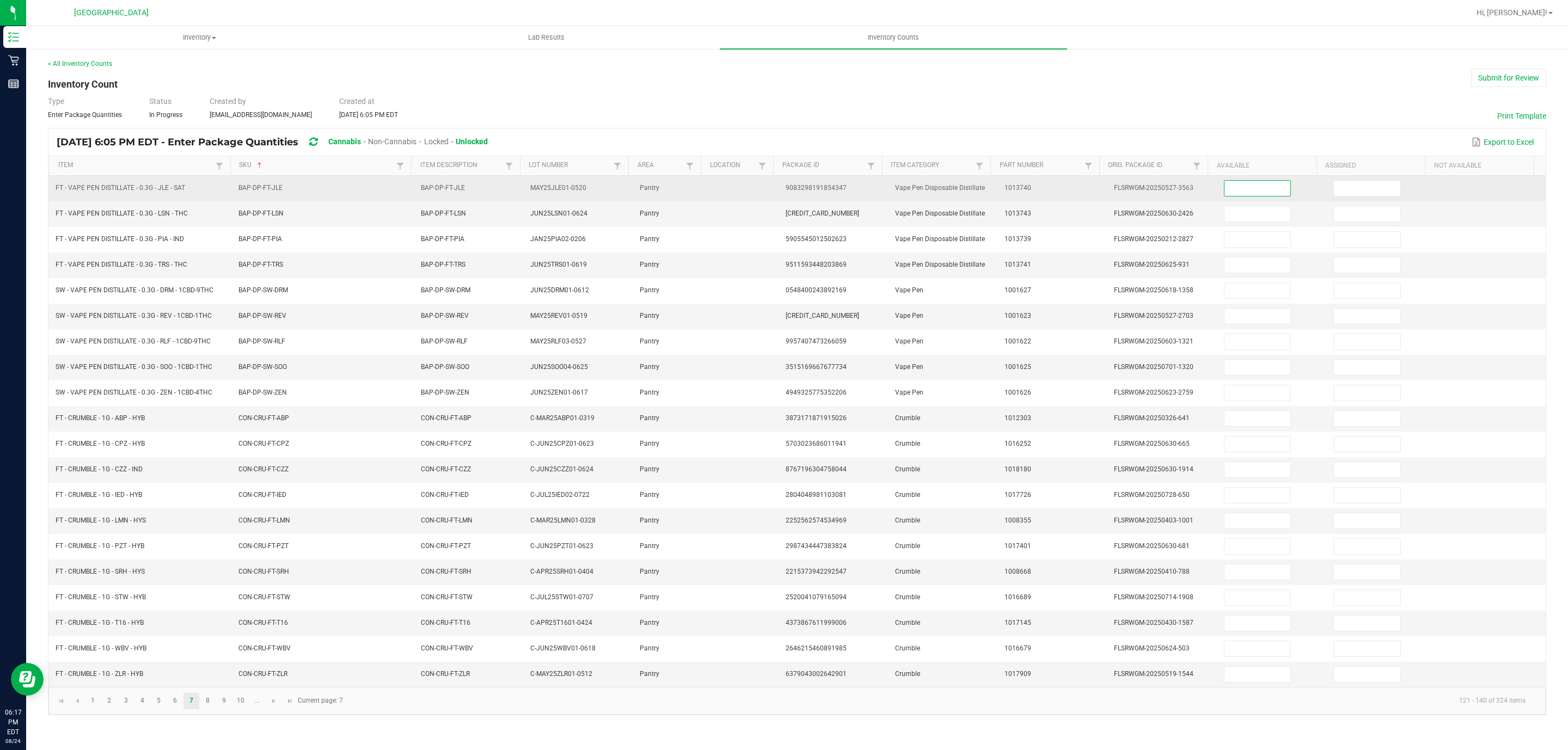
click at [1268, 188] on input at bounding box center [1257, 188] width 66 height 15
click at [1350, 196] on input at bounding box center [1367, 188] width 66 height 15
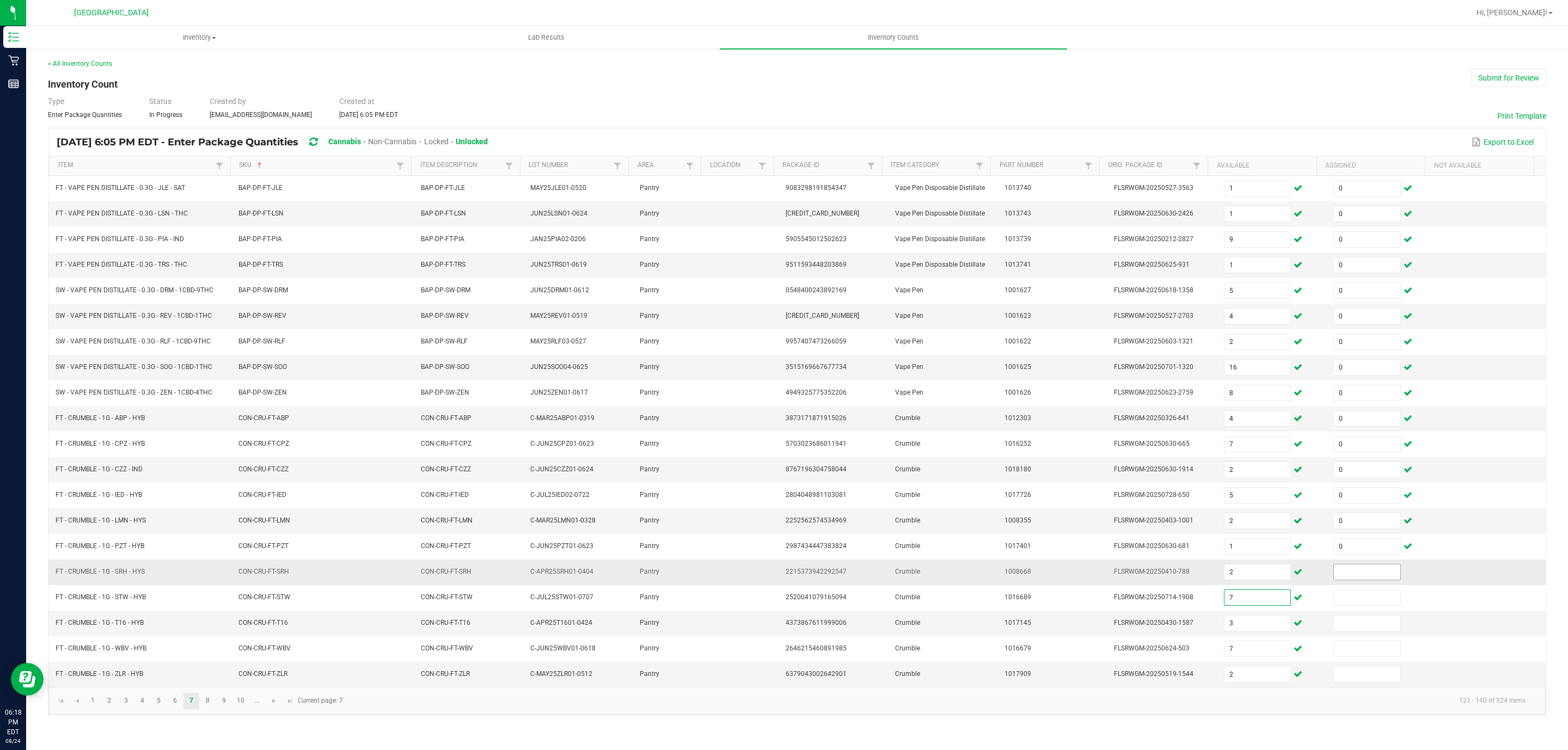
click at [1367, 580] on input at bounding box center [1367, 572] width 66 height 15
click at [211, 710] on link "8" at bounding box center [207, 701] width 16 height 17
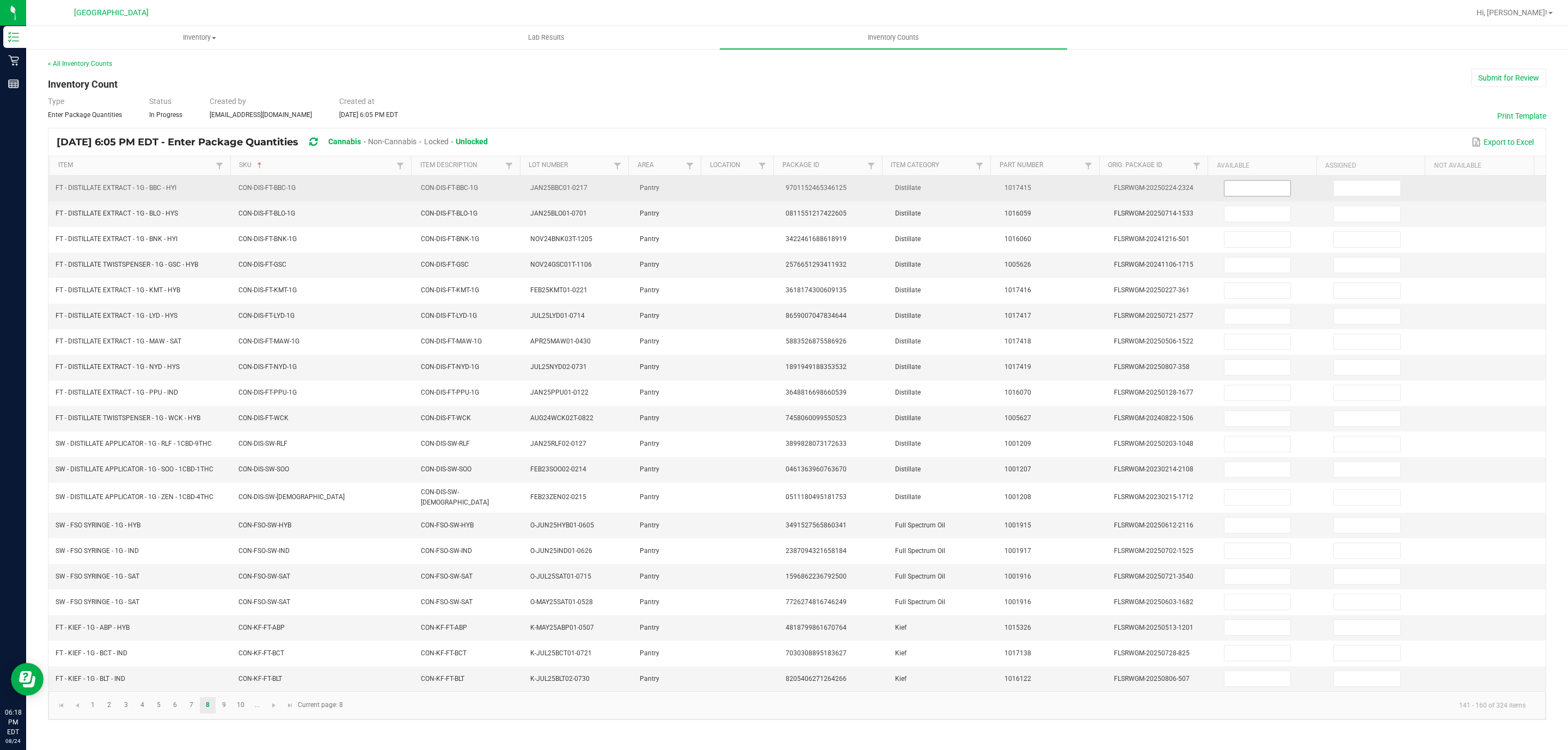
click at [1242, 194] on input at bounding box center [1257, 188] width 66 height 15
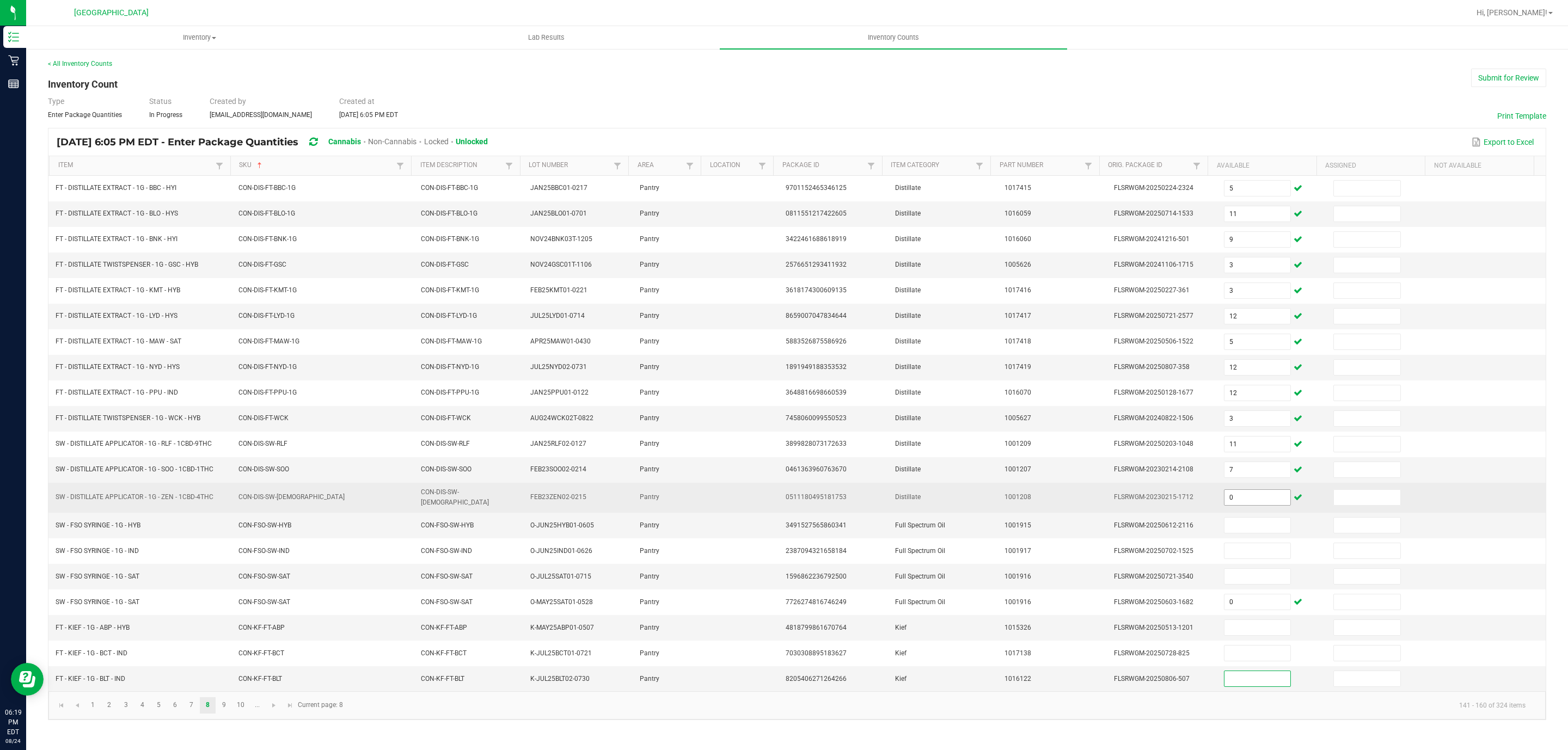
click at [1238, 506] on input "0" at bounding box center [1257, 497] width 66 height 15
click at [1247, 506] on input "0" at bounding box center [1257, 497] width 66 height 15
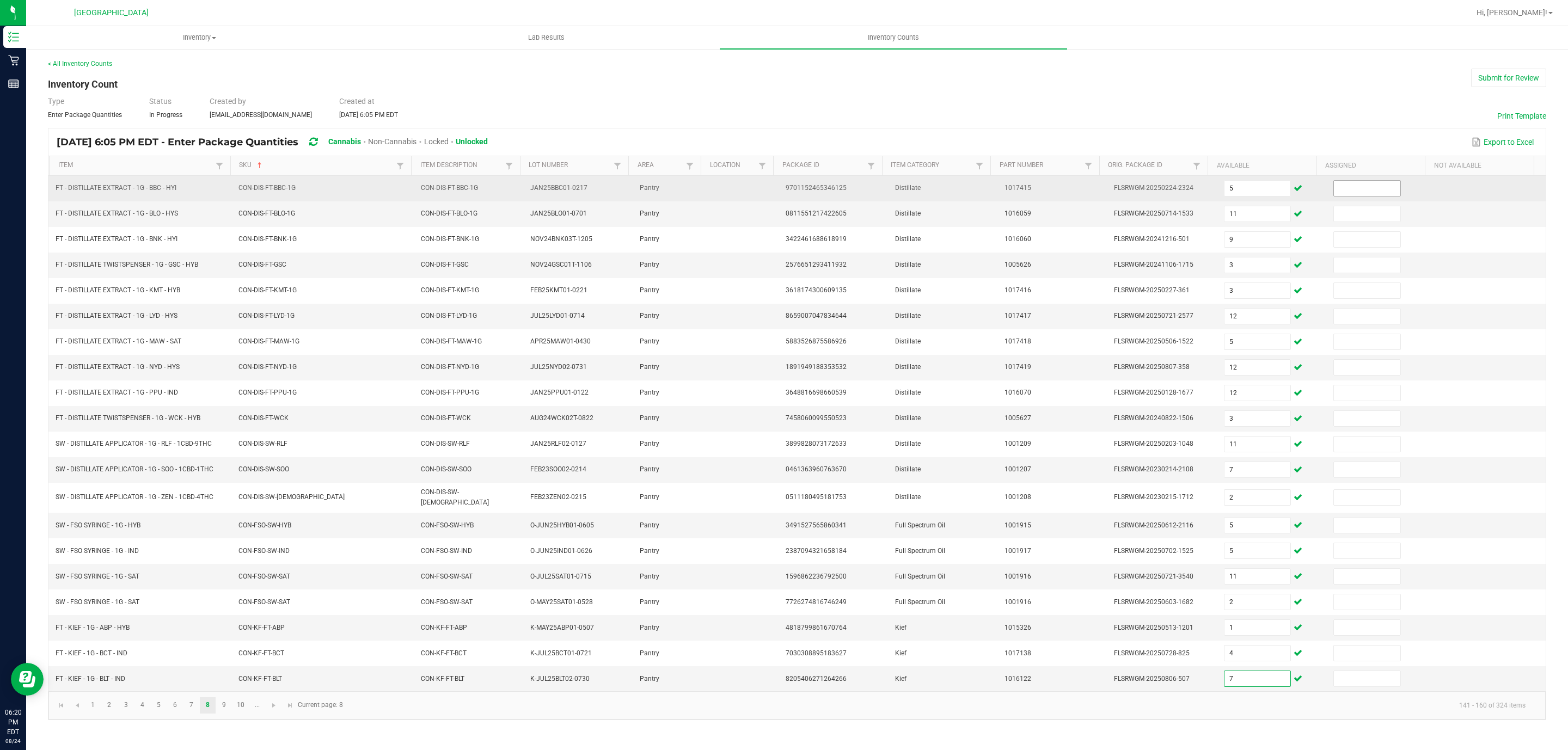
click at [1347, 189] on input at bounding box center [1367, 188] width 66 height 15
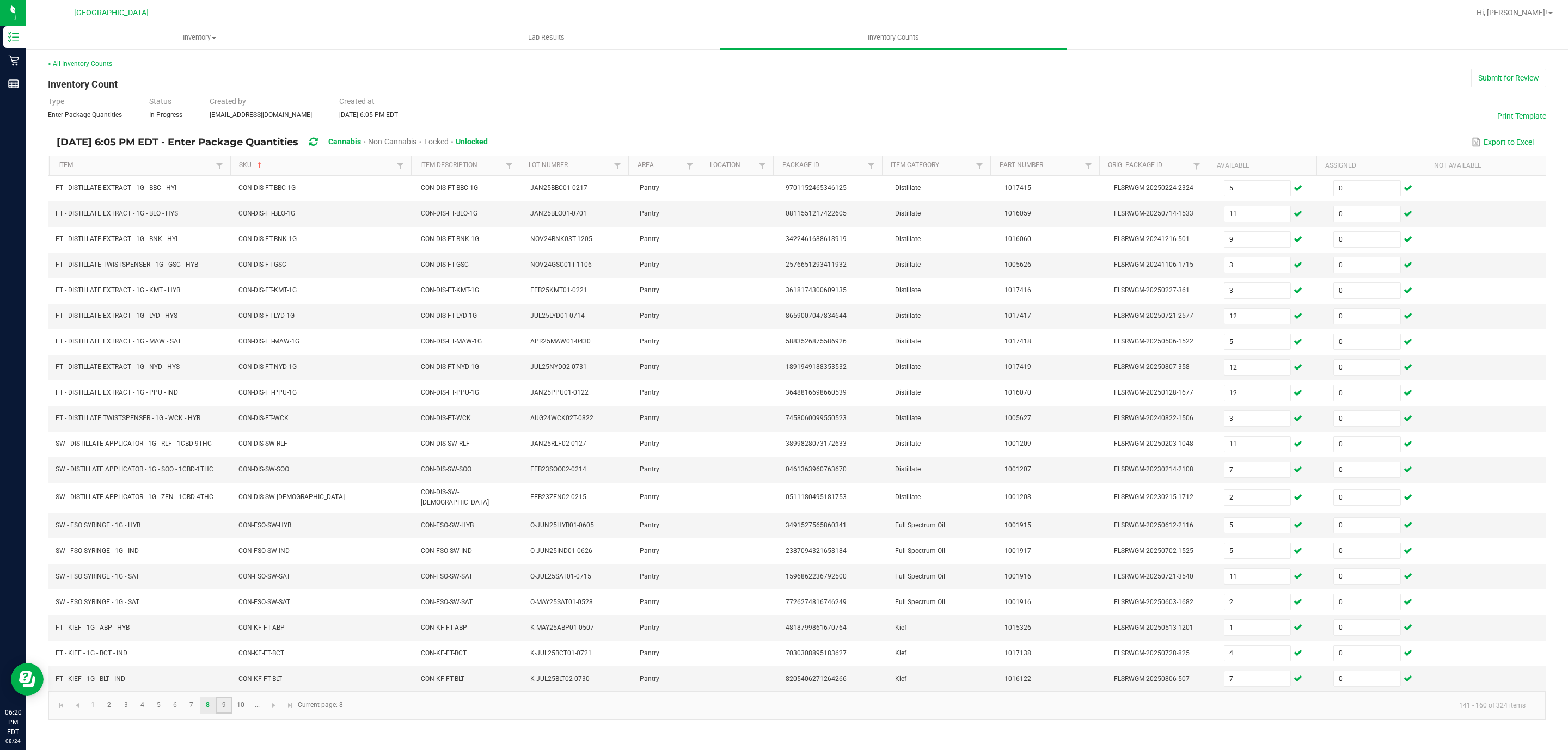
click at [225, 714] on link "9" at bounding box center [224, 705] width 16 height 17
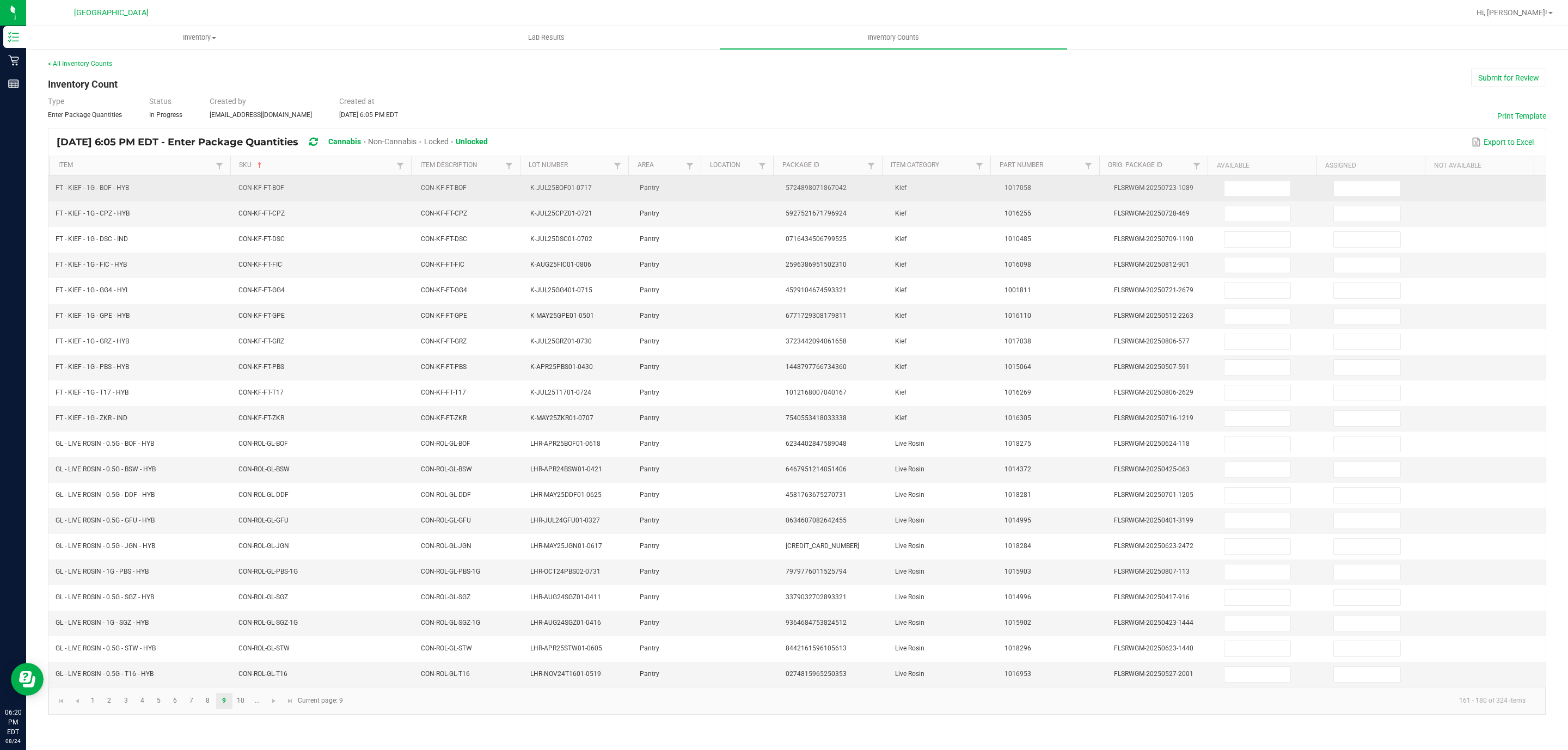
click at [1217, 196] on td at bounding box center [1271, 188] width 109 height 26
click at [1263, 188] on input at bounding box center [1257, 188] width 66 height 15
click at [1347, 185] on input at bounding box center [1367, 188] width 66 height 15
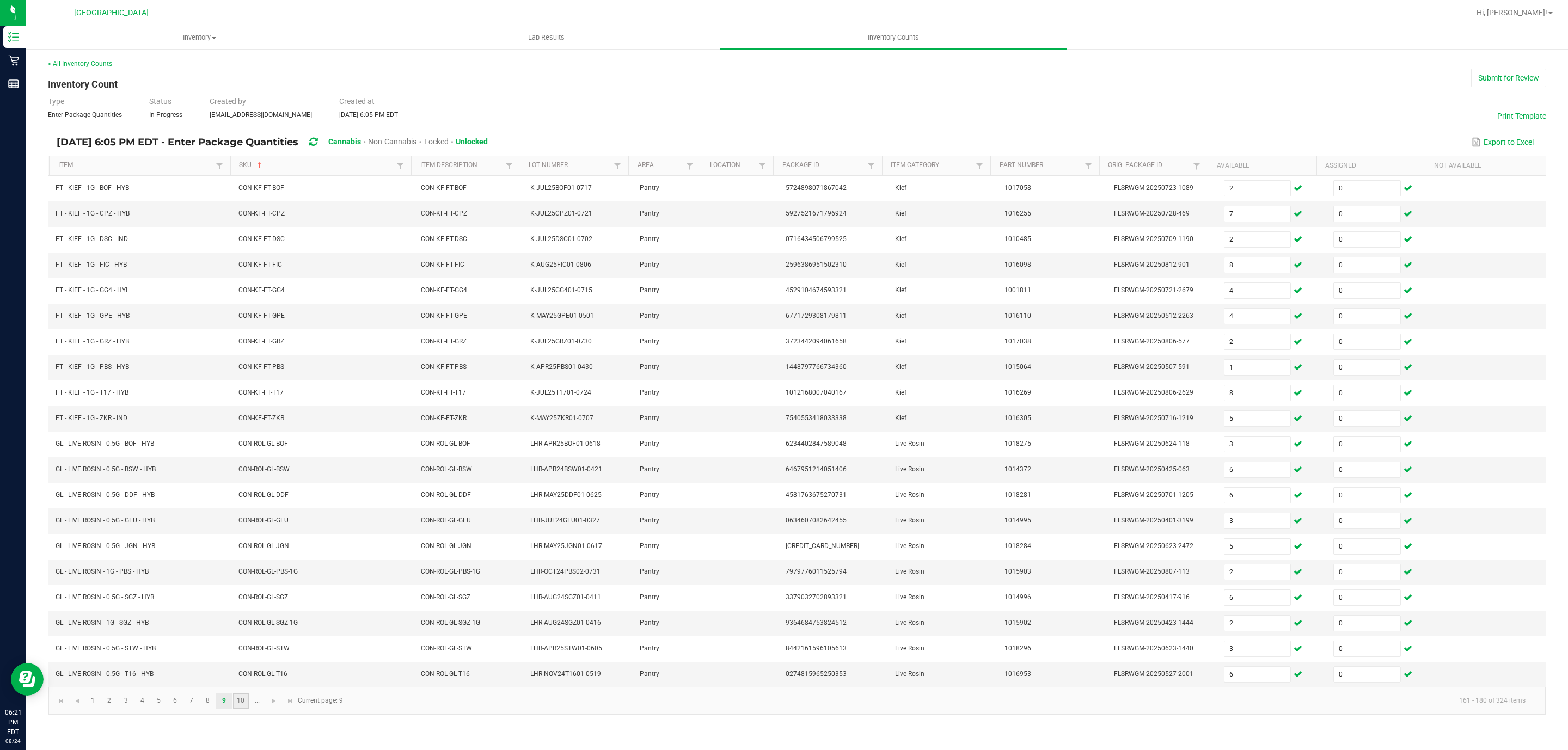
click at [242, 710] on link "10" at bounding box center [240, 701] width 16 height 17
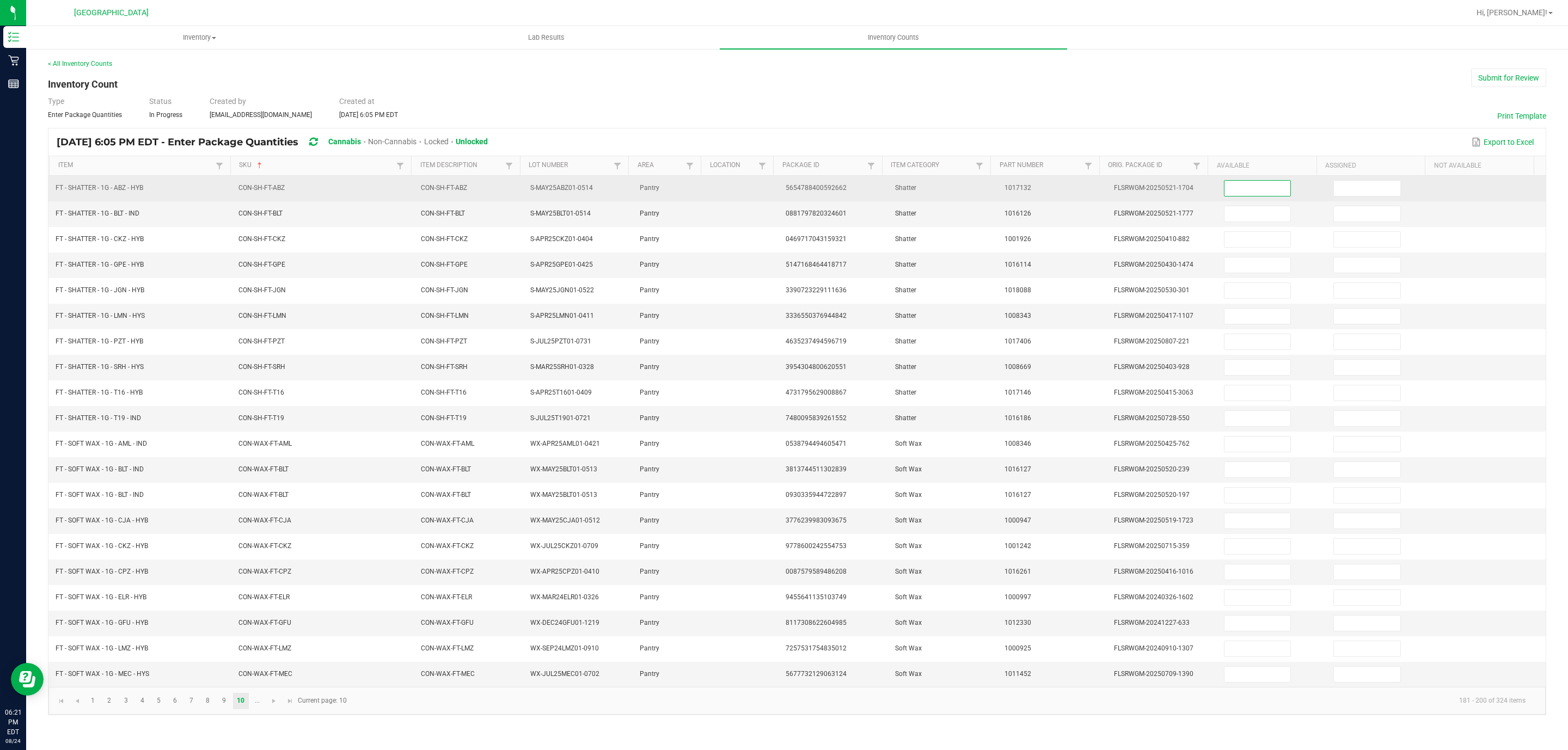
click at [1233, 189] on input at bounding box center [1257, 188] width 66 height 15
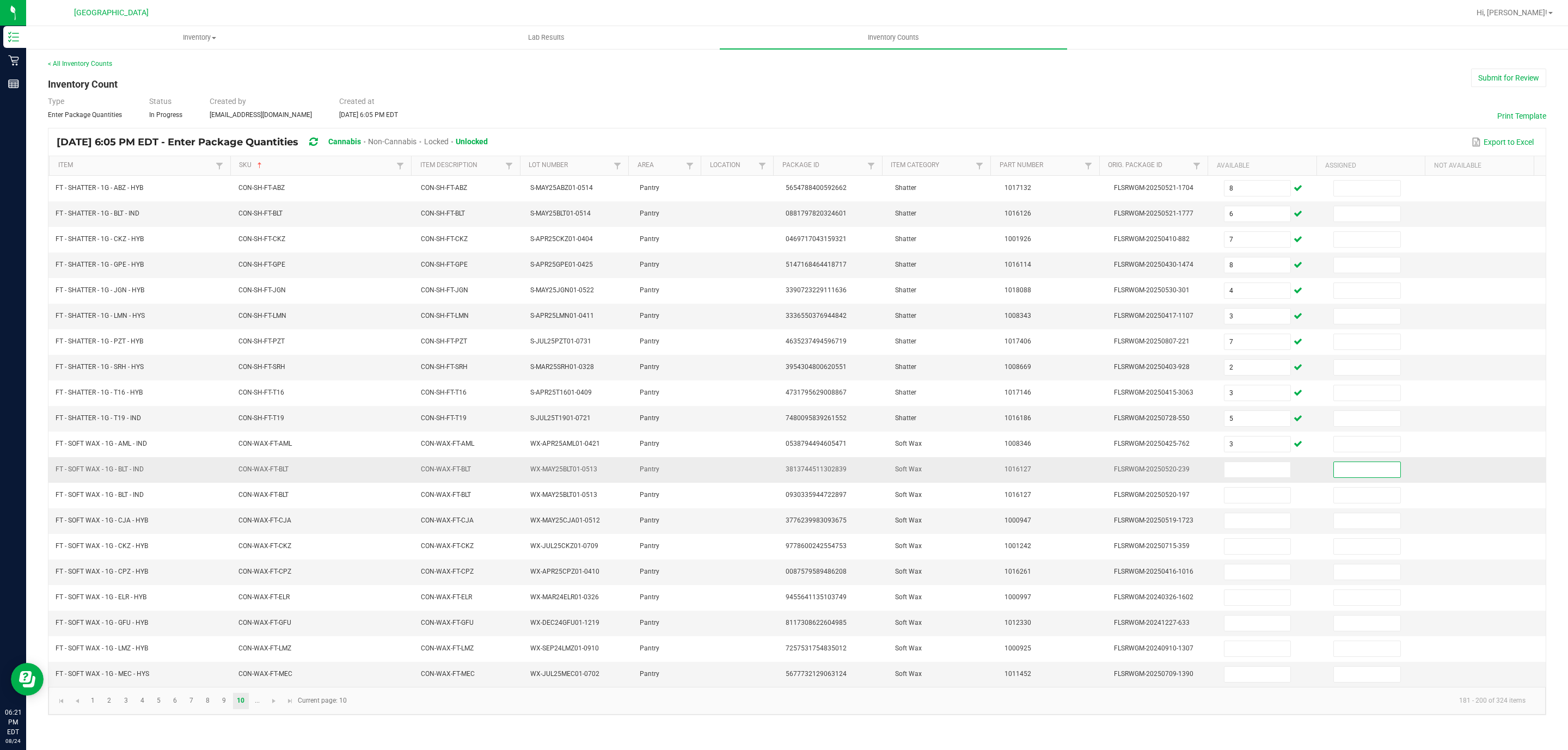
click at [1361, 477] on input at bounding box center [1367, 469] width 66 height 15
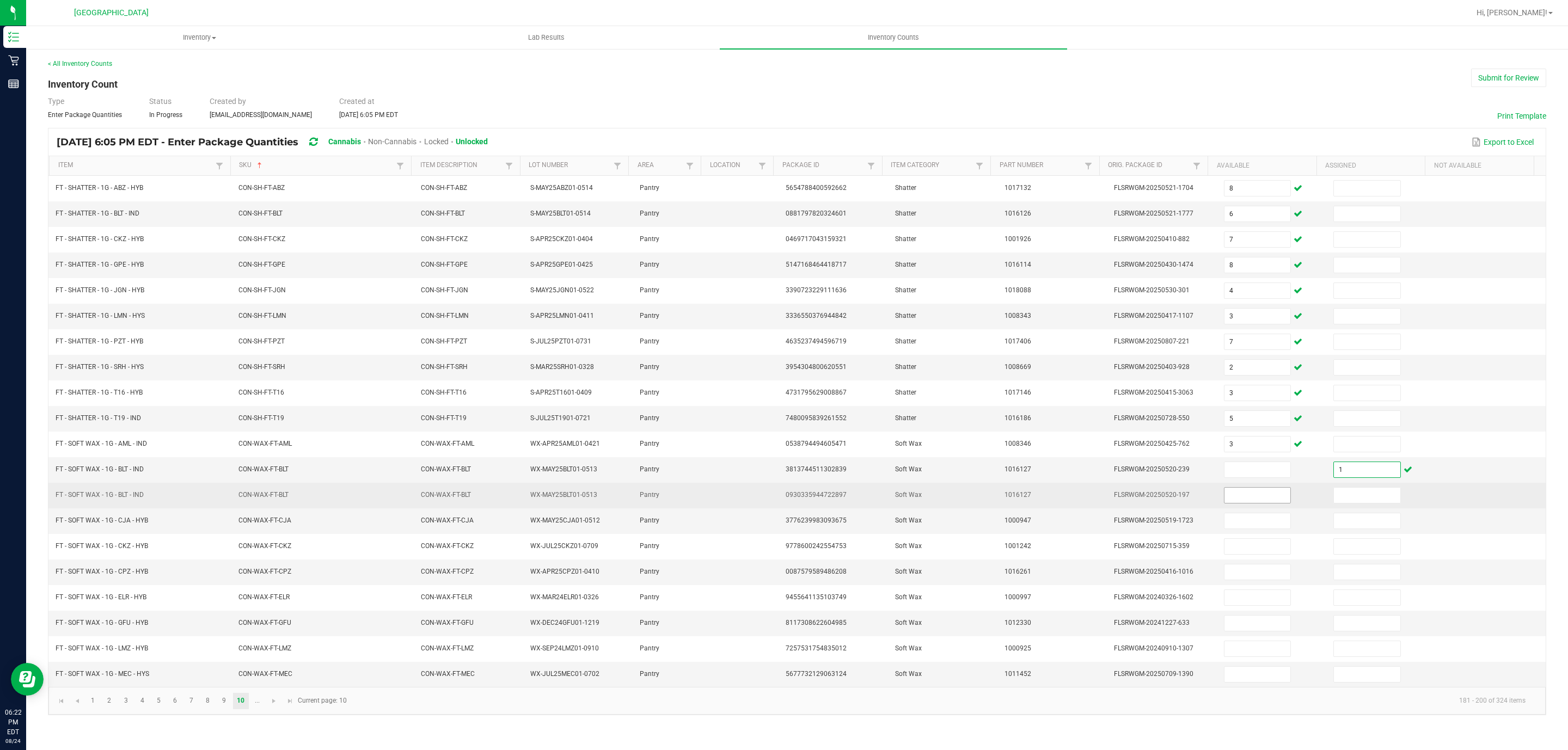
click at [1235, 503] on input at bounding box center [1257, 495] width 66 height 15
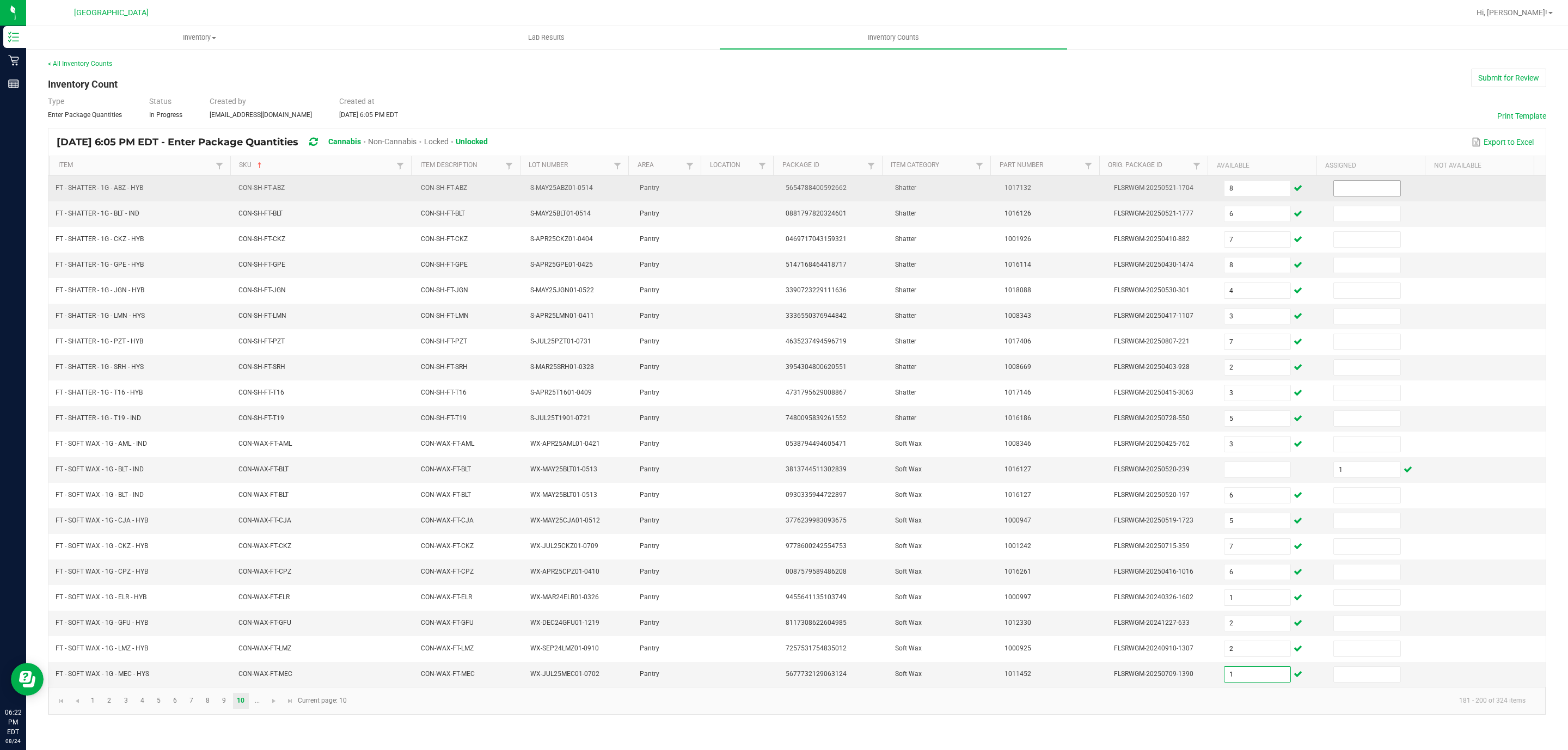
click at [1336, 189] on input at bounding box center [1367, 188] width 66 height 15
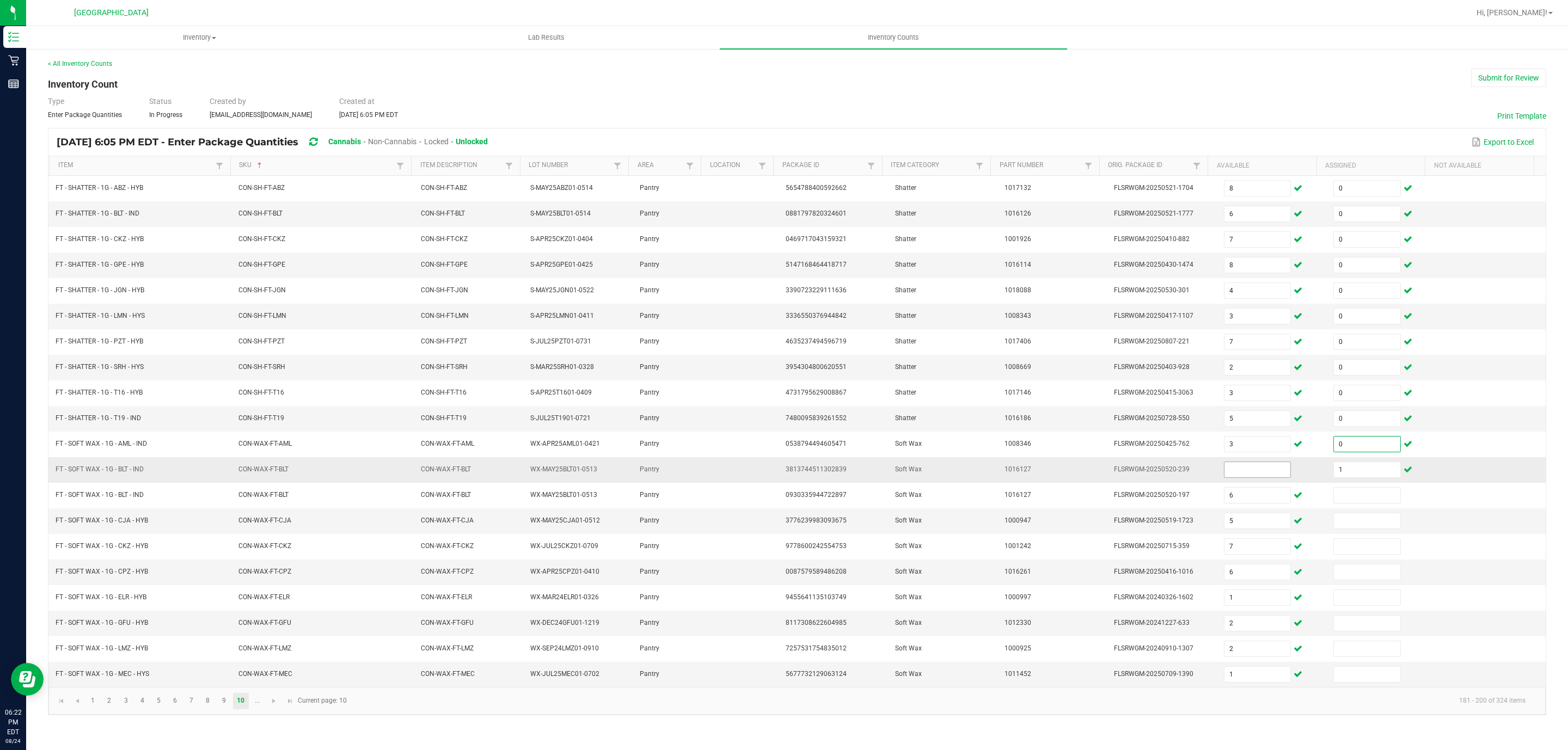
click at [1224, 477] on input at bounding box center [1257, 469] width 66 height 15
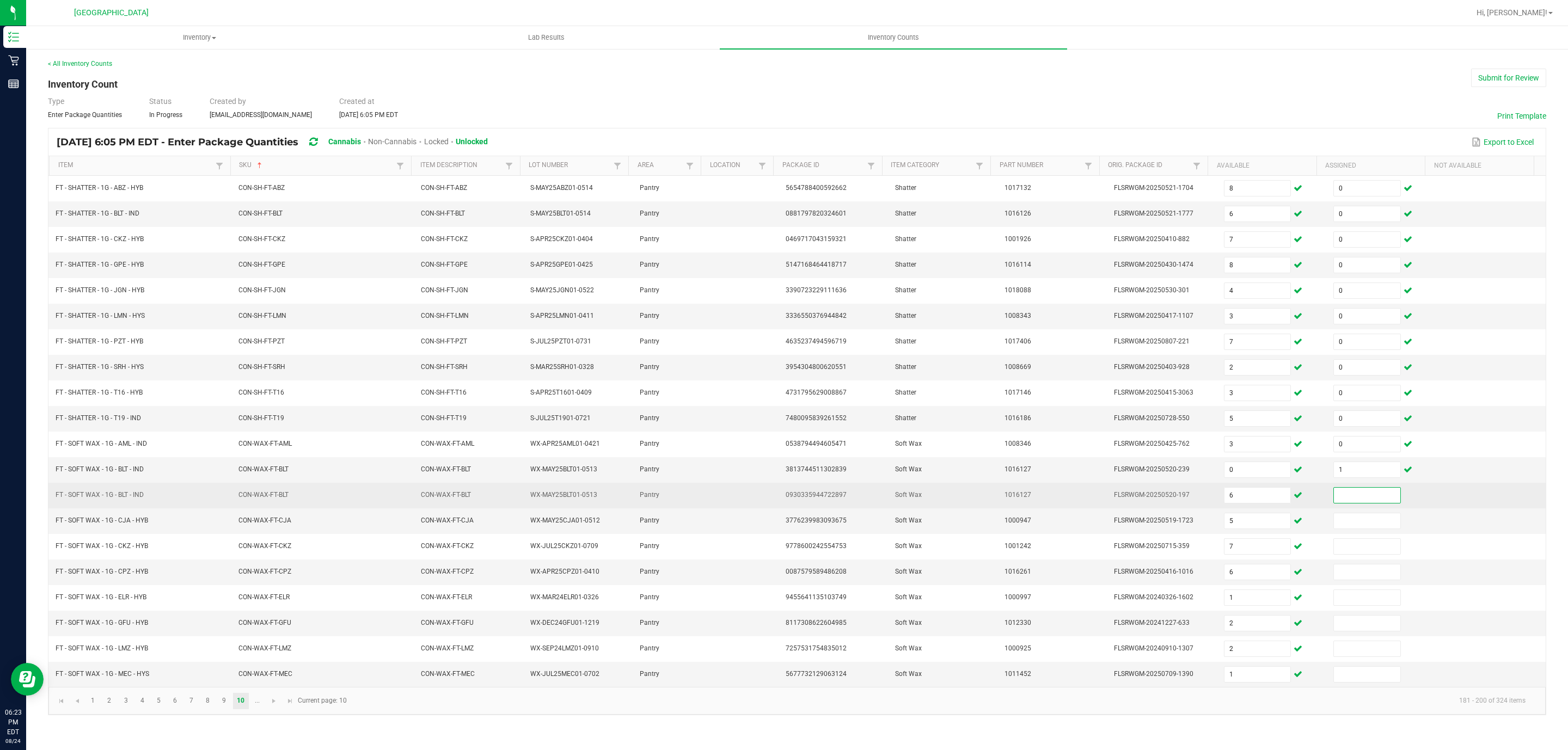
click at [1366, 503] on input at bounding box center [1367, 495] width 66 height 15
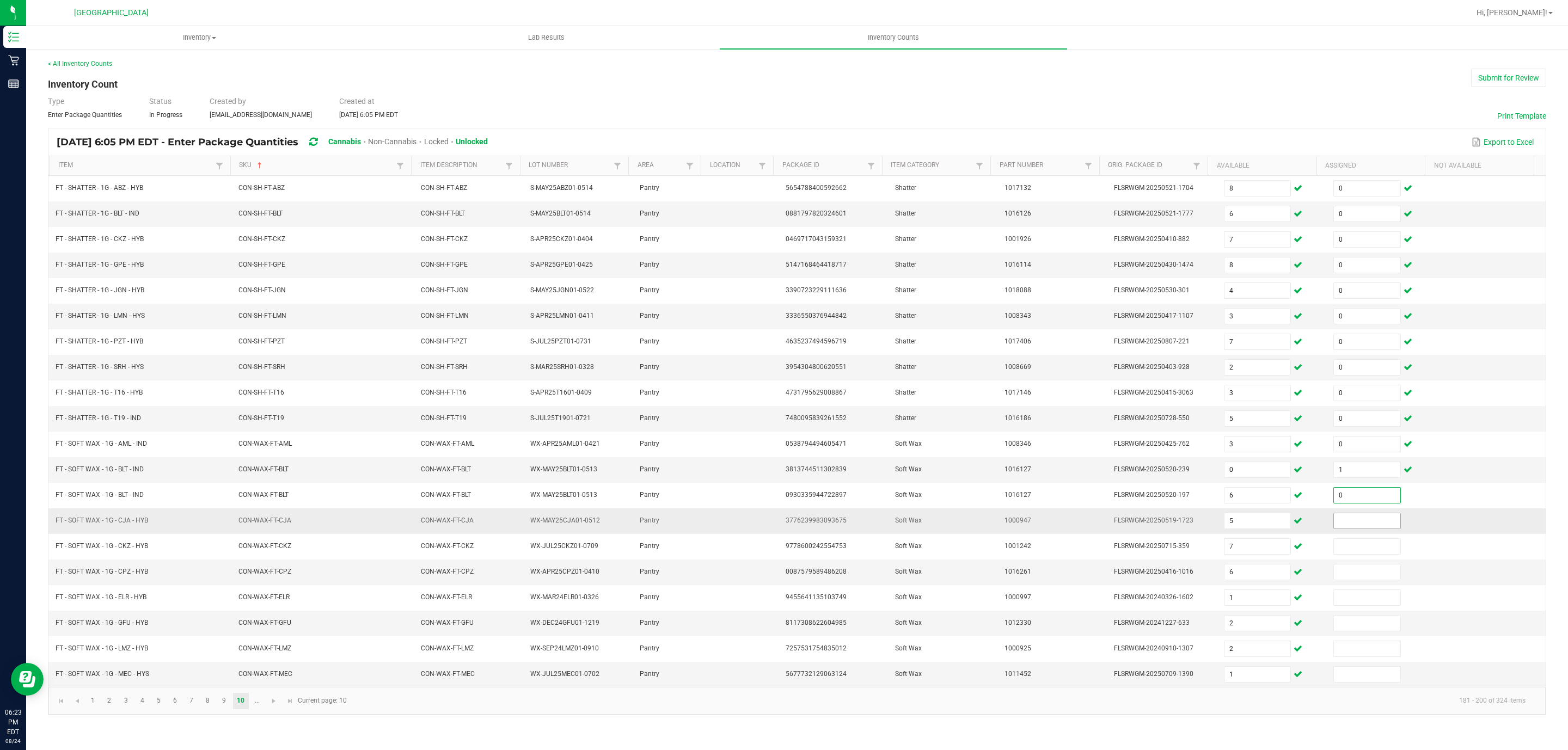
click at [1338, 529] on input at bounding box center [1367, 520] width 66 height 15
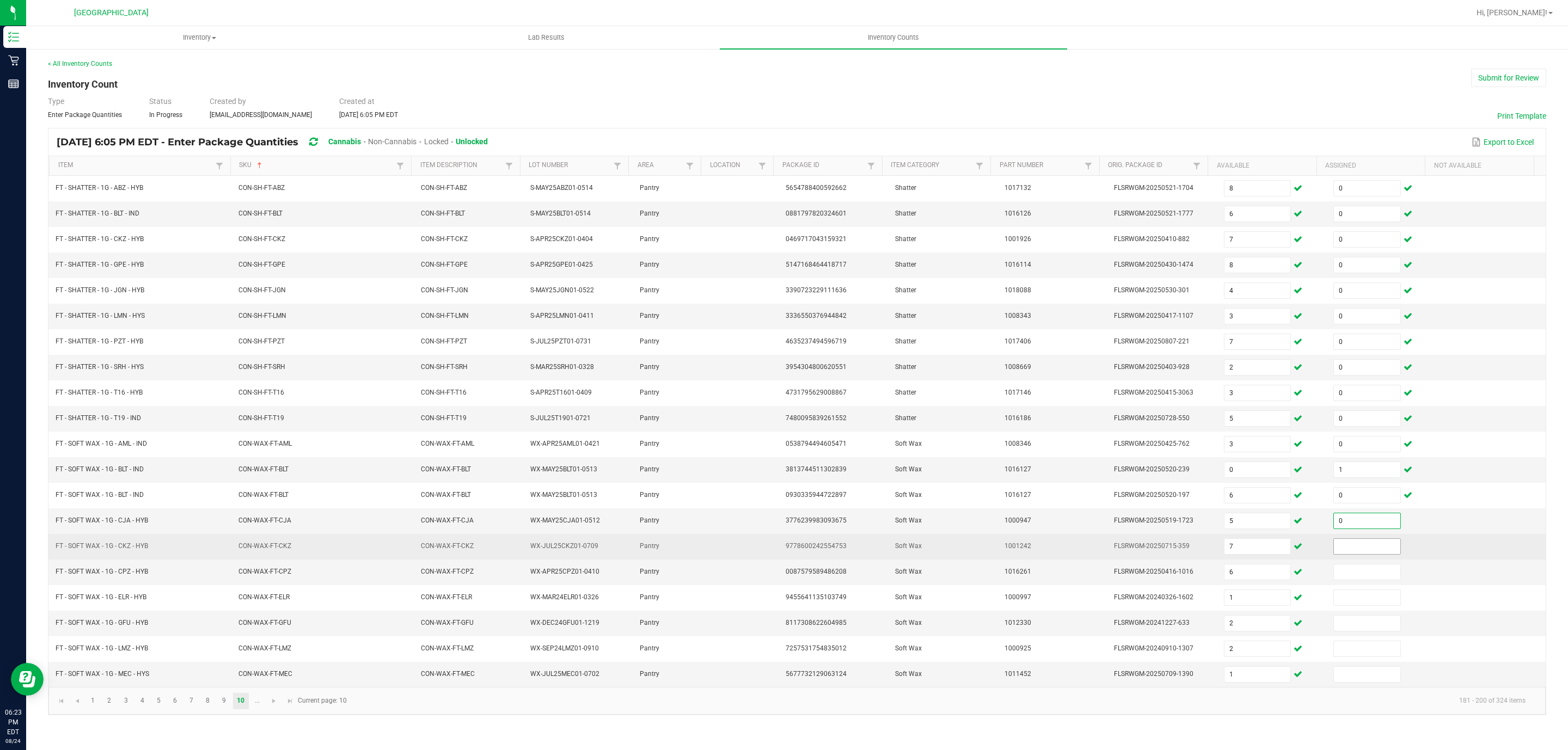
click at [1344, 554] on input at bounding box center [1367, 546] width 66 height 15
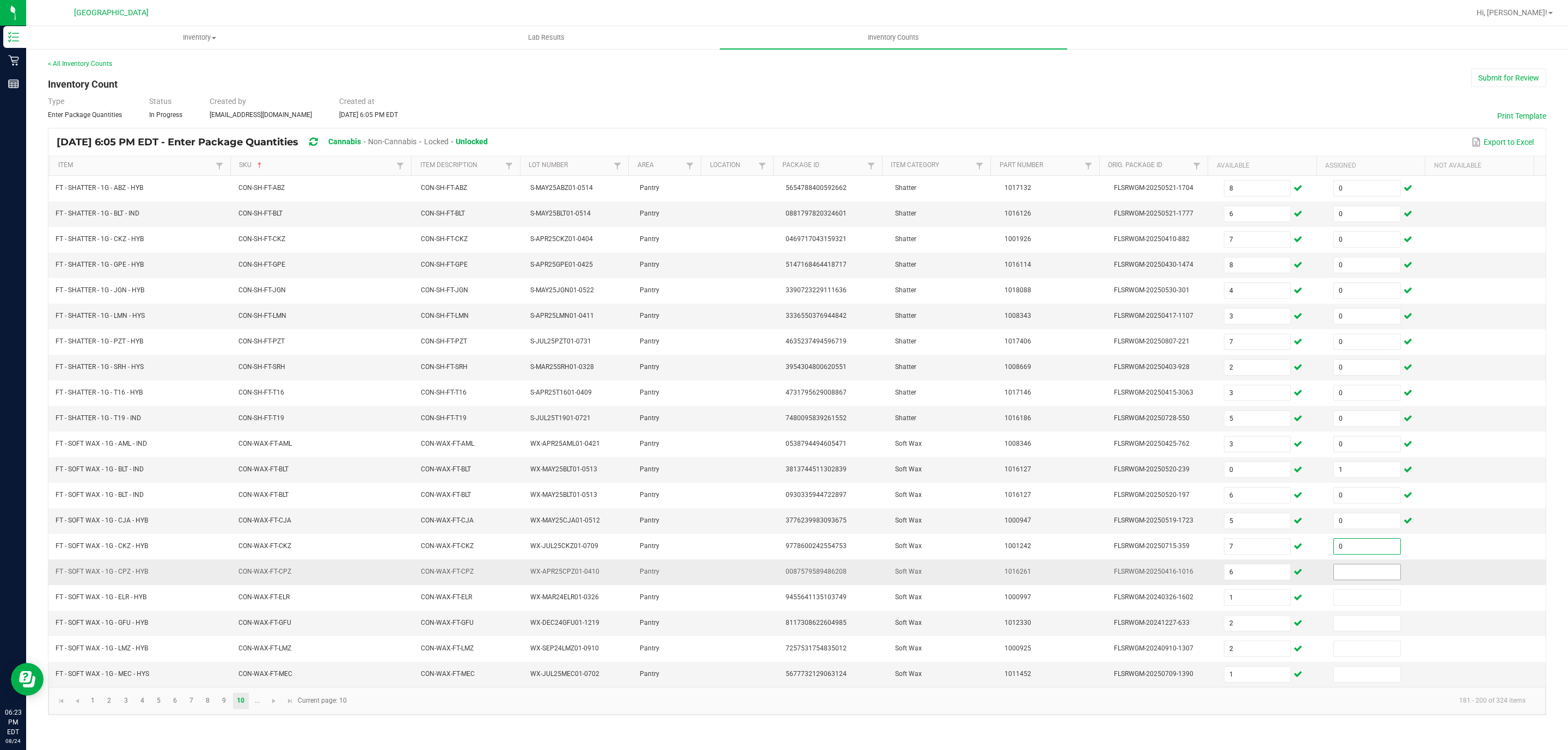
click at [1346, 580] on input at bounding box center [1367, 572] width 66 height 15
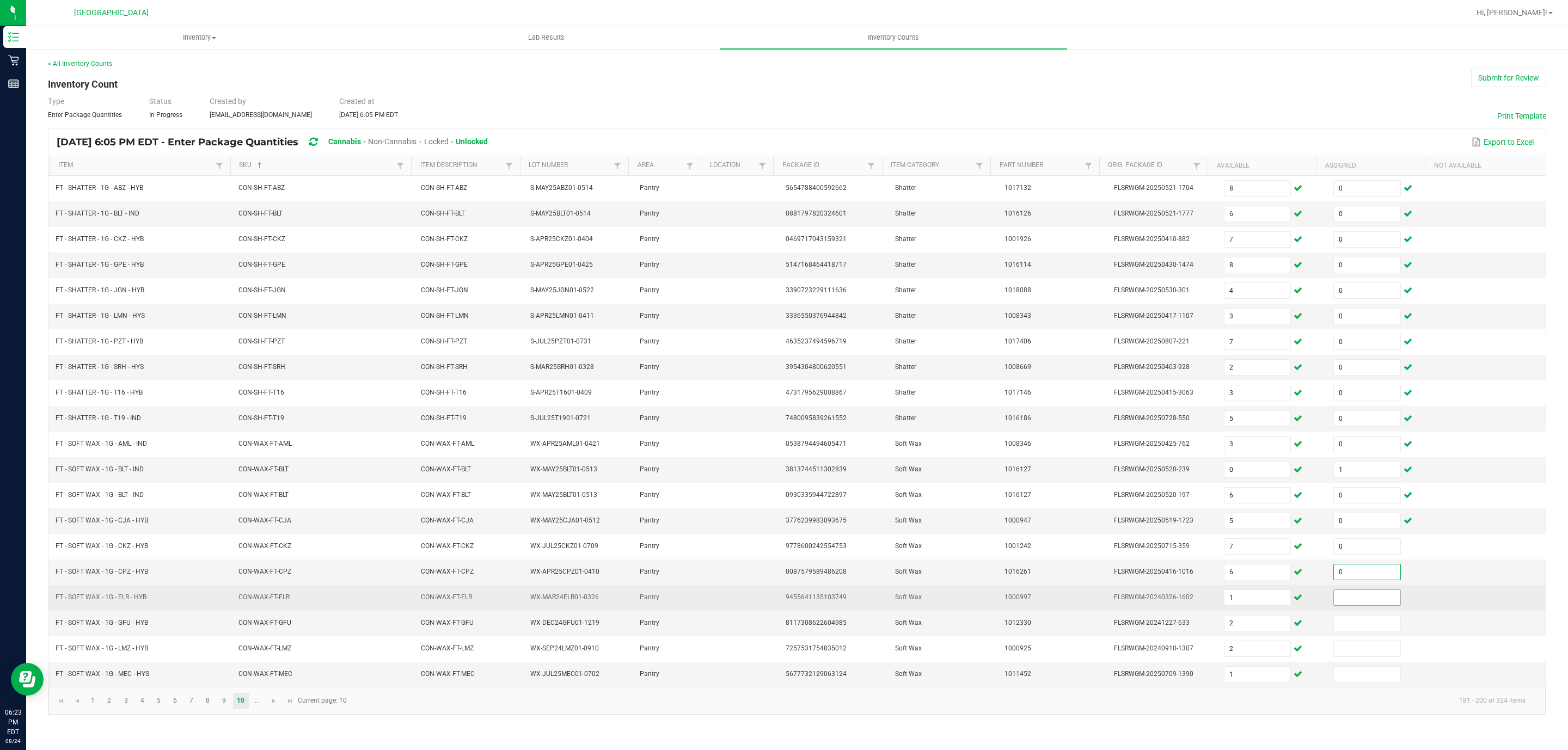
click at [1337, 605] on input at bounding box center [1367, 597] width 66 height 15
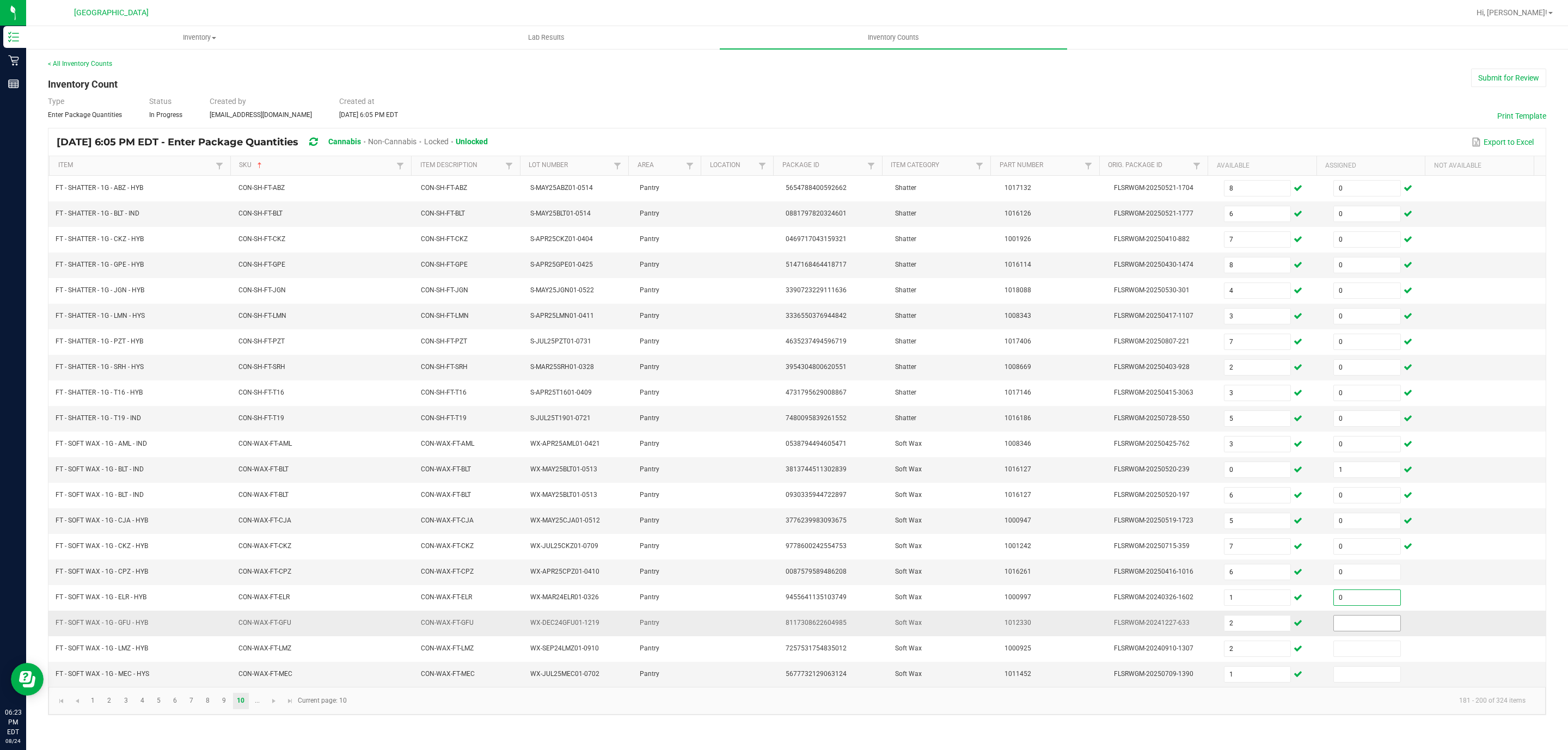
click at [1334, 631] on input at bounding box center [1367, 623] width 66 height 15
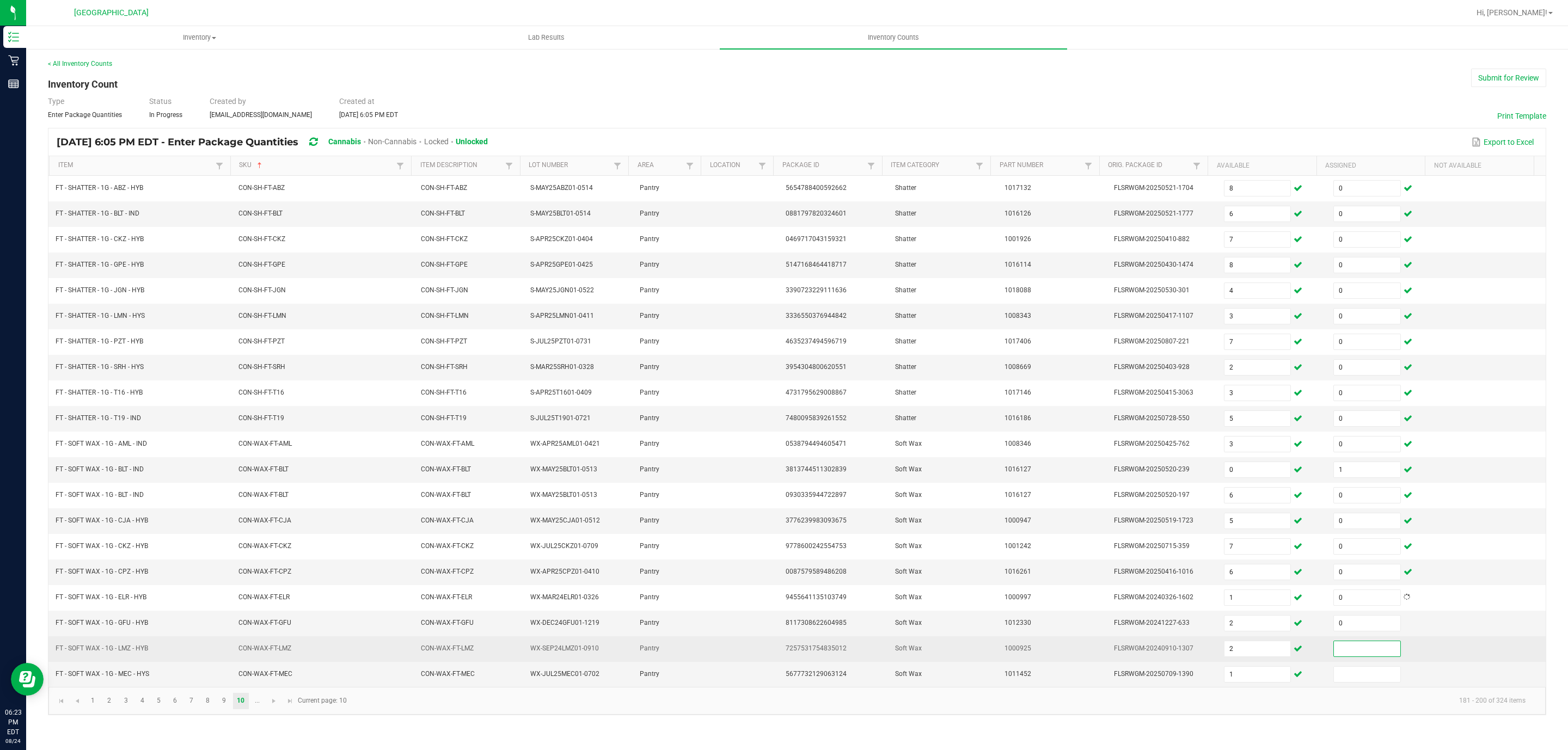
click at [1336, 657] on input at bounding box center [1367, 648] width 66 height 15
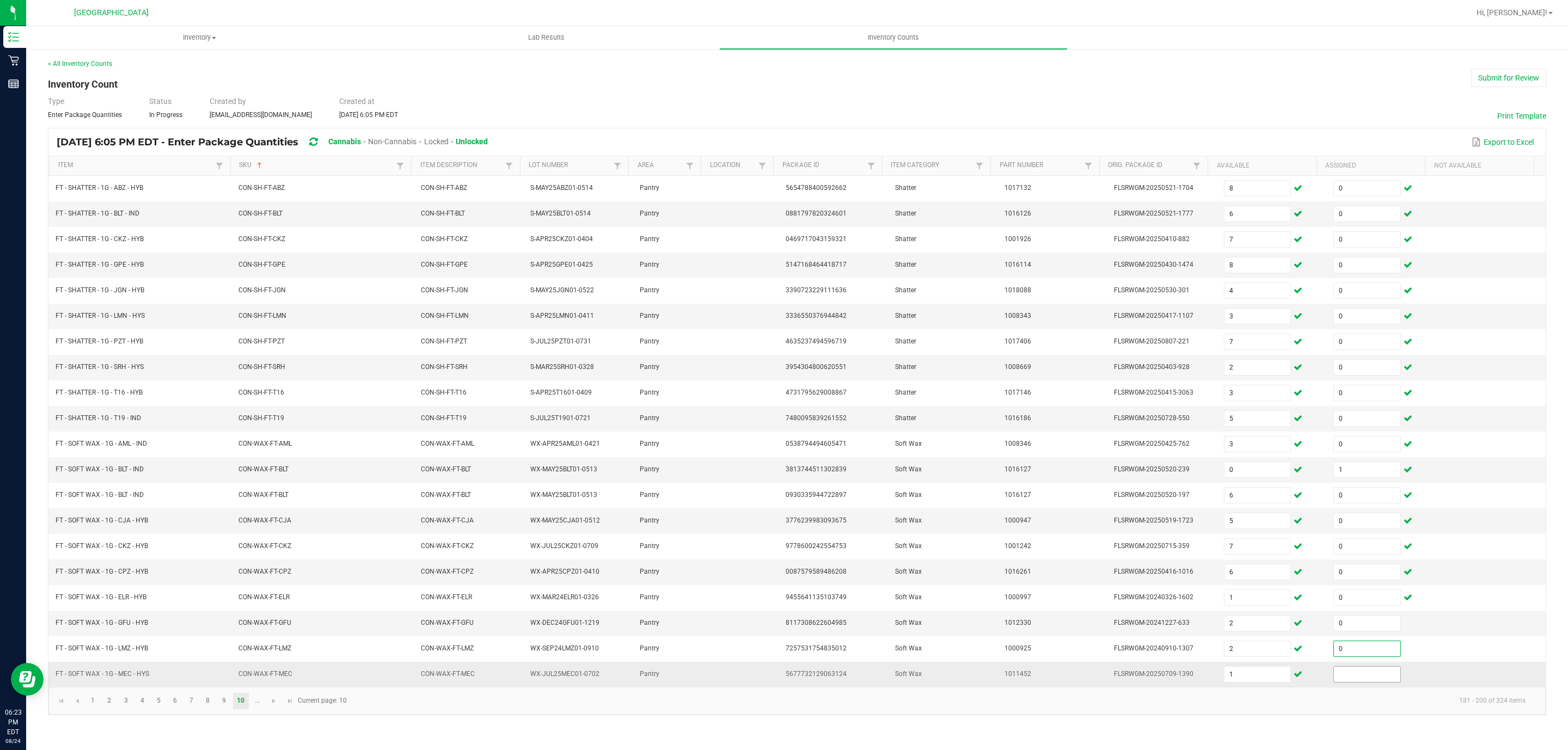
click at [1334, 682] on input at bounding box center [1367, 674] width 66 height 15
click at [273, 705] on span "Go to the next page" at bounding box center [273, 701] width 9 height 9
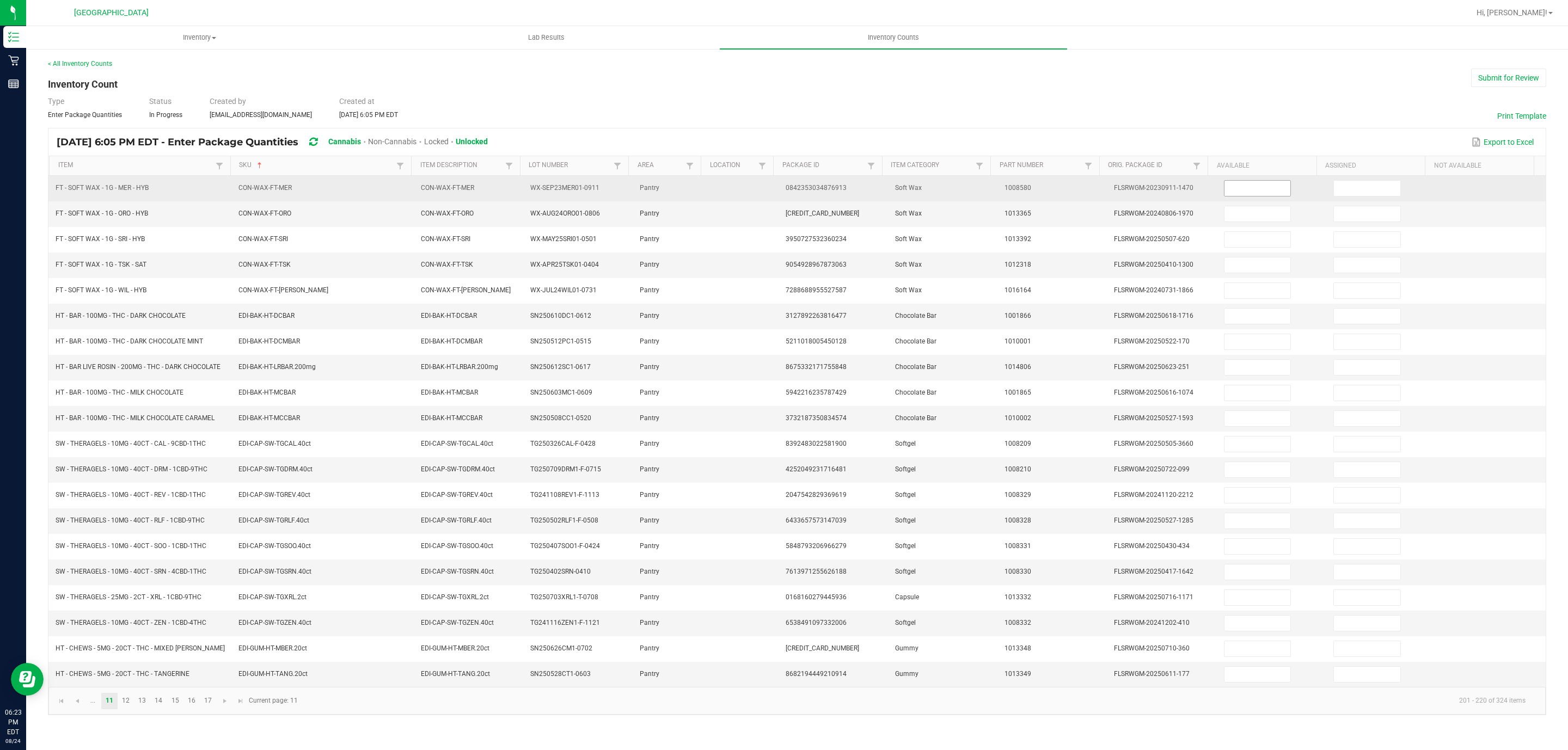
click at [1228, 188] on input at bounding box center [1257, 188] width 66 height 15
click at [1347, 187] on input at bounding box center [1367, 188] width 66 height 15
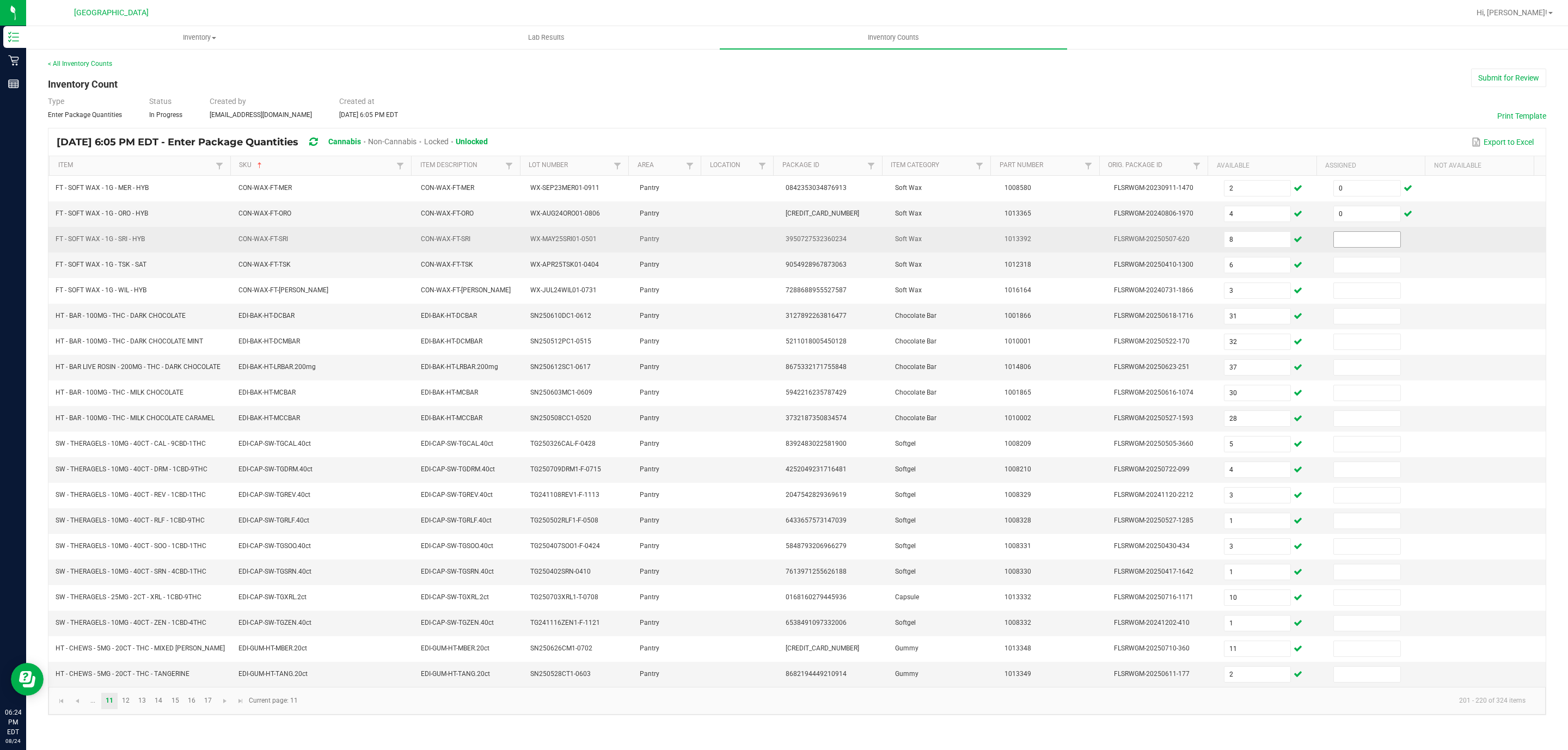
click at [1333, 234] on span at bounding box center [1367, 240] width 68 height 17
click at [1349, 235] on input at bounding box center [1367, 240] width 66 height 15
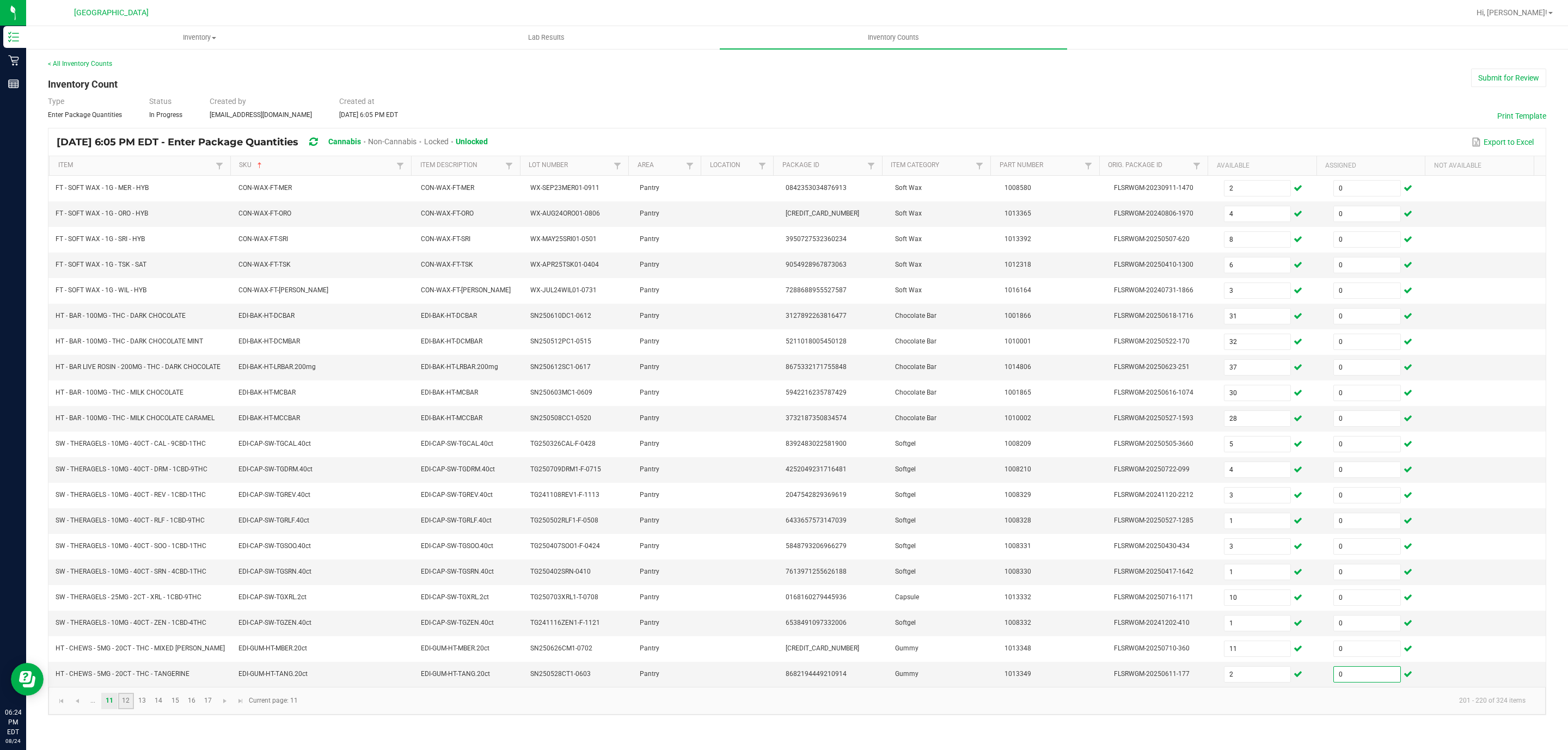
click at [121, 710] on link "12" at bounding box center [126, 701] width 16 height 17
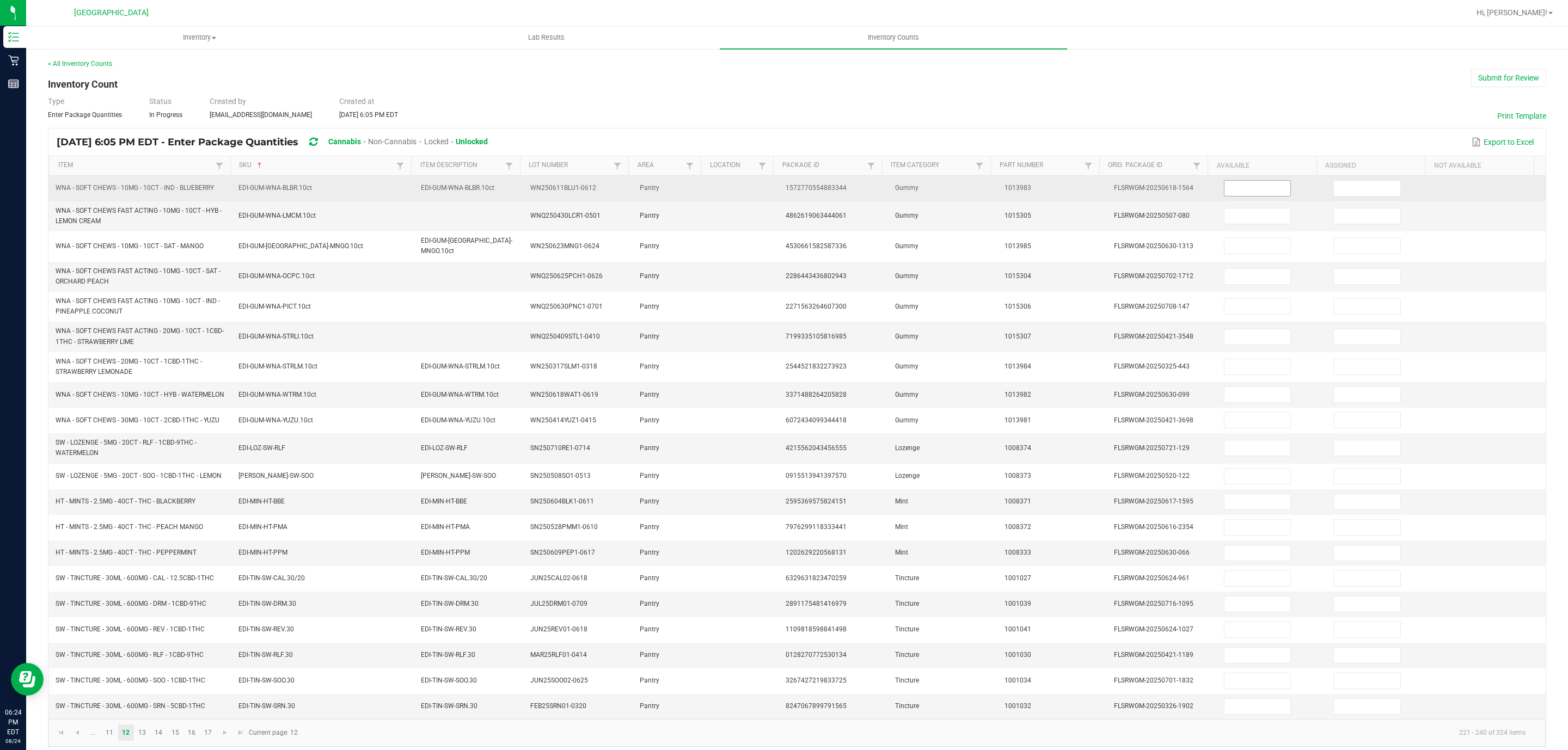
click at [1260, 191] on input at bounding box center [1257, 188] width 66 height 15
click at [1334, 189] on input at bounding box center [1367, 188] width 66 height 15
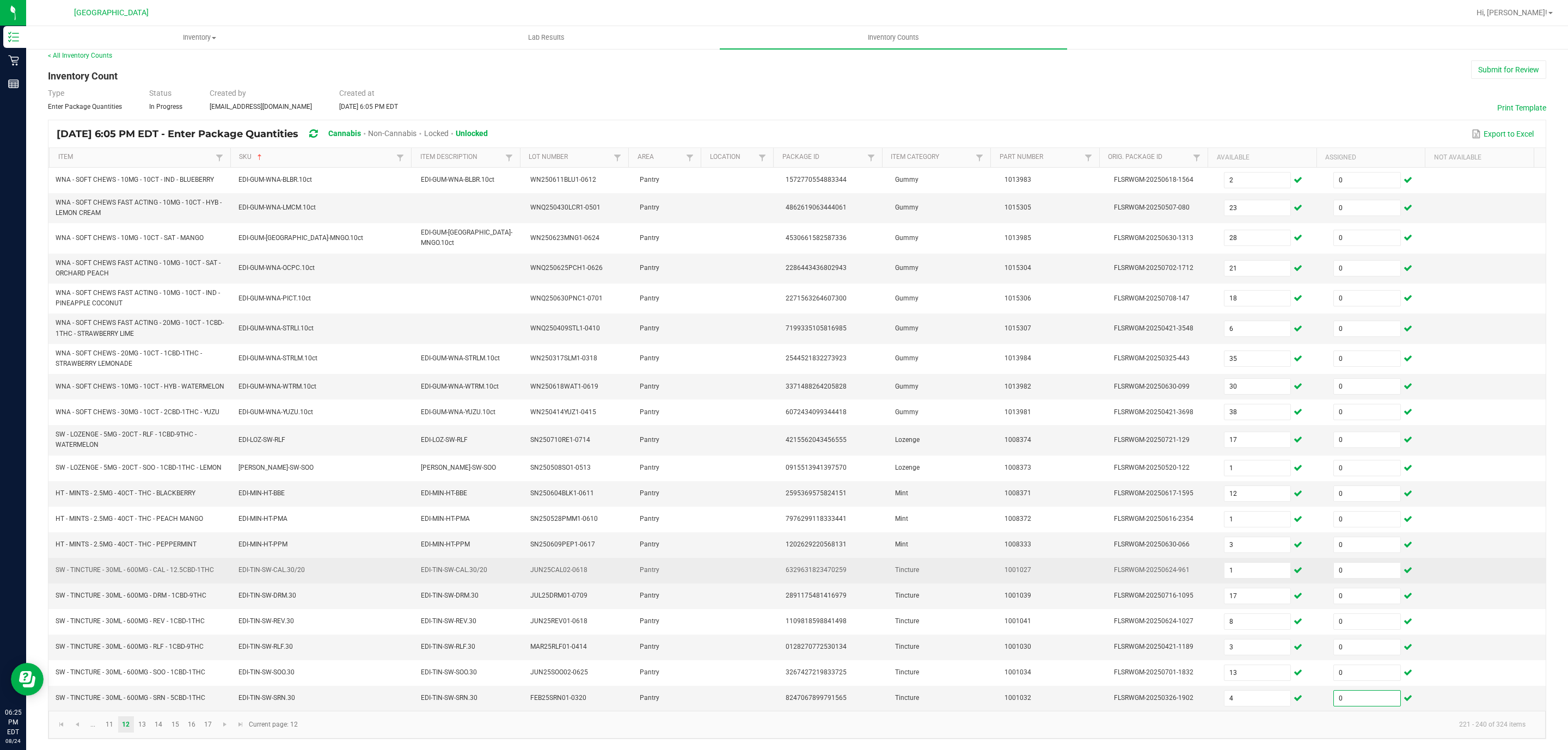
scroll to position [26, 0]
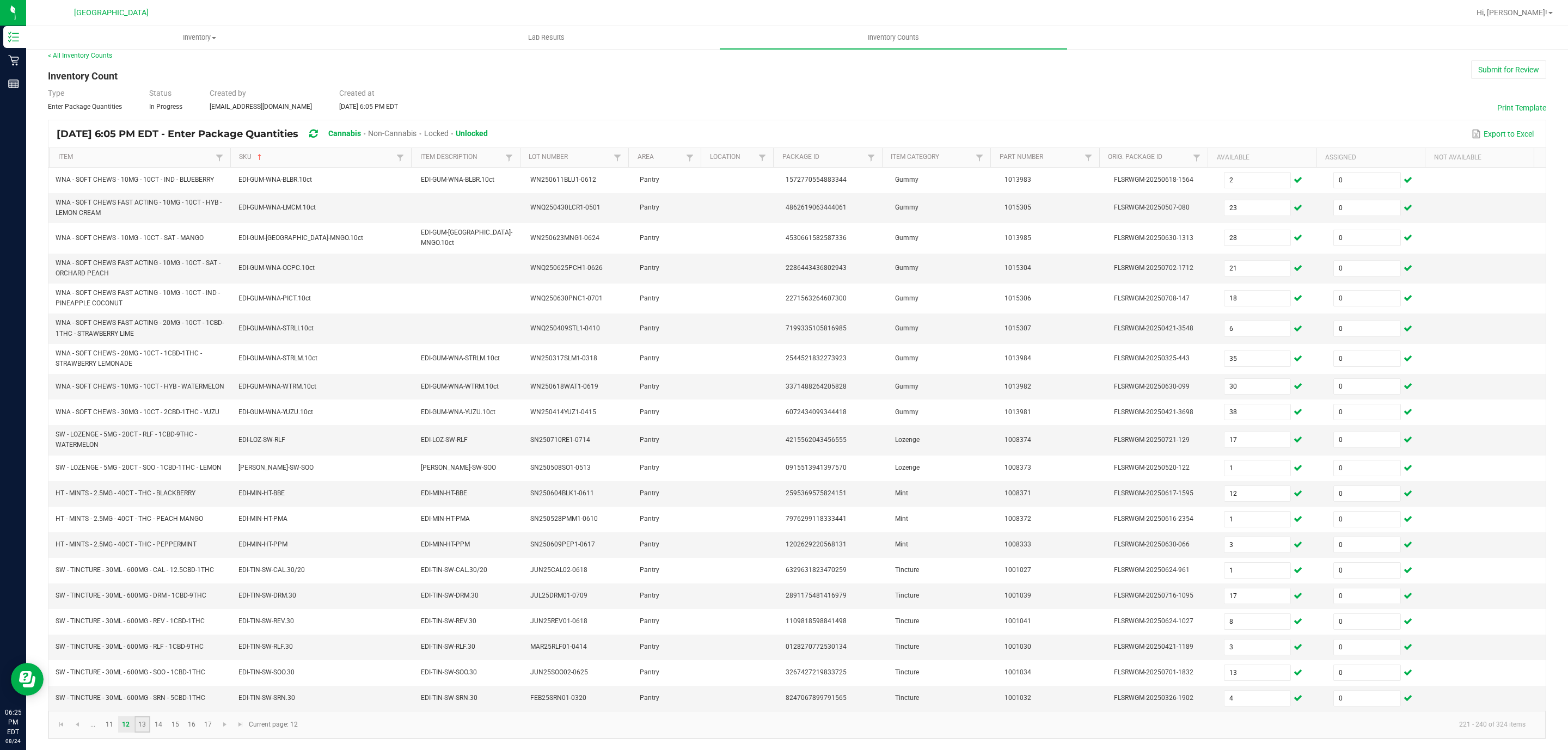
click at [140, 724] on link "13" at bounding box center [142, 724] width 16 height 17
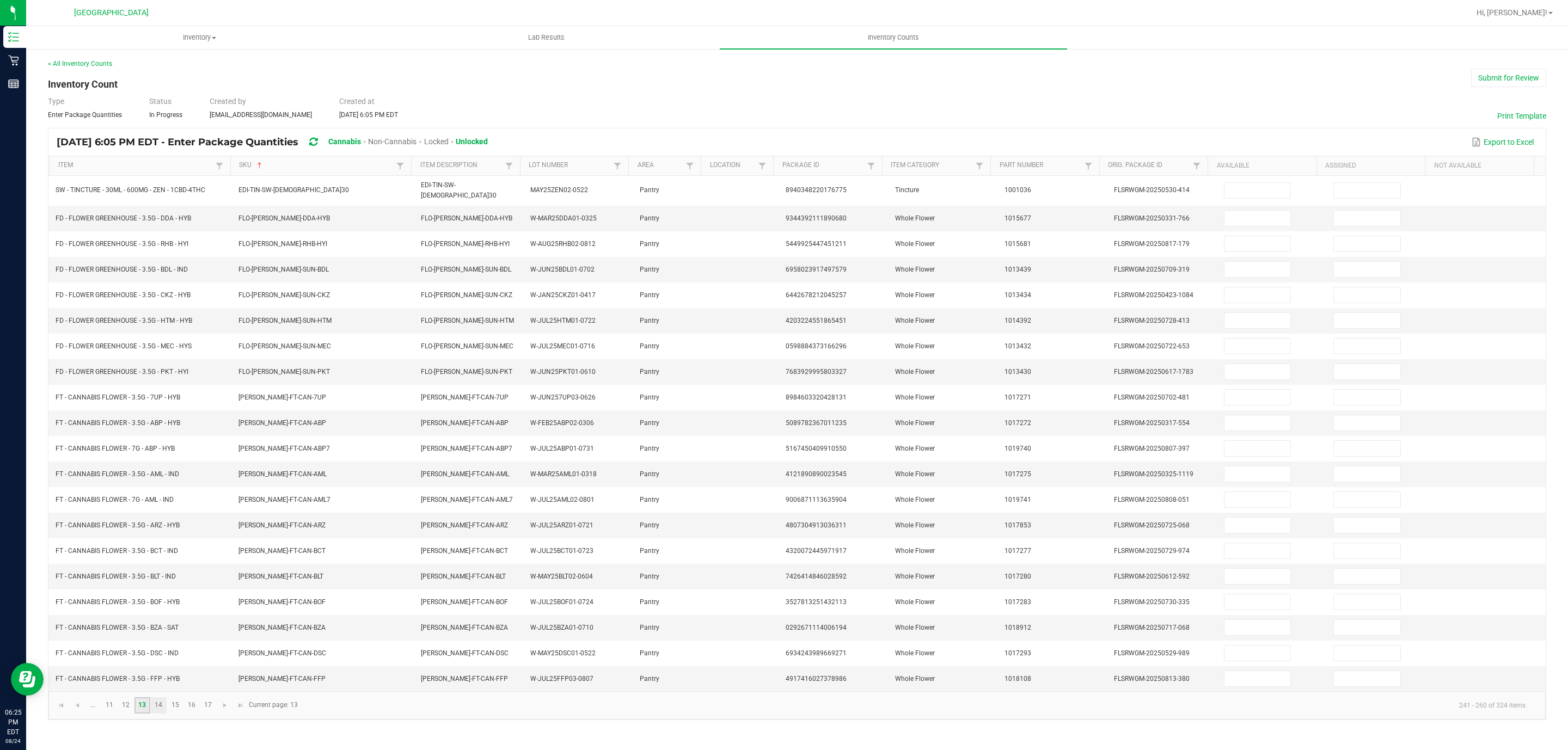
scroll to position [0, 0]
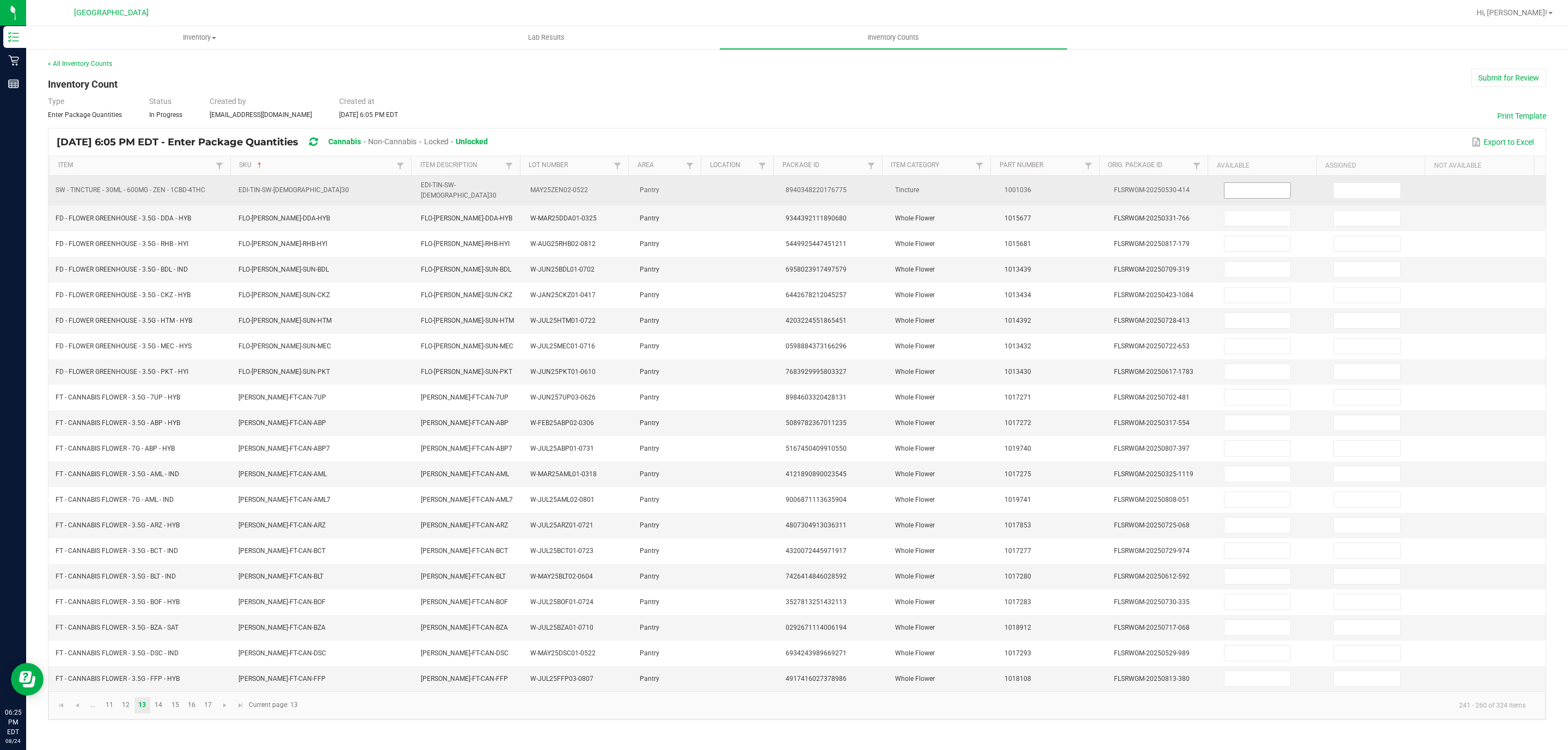
drag, startPoint x: 1266, startPoint y: 190, endPoint x: 1260, endPoint y: 192, distance: 6.3
click at [1264, 190] on input at bounding box center [1257, 190] width 66 height 15
click at [1343, 191] on input at bounding box center [1367, 190] width 66 height 15
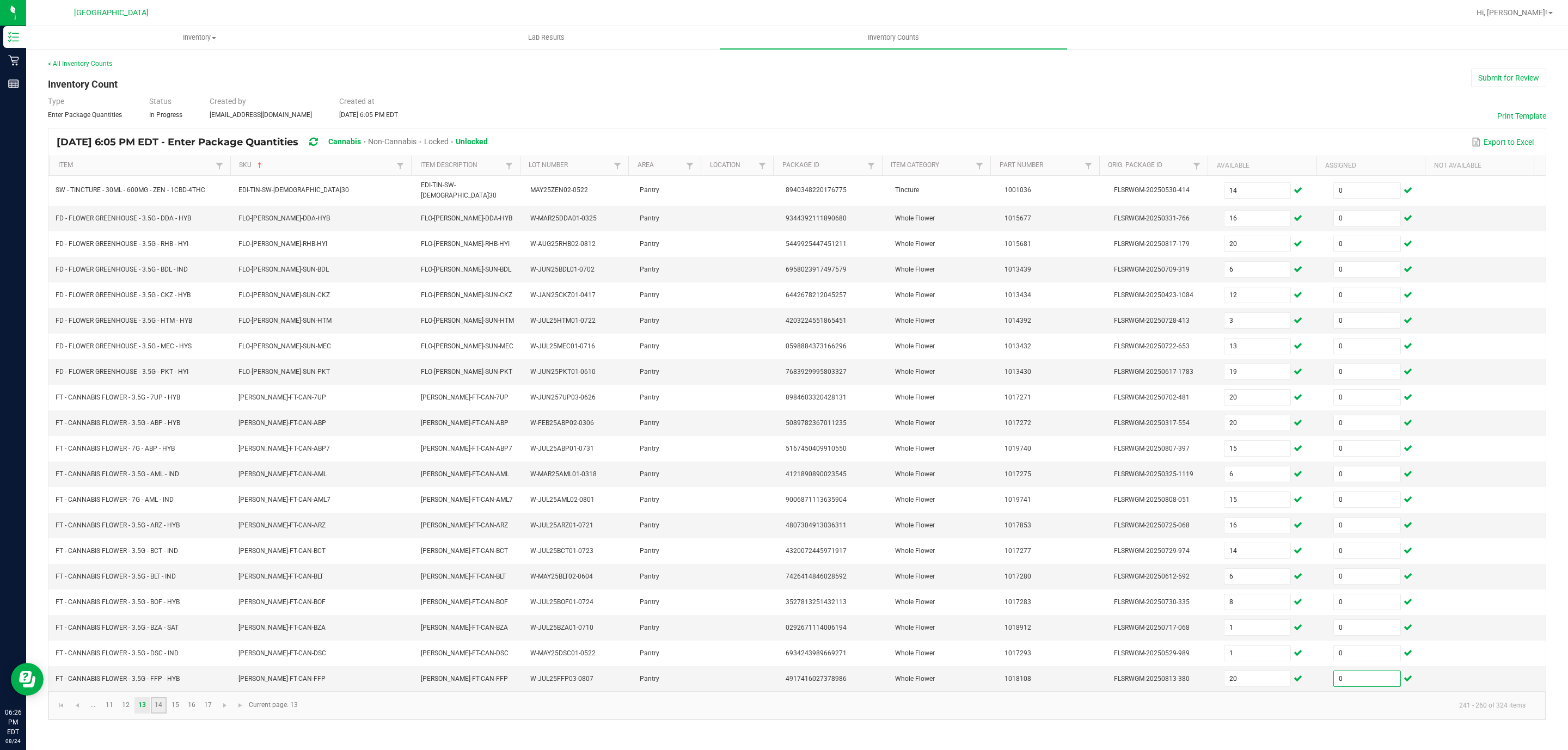
click at [160, 714] on link "14" at bounding box center [159, 705] width 16 height 17
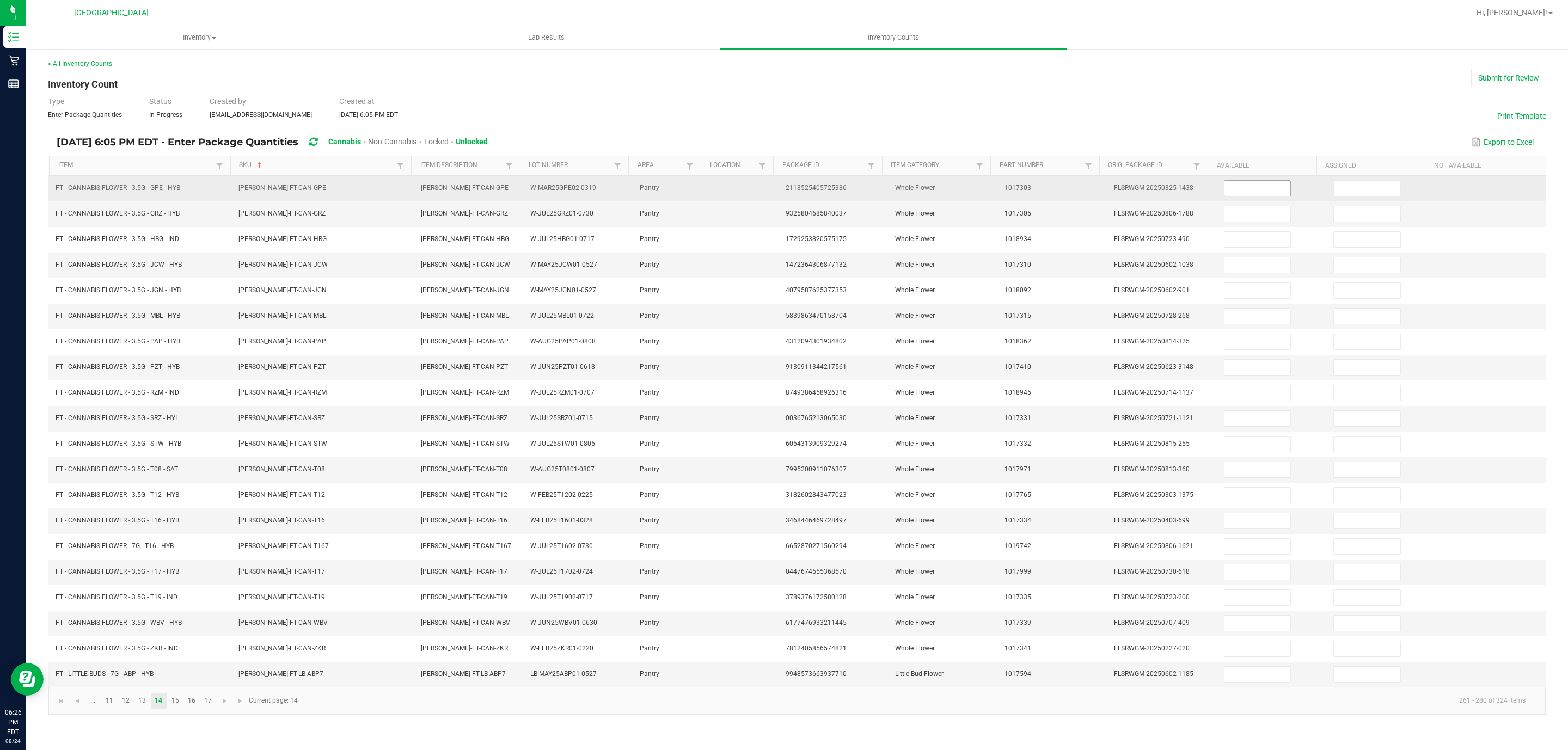
click at [1249, 192] on input at bounding box center [1257, 188] width 66 height 15
click at [1334, 189] on input at bounding box center [1367, 188] width 66 height 15
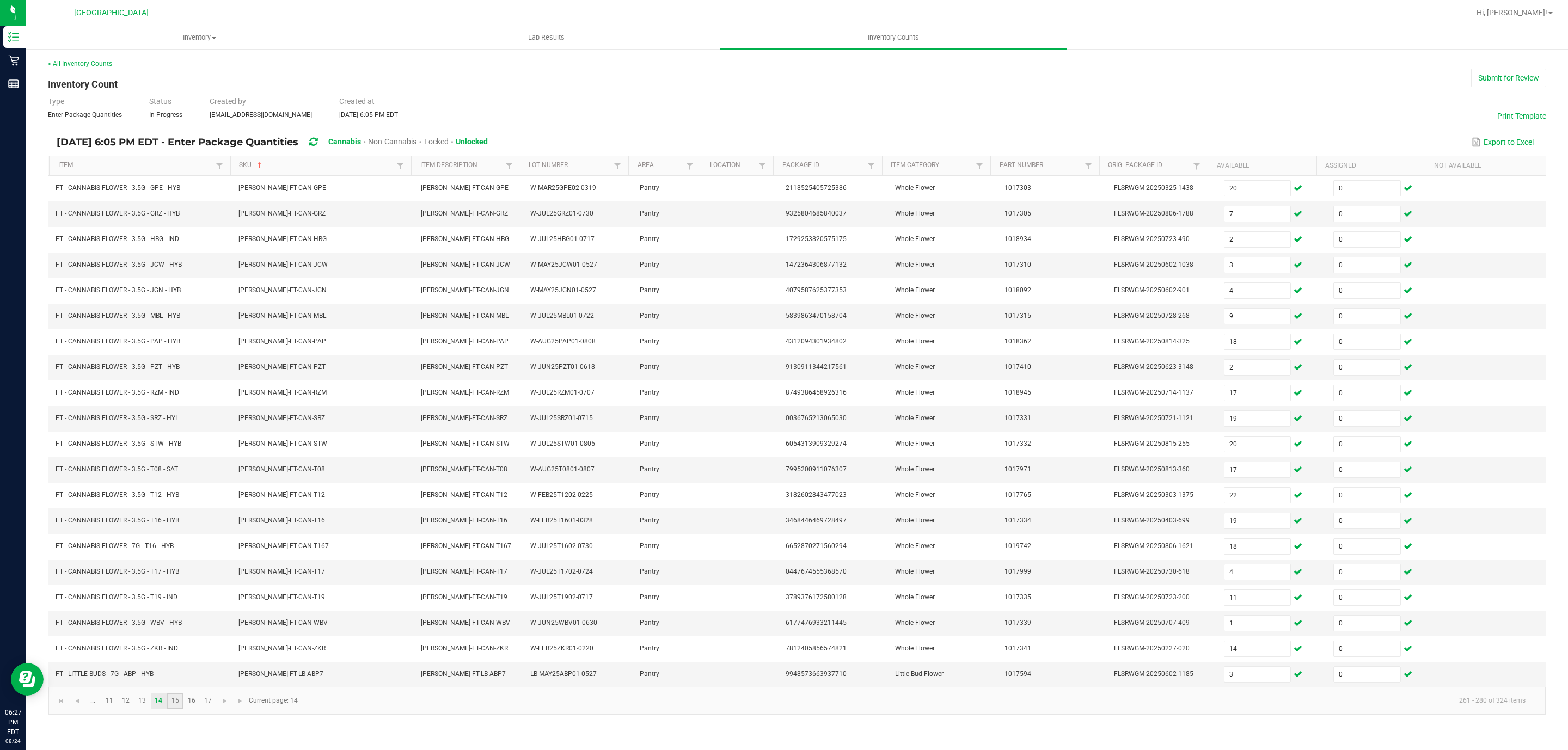
click at [179, 710] on link "15" at bounding box center [174, 701] width 16 height 17
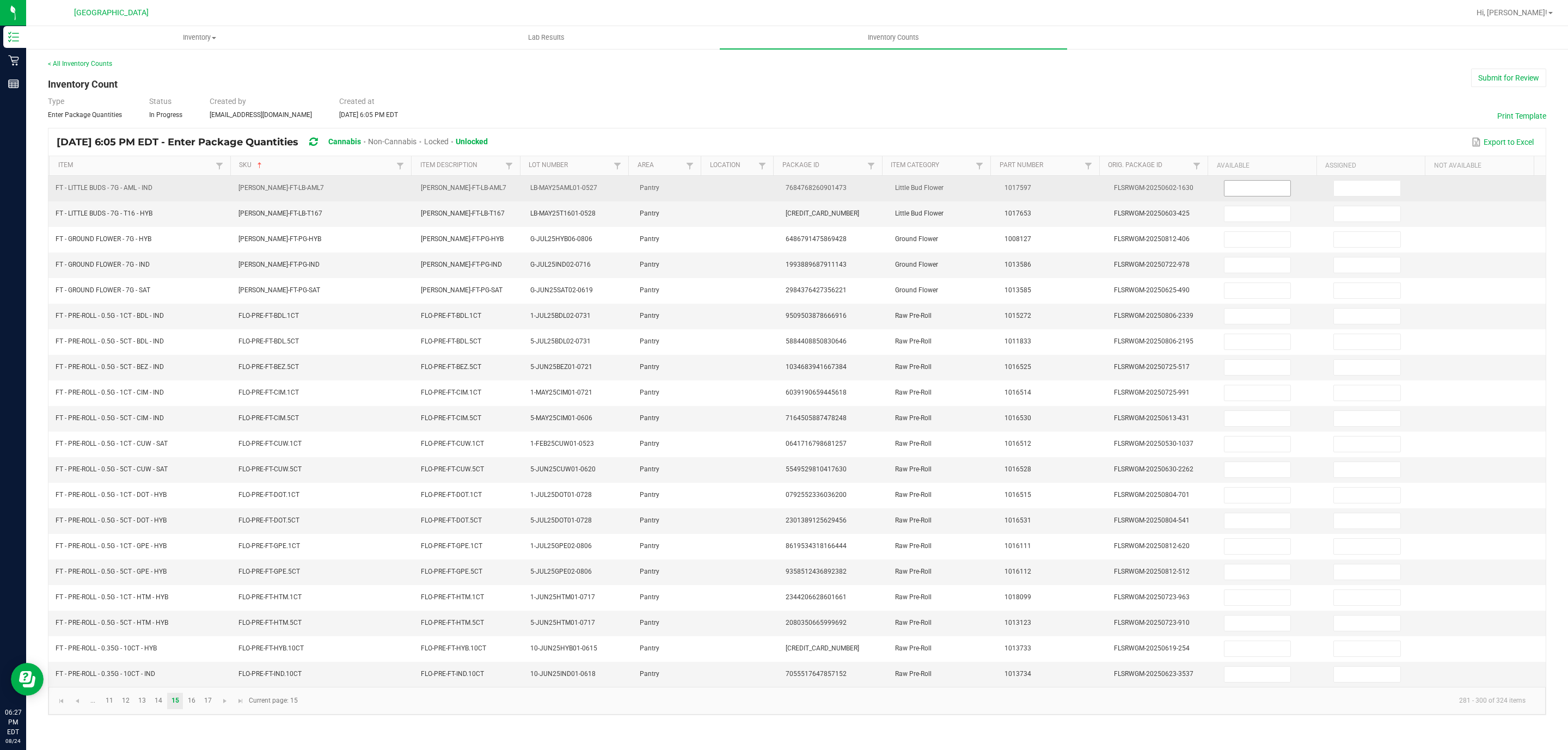
click at [1224, 197] on span at bounding box center [1257, 188] width 68 height 17
click at [1232, 186] on input at bounding box center [1257, 188] width 66 height 15
click at [1235, 191] on input at bounding box center [1257, 188] width 66 height 15
click at [1362, 188] on input at bounding box center [1367, 188] width 66 height 15
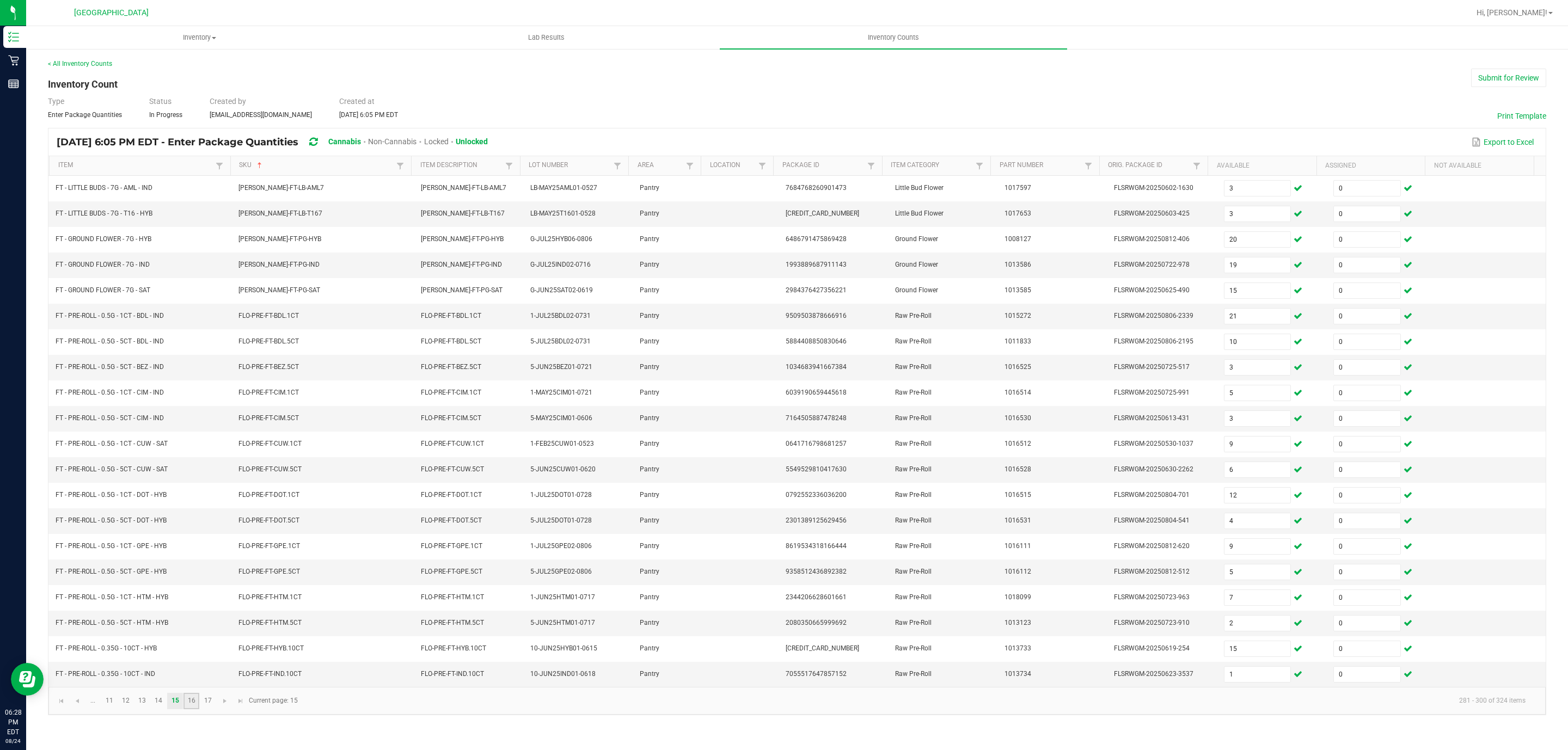
click at [197, 710] on link "16" at bounding box center [191, 701] width 16 height 17
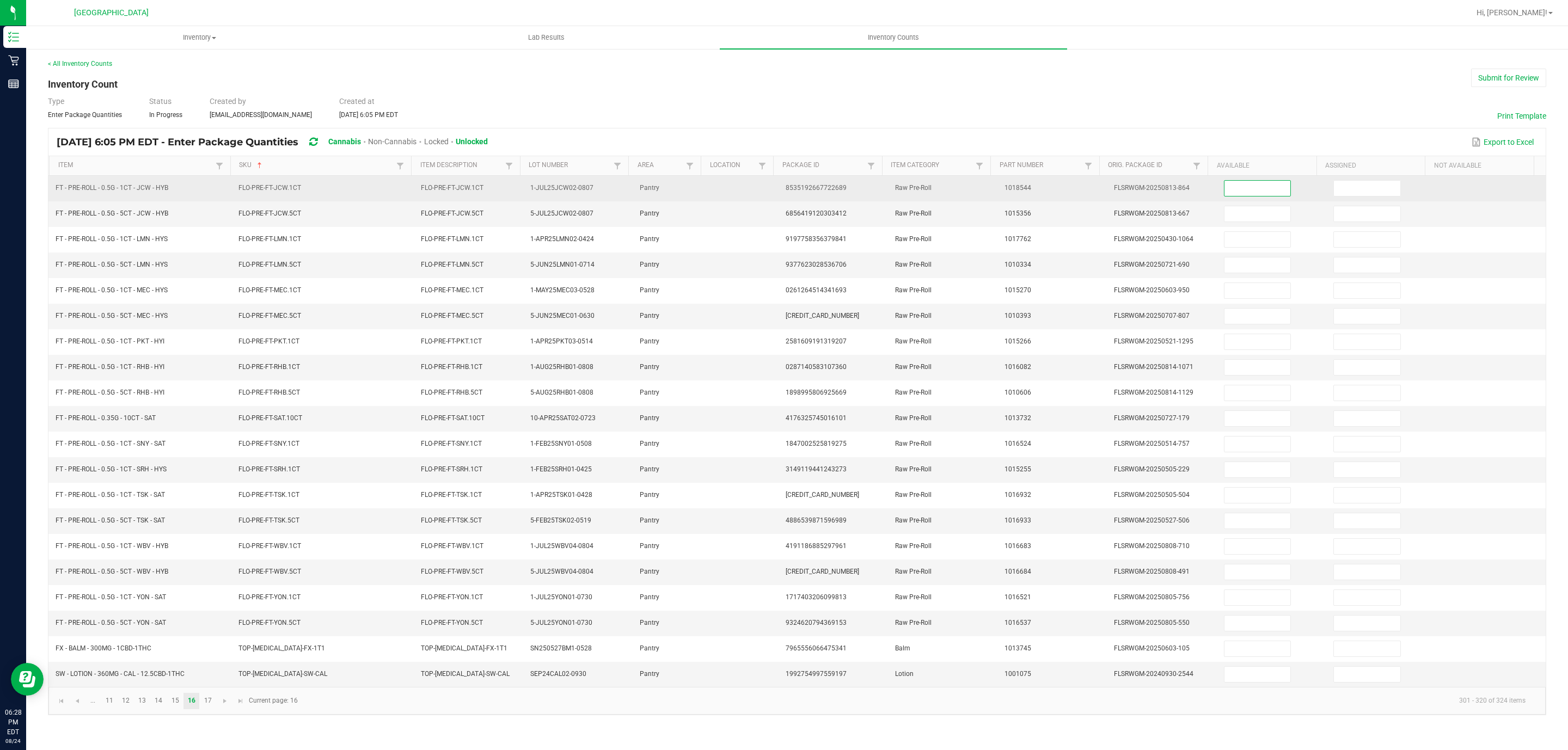
click at [1224, 193] on input at bounding box center [1257, 188] width 66 height 15
click at [1358, 194] on input at bounding box center [1367, 188] width 66 height 15
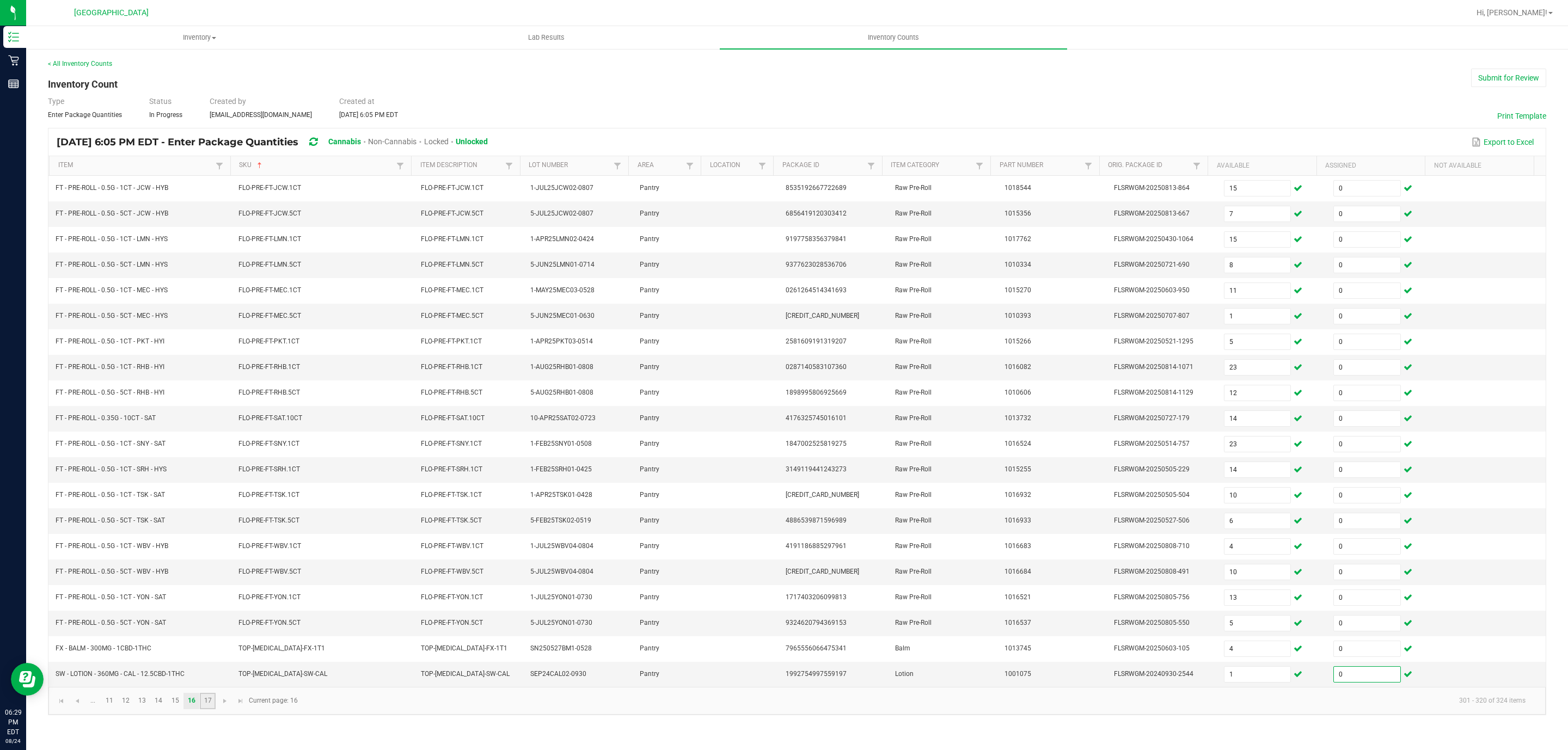
click at [207, 710] on link "17" at bounding box center [207, 701] width 16 height 17
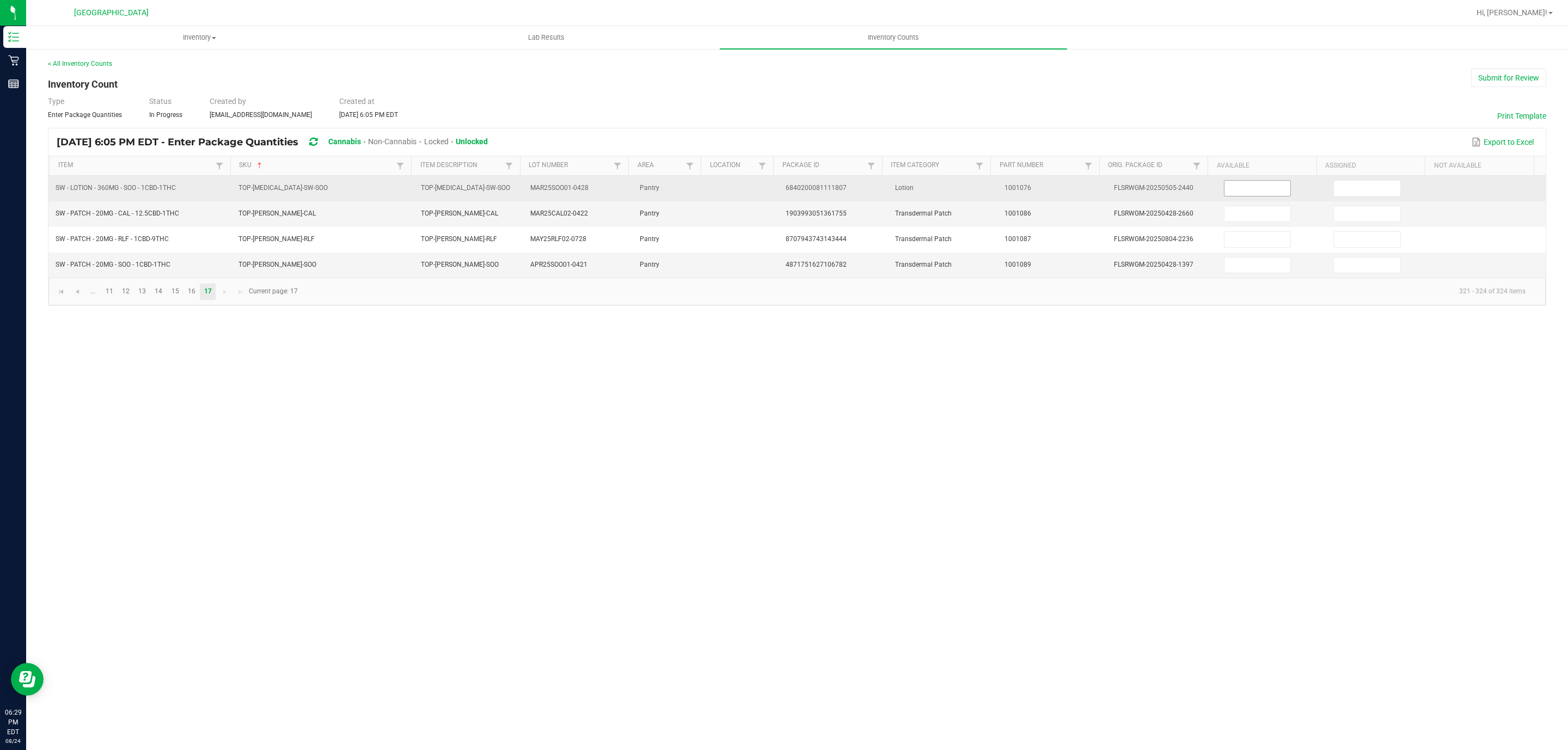
click at [1271, 189] on input at bounding box center [1257, 188] width 66 height 15
click at [1362, 188] on input "2" at bounding box center [1367, 188] width 66 height 15
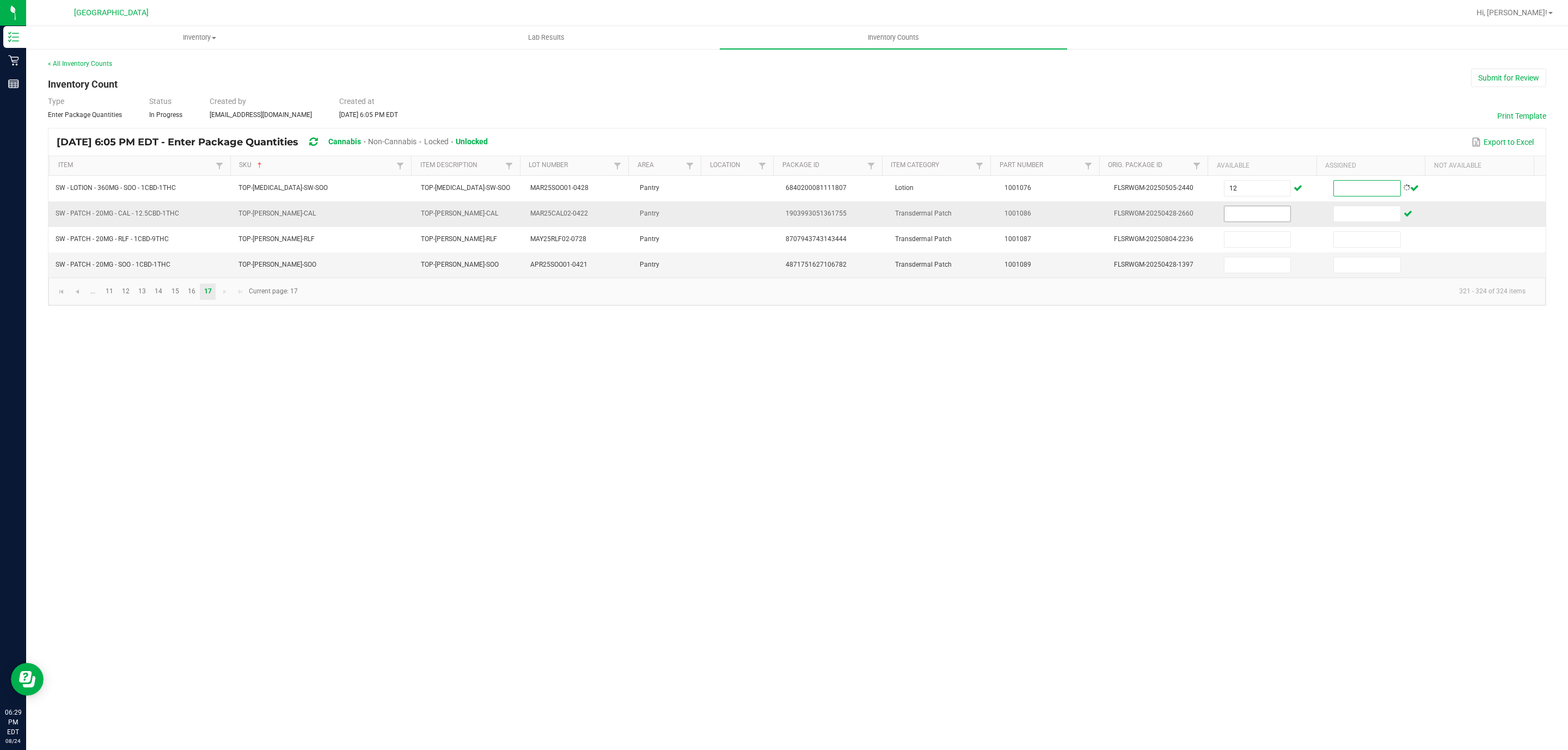
click at [1257, 216] on input at bounding box center [1257, 214] width 66 height 15
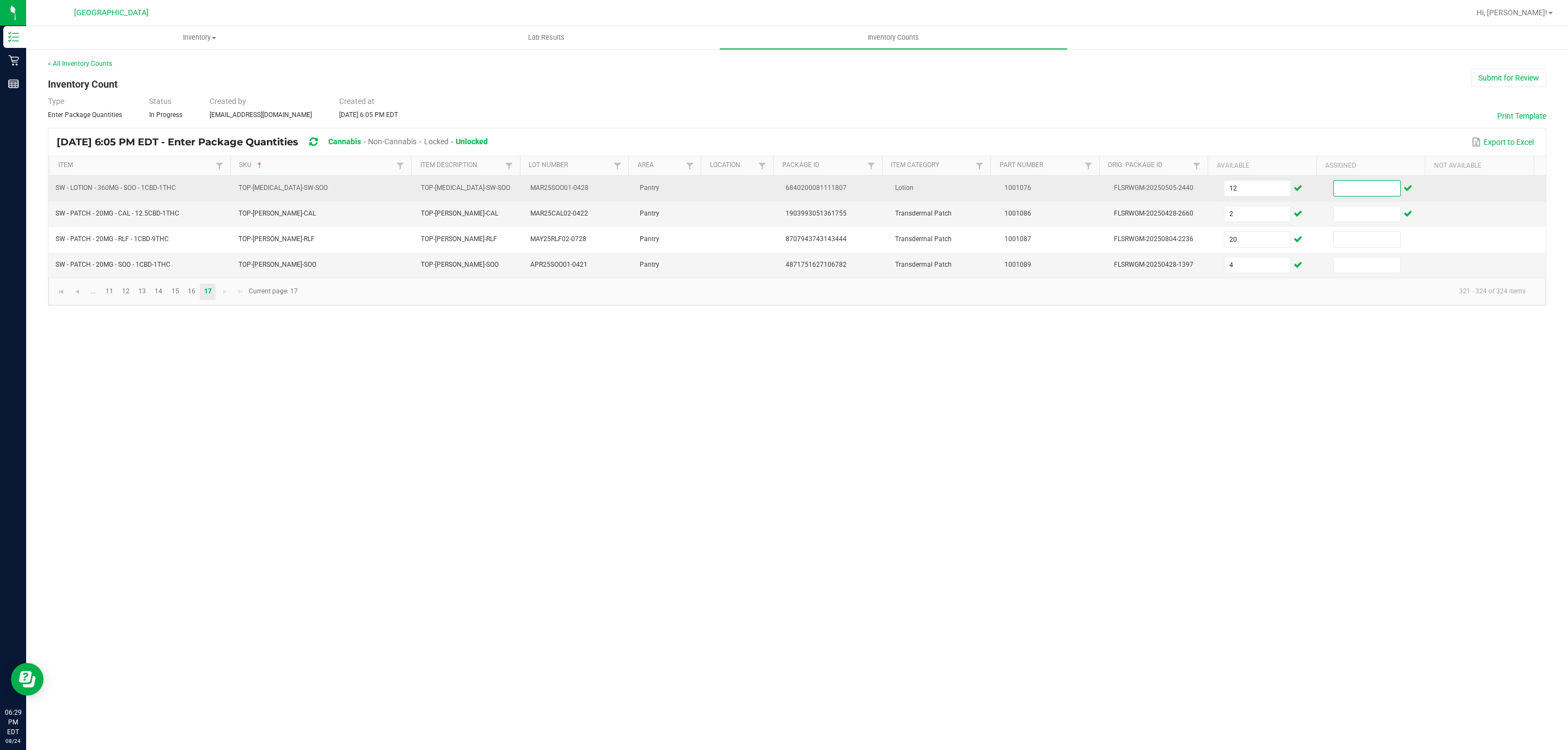
click at [1366, 188] on input at bounding box center [1367, 188] width 66 height 15
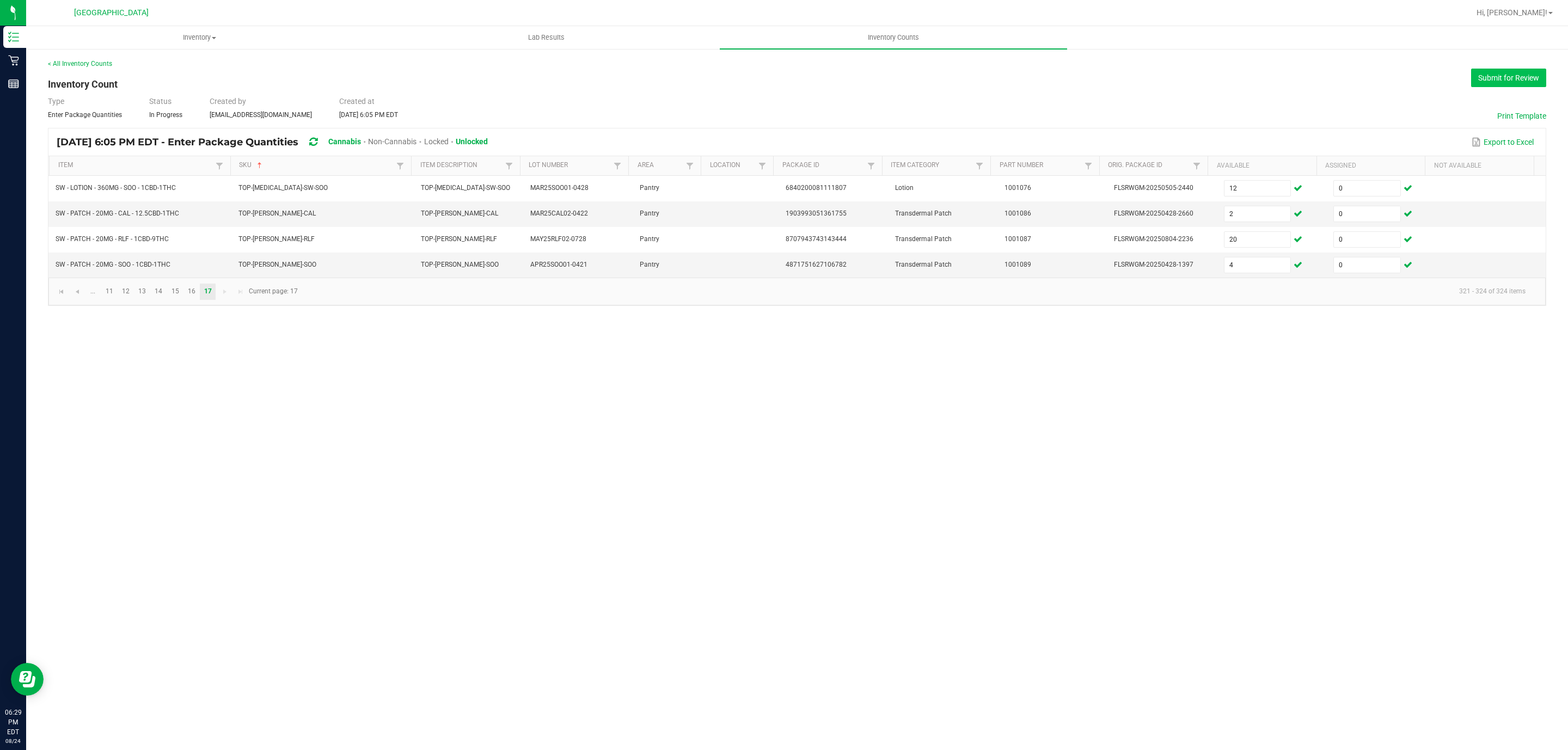
click at [1498, 74] on button "Submit for Review" at bounding box center [1509, 78] width 75 height 18
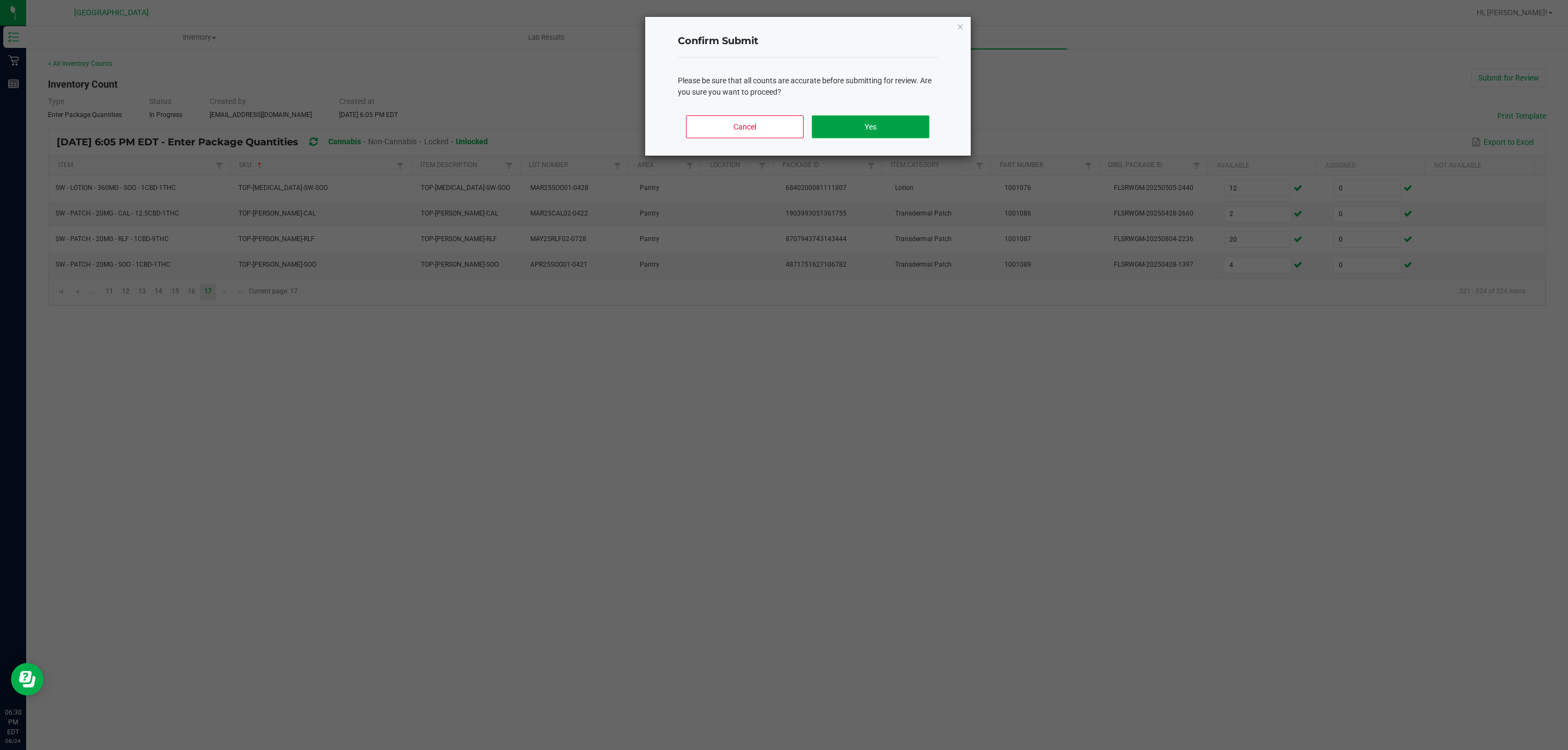
click at [910, 124] on button "Yes" at bounding box center [871, 127] width 117 height 23
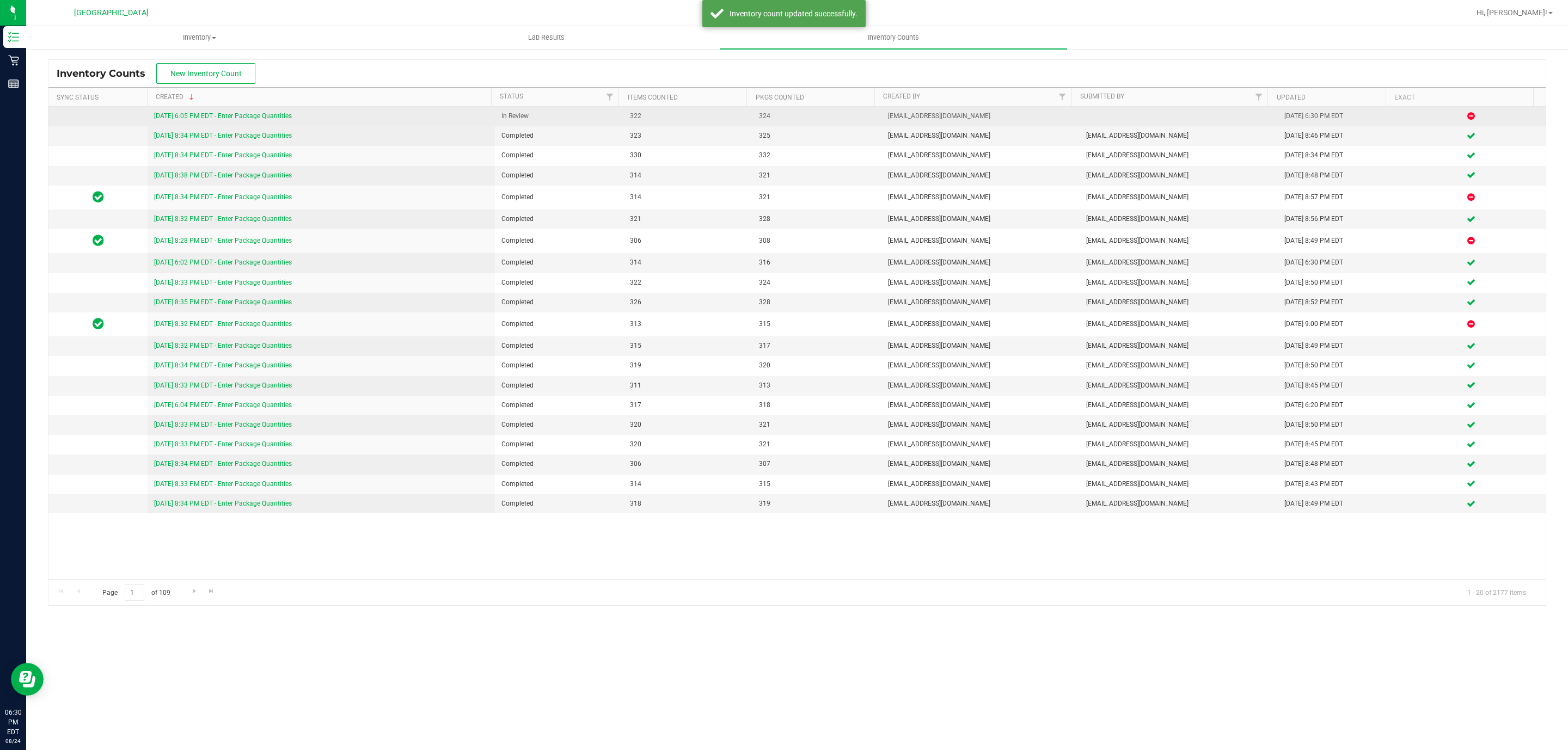
click at [202, 114] on link "[DATE] 6:05 PM EDT - Enter Package Quantities" at bounding box center [222, 116] width 138 height 7
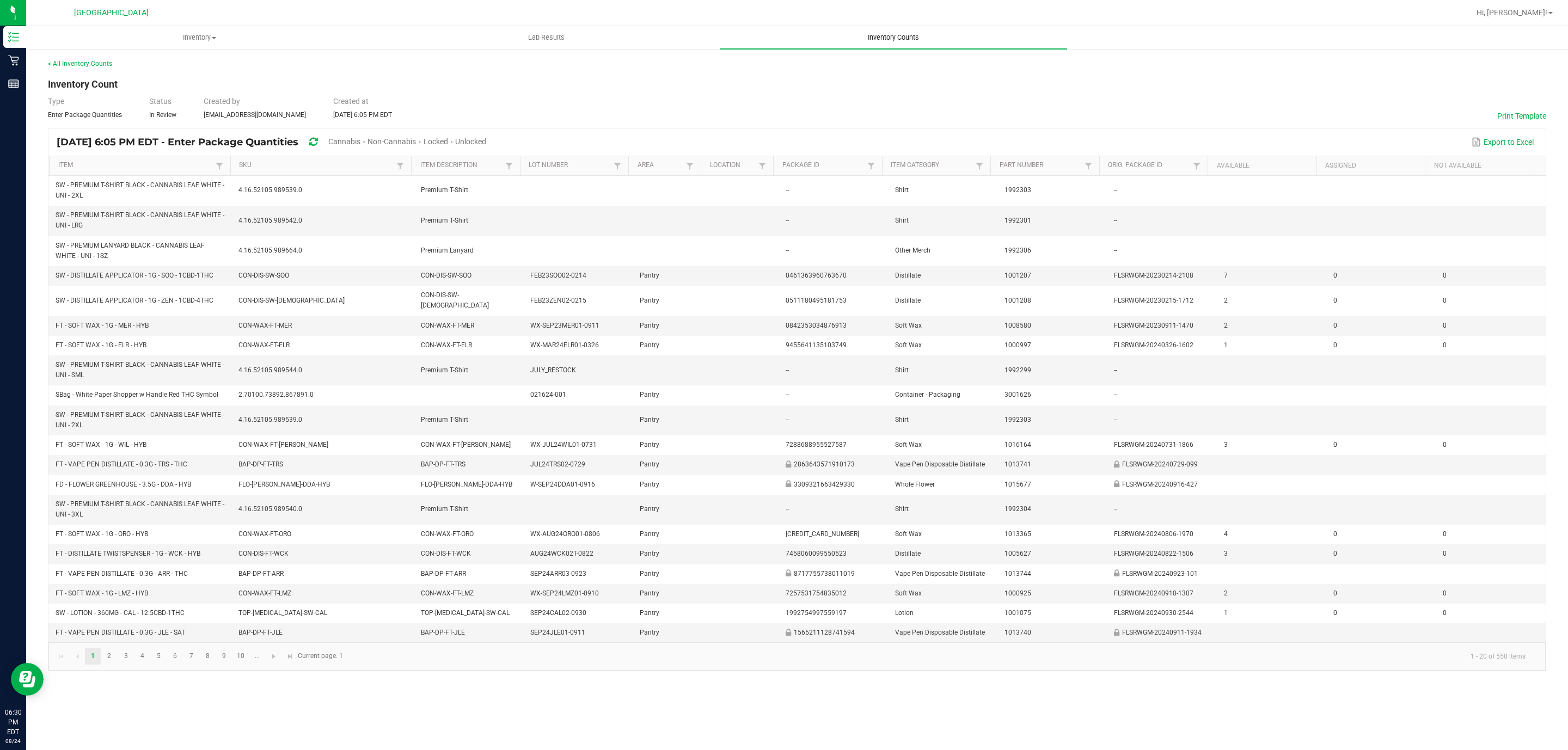
click at [890, 35] on span "Inventory Counts" at bounding box center [894, 38] width 81 height 10
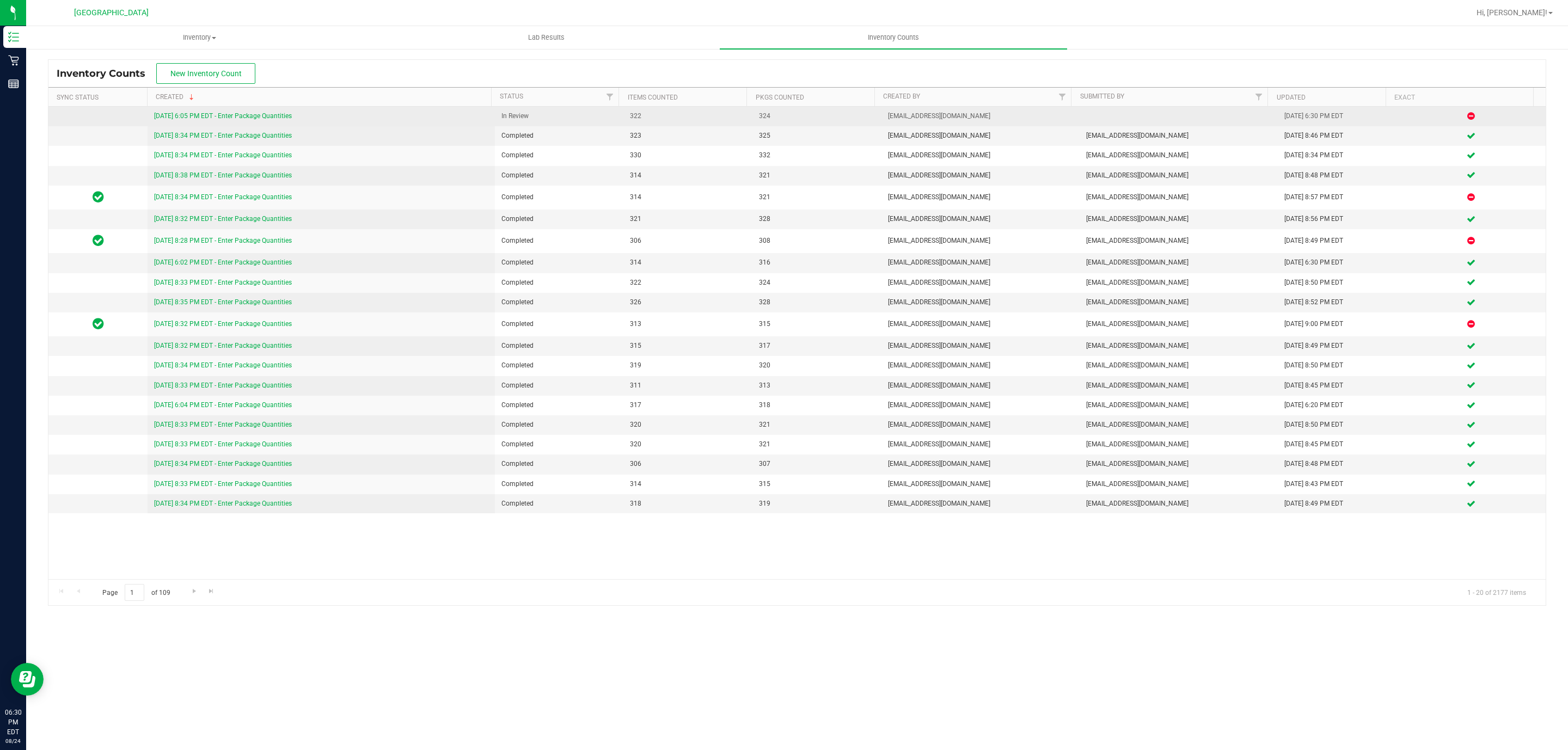
click at [245, 114] on link "[DATE] 6:05 PM EDT - Enter Package Quantities" at bounding box center [222, 116] width 138 height 7
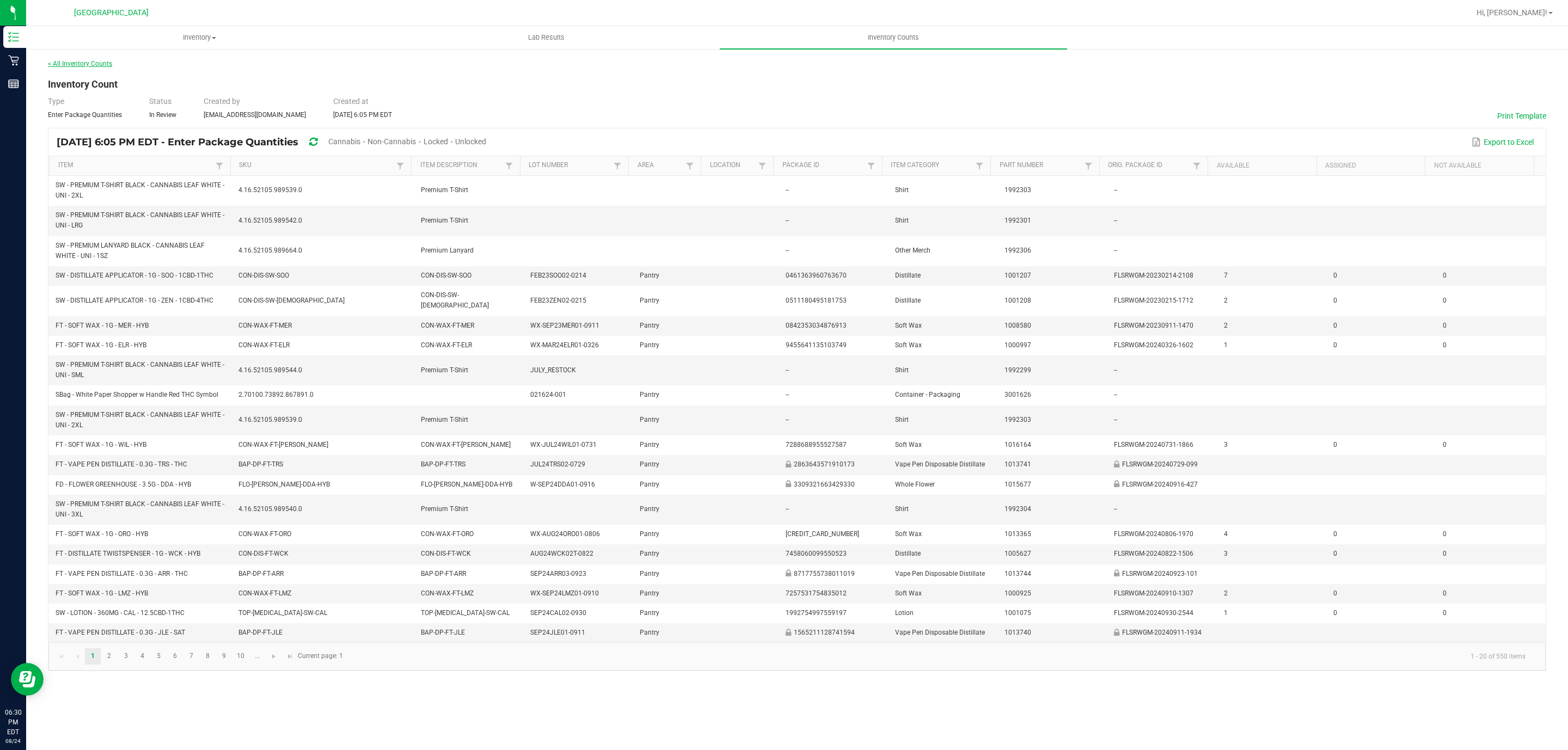
click at [95, 64] on link "< All Inventory Counts" at bounding box center [80, 63] width 64 height 7
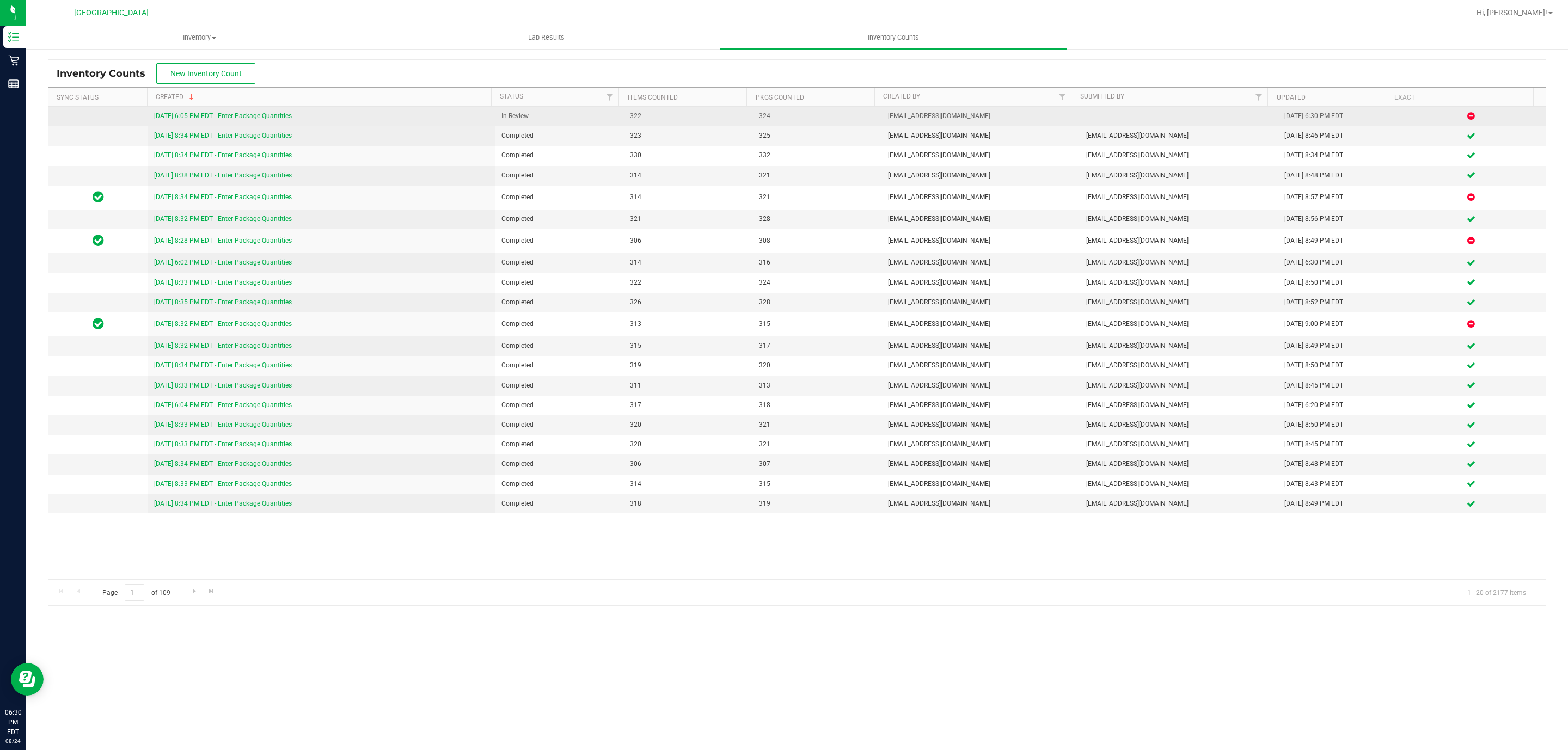
click at [274, 115] on link "[DATE] 6:05 PM EDT - Enter Package Quantities" at bounding box center [222, 116] width 138 height 7
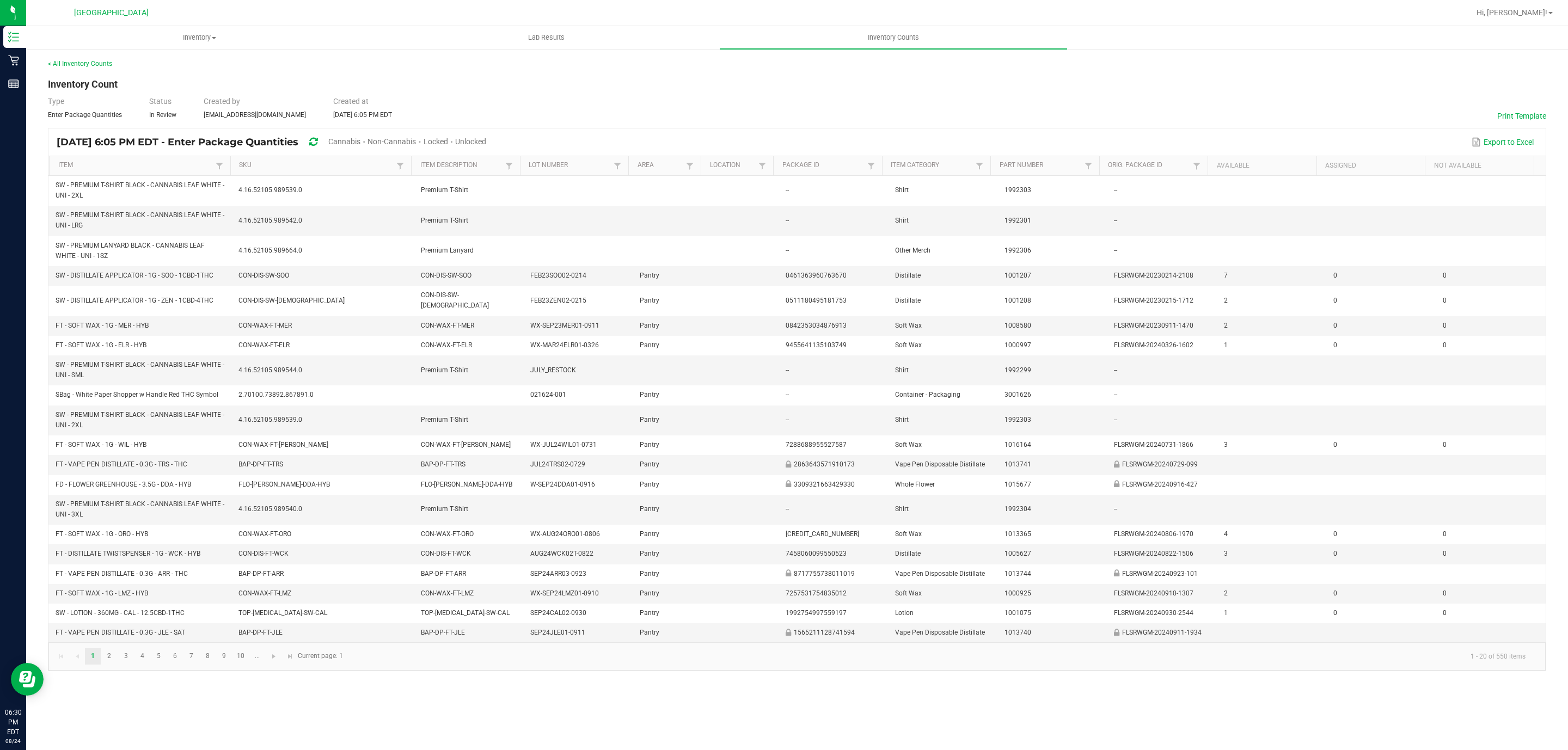
click at [360, 141] on span "Cannabis" at bounding box center [344, 141] width 32 height 9
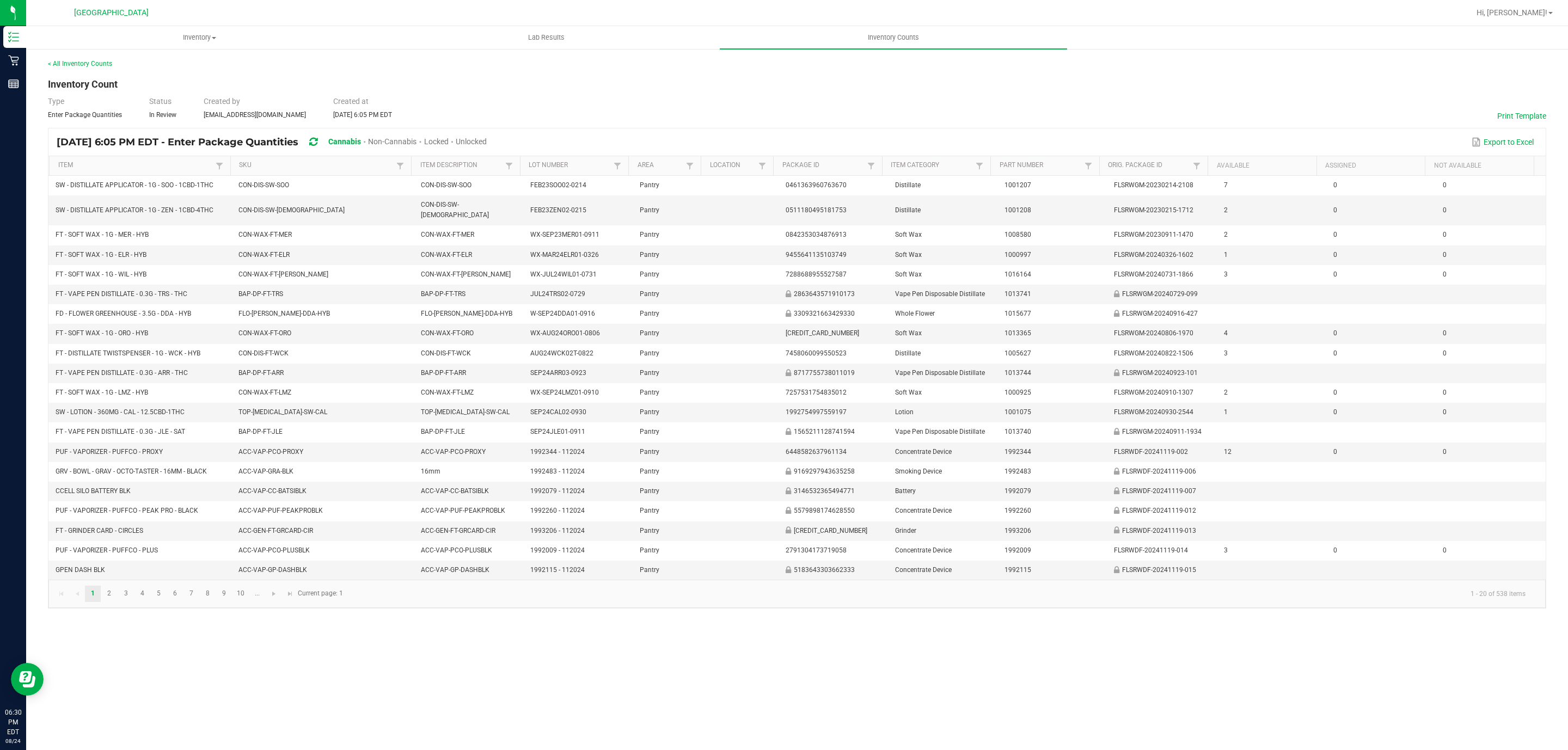
click at [487, 140] on span "Unlocked" at bounding box center [472, 141] width 31 height 9
click at [71, 60] on link "< All Inventory Counts" at bounding box center [80, 63] width 64 height 7
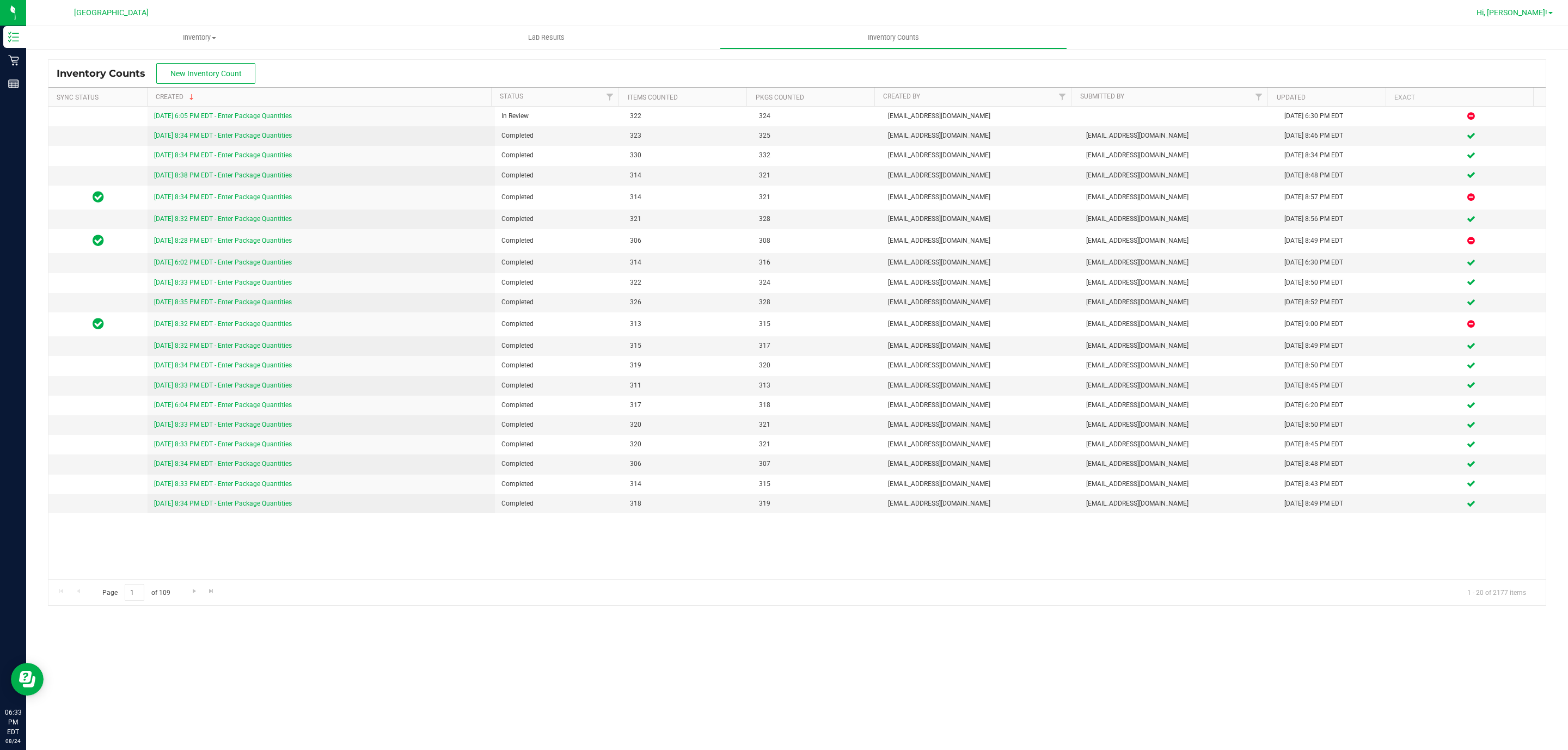
click at [1531, 12] on span "Hi, [PERSON_NAME]!" at bounding box center [1512, 12] width 71 height 9
click at [1529, 88] on li "Sign Out" at bounding box center [1518, 97] width 82 height 20
